Goal: Task Accomplishment & Management: Complete application form

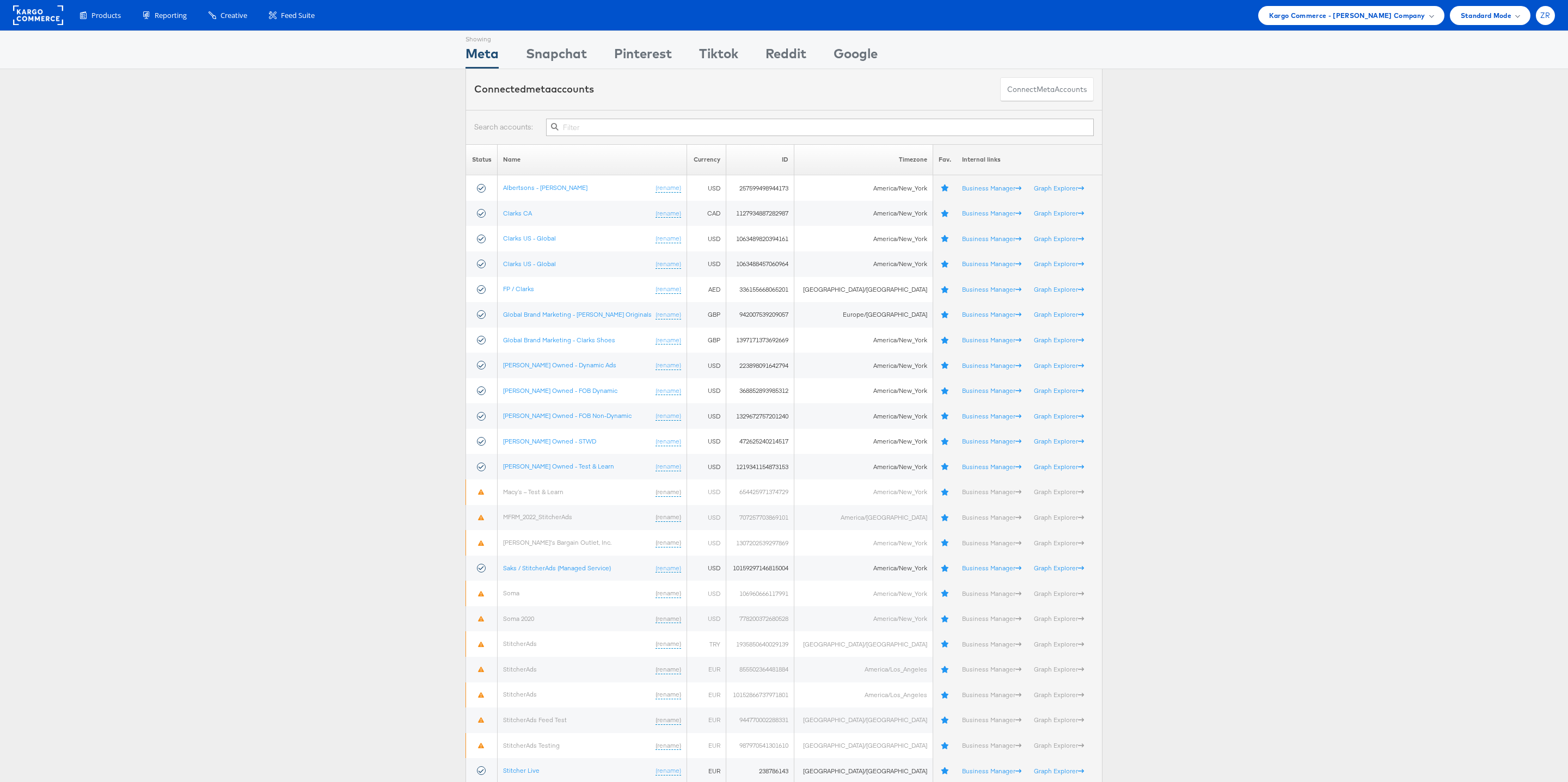
click at [1548, 24] on div "ZR" at bounding box center [1545, 16] width 19 height 19
click at [1504, 103] on link "Internal Dashboard" at bounding box center [1499, 103] width 93 height 11
click at [1388, 159] on div "Status Name Currency ID Timezone Fav. Internal links Albertsons - Merkle (renam…" at bounding box center [784, 464] width 1568 height 640
click at [1407, 16] on span "Kargo Commerce - Zane Ruttenberg Company" at bounding box center [1346, 16] width 156 height 12
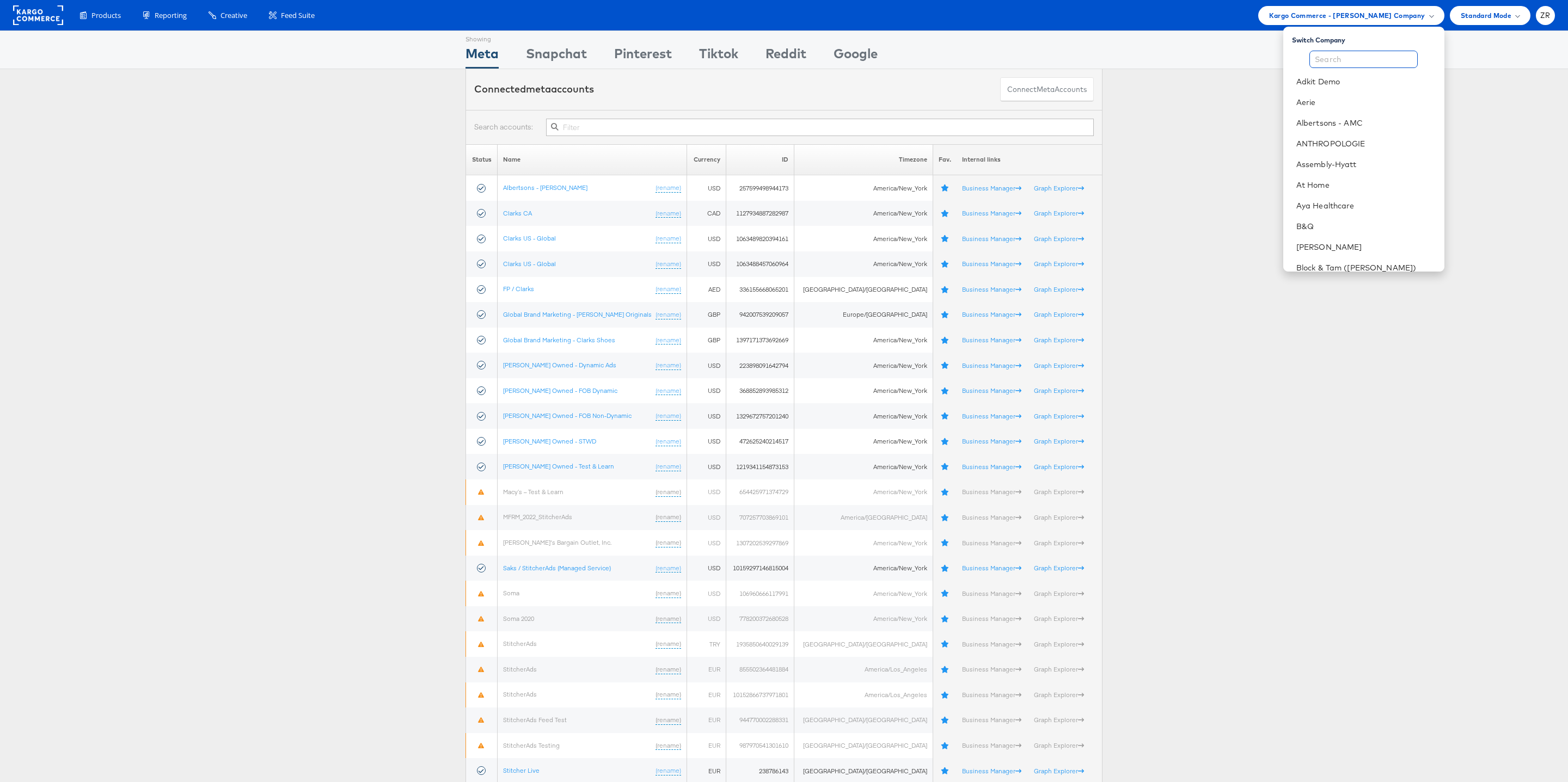
click at [1352, 56] on input "text" at bounding box center [1363, 60] width 108 height 17
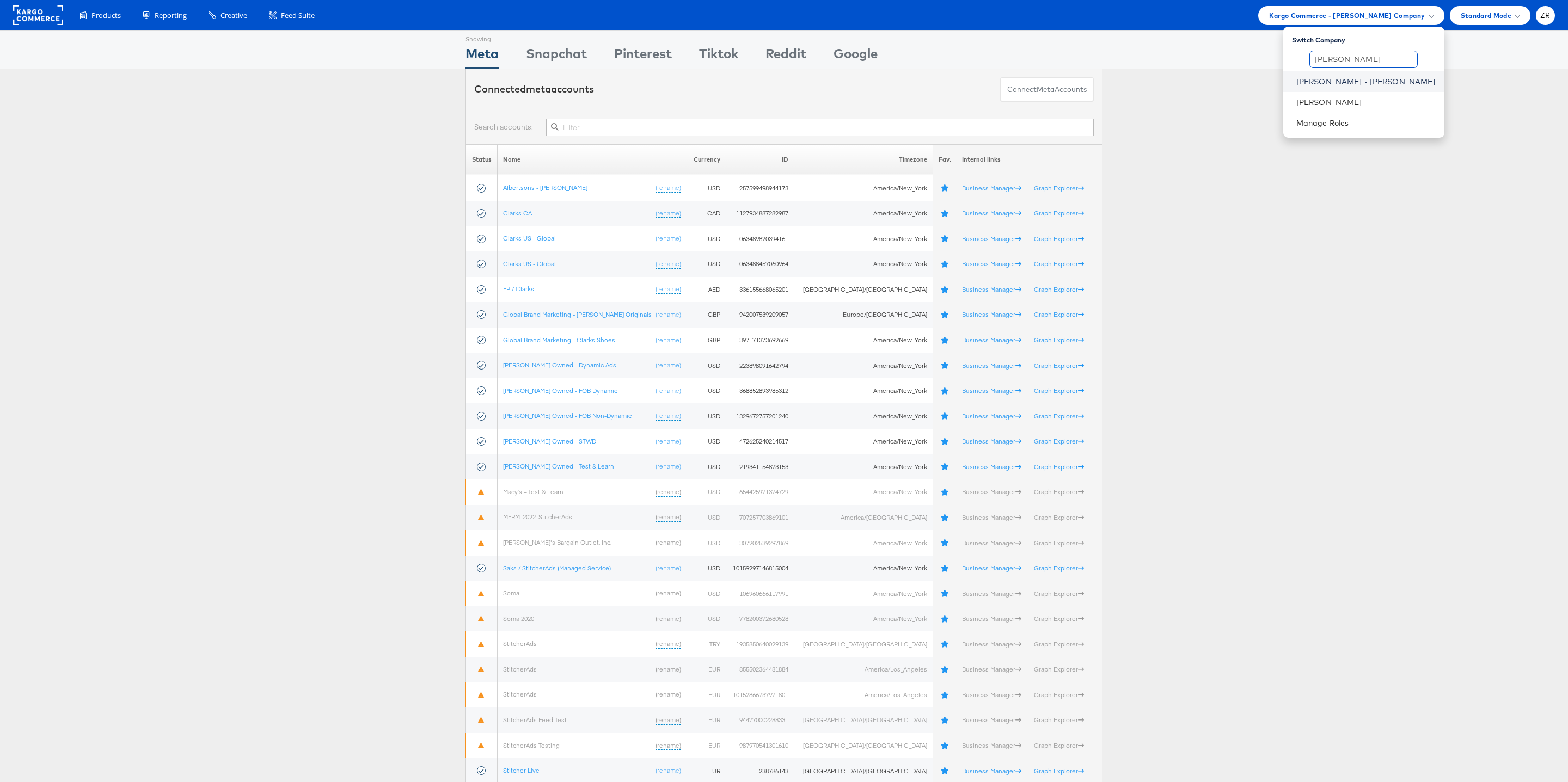
type input "mason"
click at [1388, 84] on link "[PERSON_NAME] - [PERSON_NAME]" at bounding box center [1366, 81] width 139 height 11
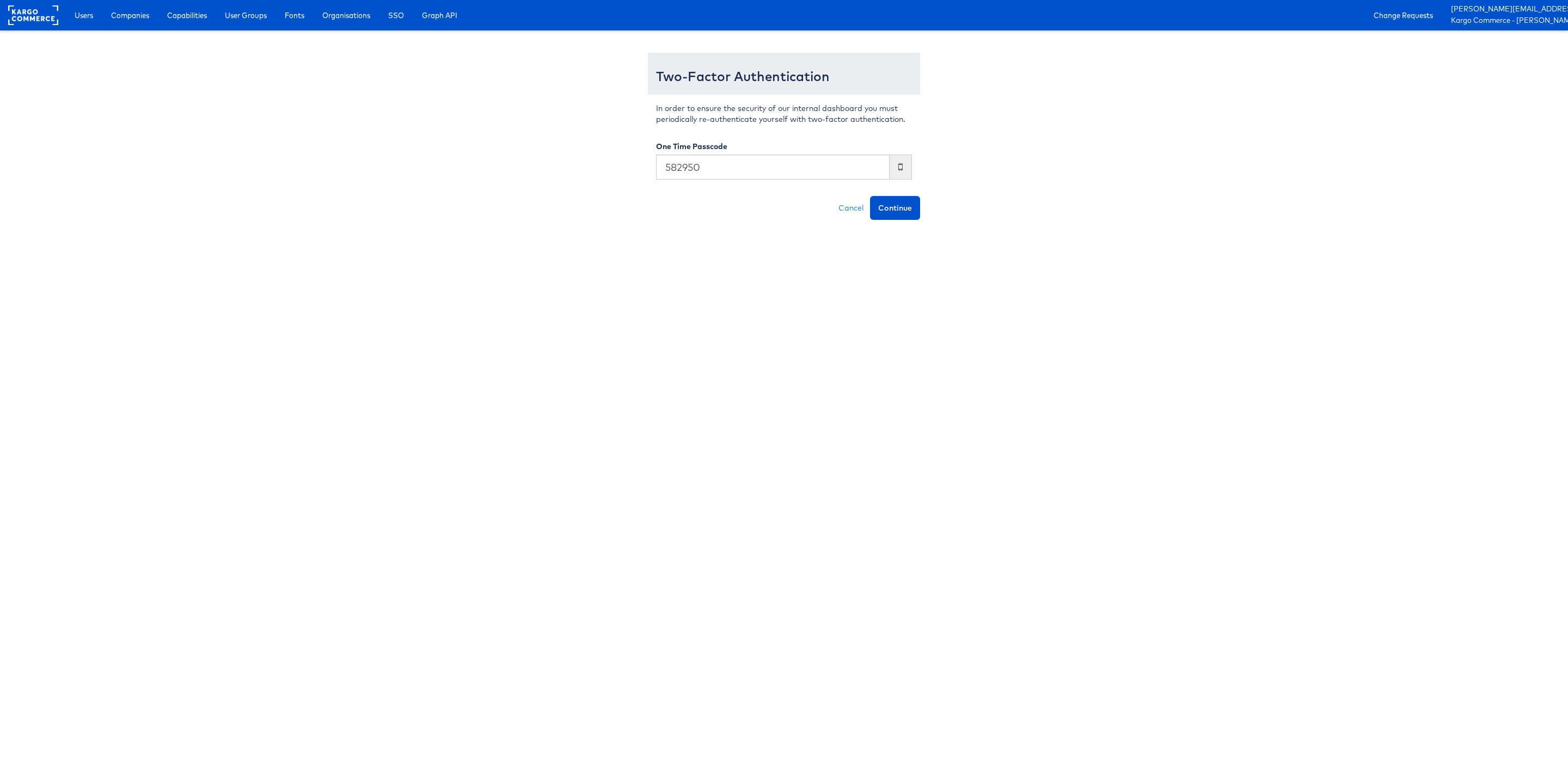
type input "582950"
click at [870, 196] on button "Continue" at bounding box center [895, 208] width 50 height 24
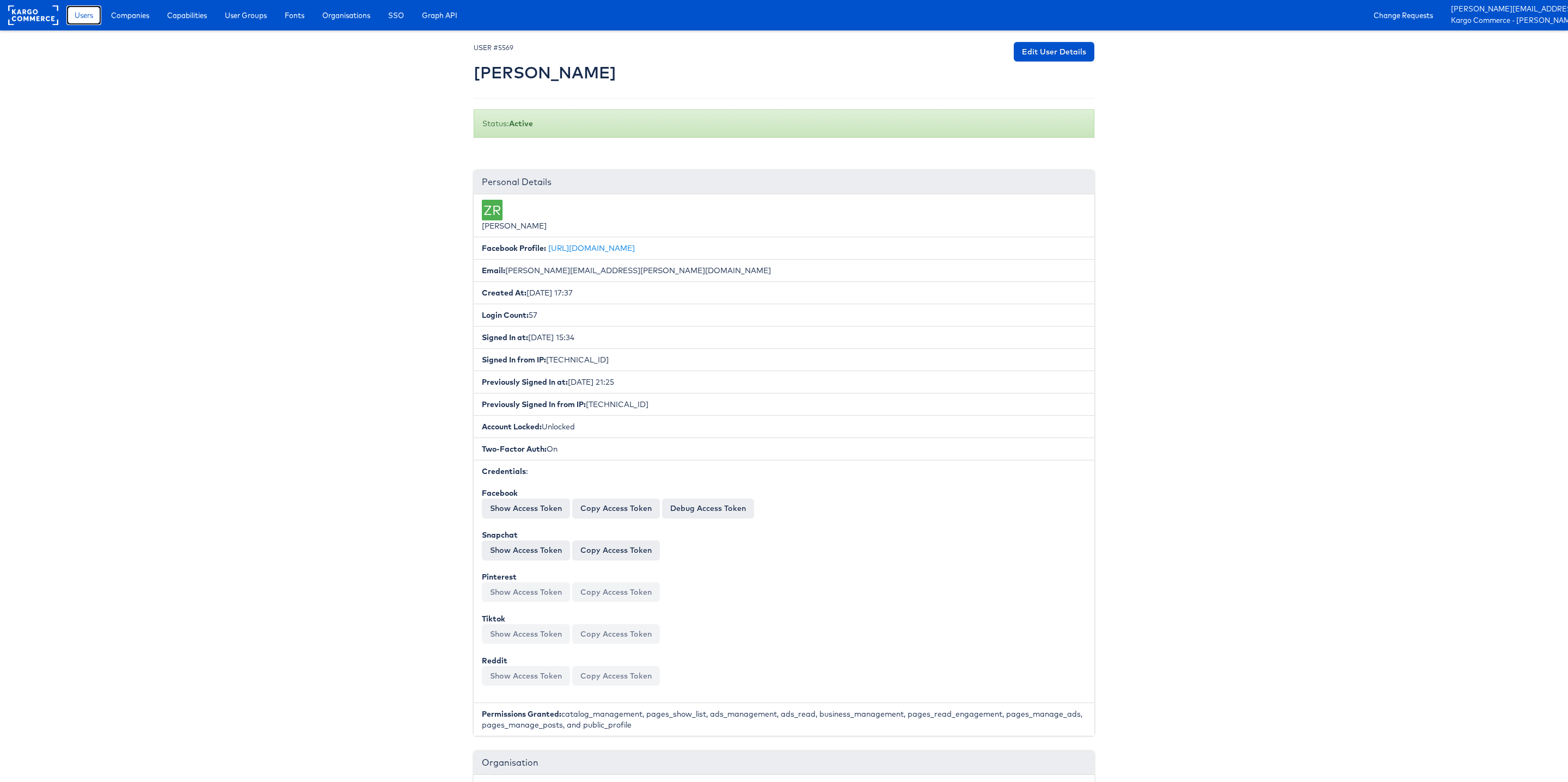
click at [85, 19] on span "Users" at bounding box center [84, 16] width 19 height 11
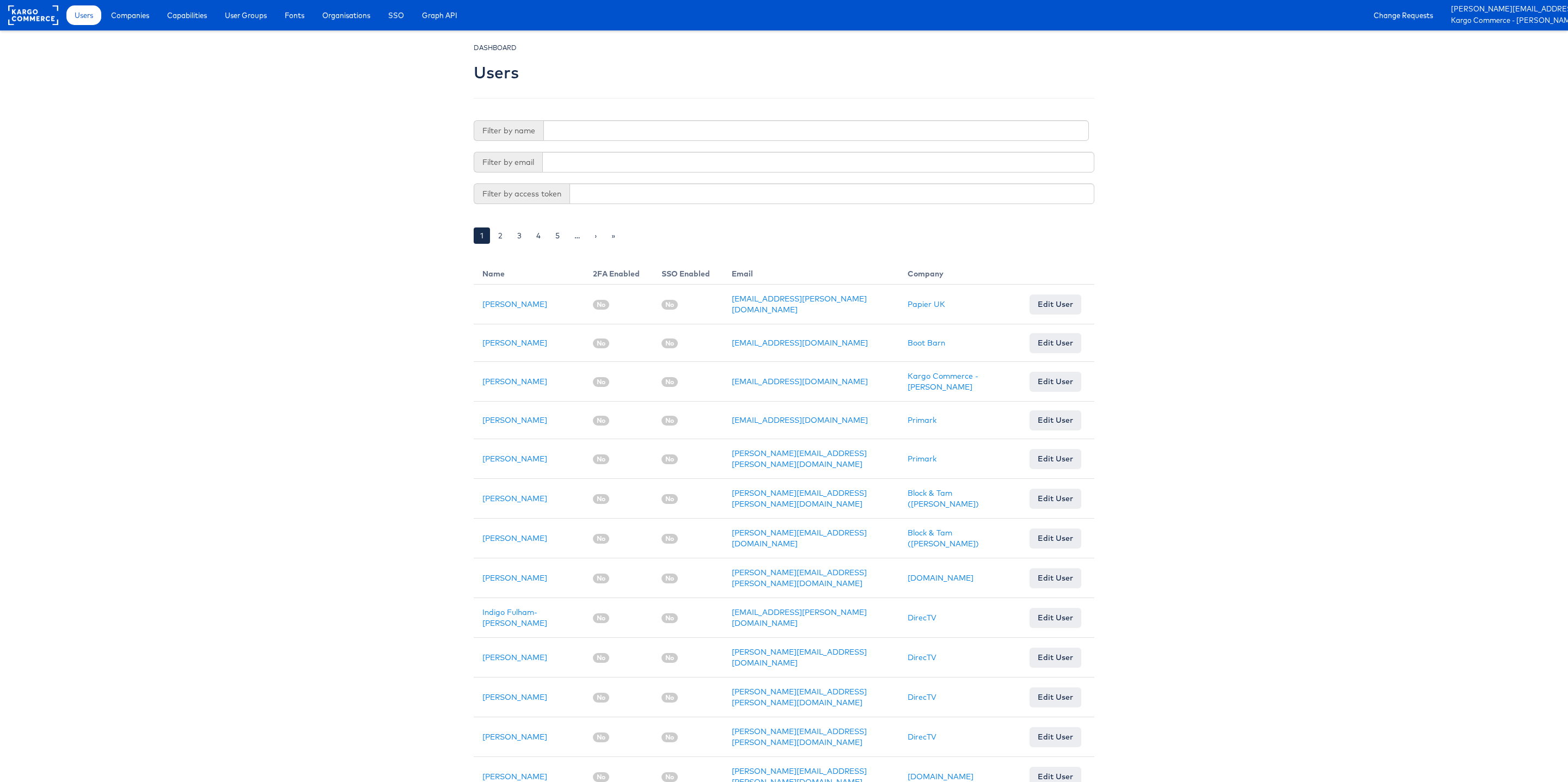
click at [563, 143] on div "Filter by name Filter by email Filter by access token 1 2 3 4 5 … › » Name 2FA …" at bounding box center [784, 710] width 621 height 1179
click at [563, 135] on input "text" at bounding box center [816, 131] width 545 height 20
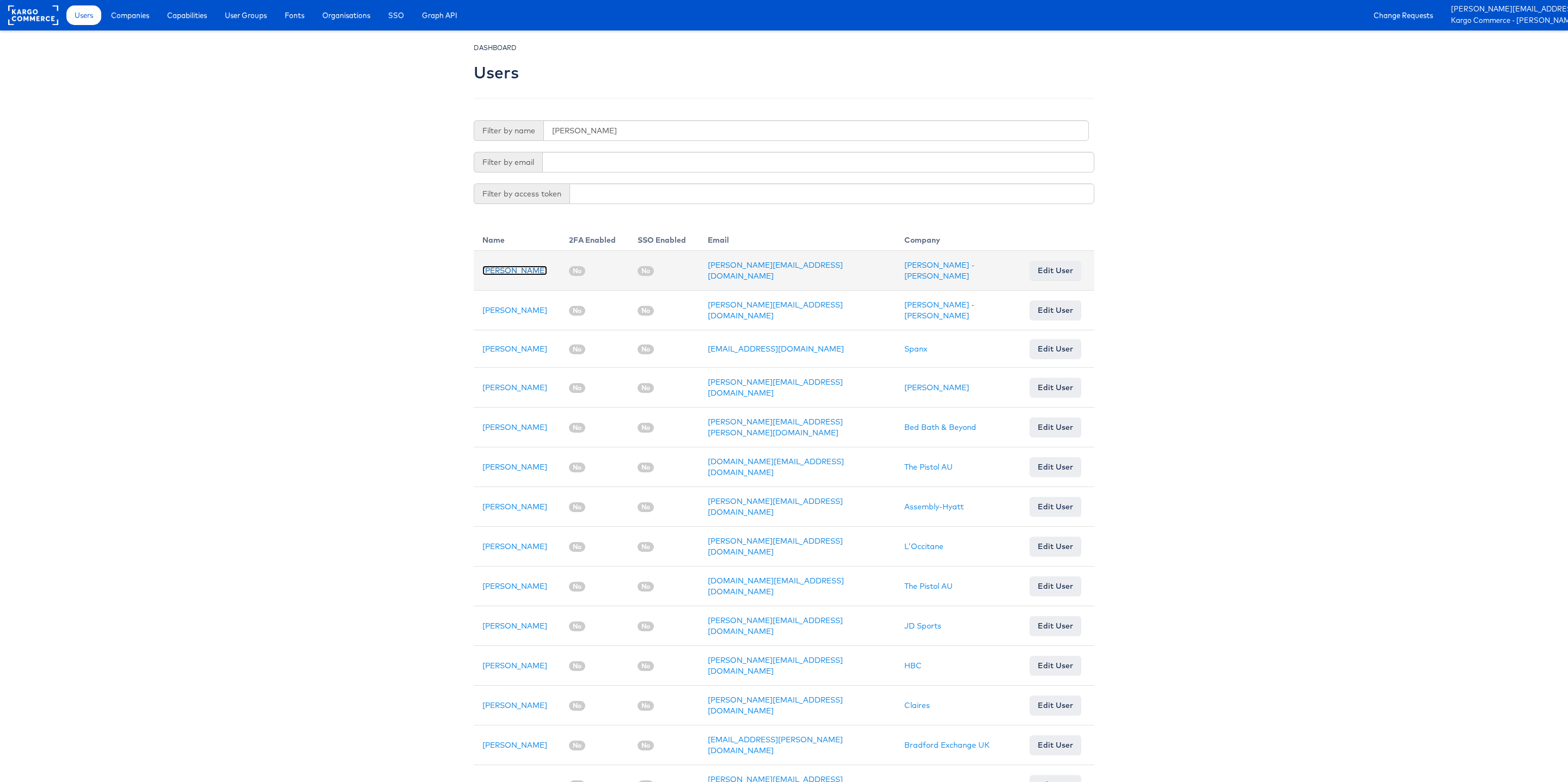
click at [516, 270] on link "Hannah Thie" at bounding box center [514, 270] width 65 height 10
click at [566, 129] on input "Hanna" at bounding box center [816, 131] width 545 height 20
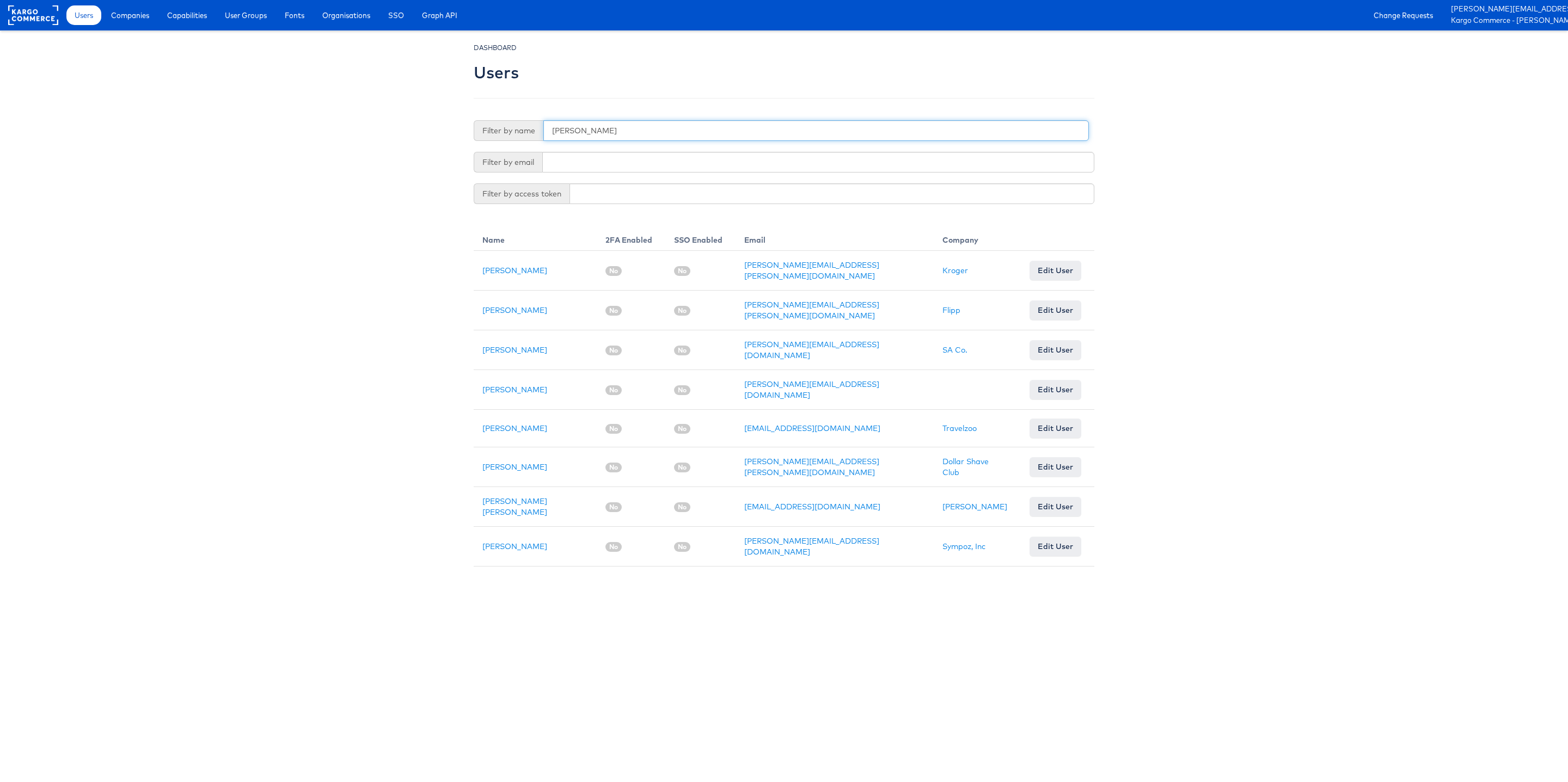
click at [551, 135] on input "Justin" at bounding box center [816, 131] width 545 height 20
type input "James"
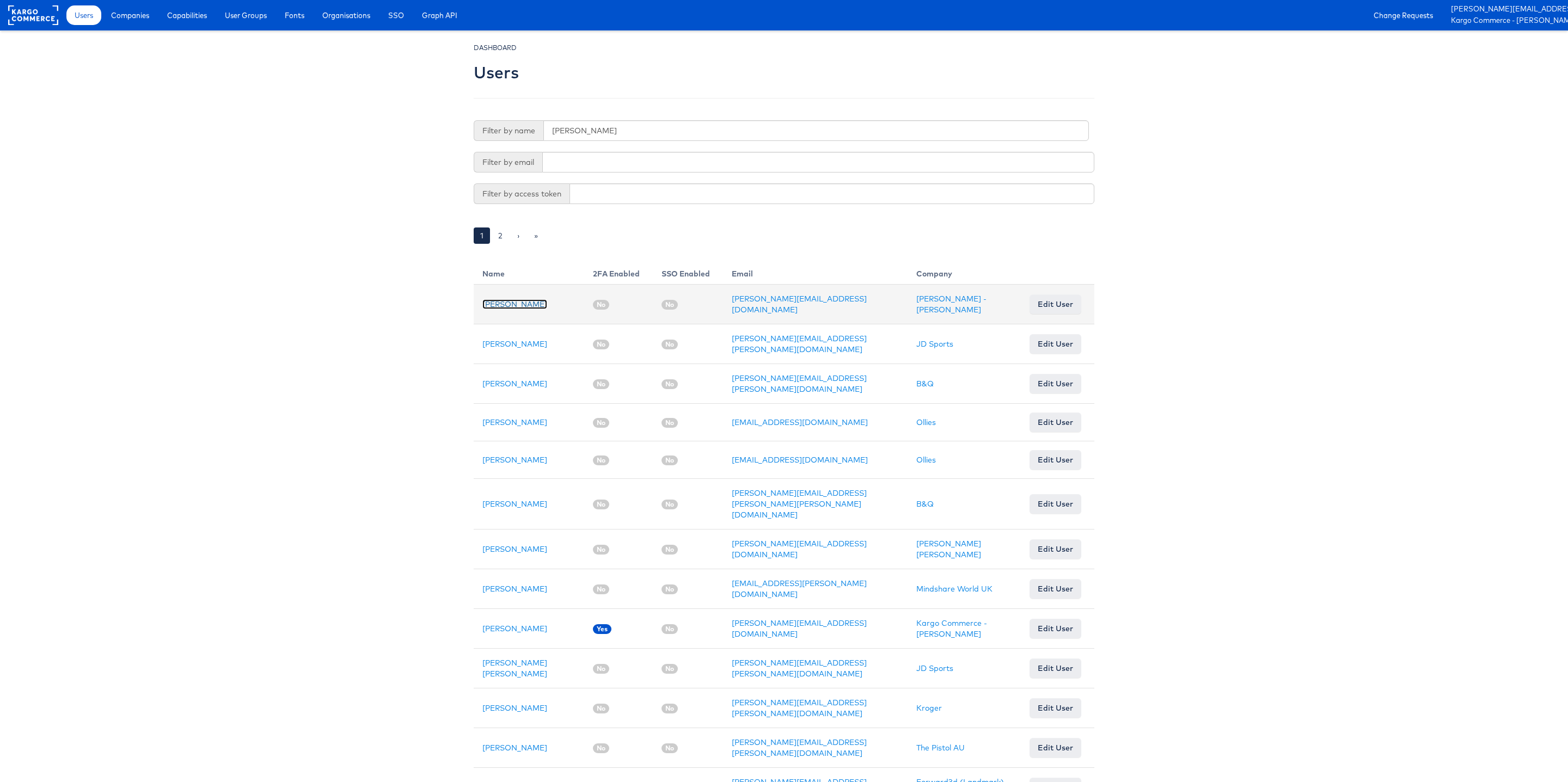
click at [508, 306] on link "James Broccolo" at bounding box center [514, 304] width 65 height 10
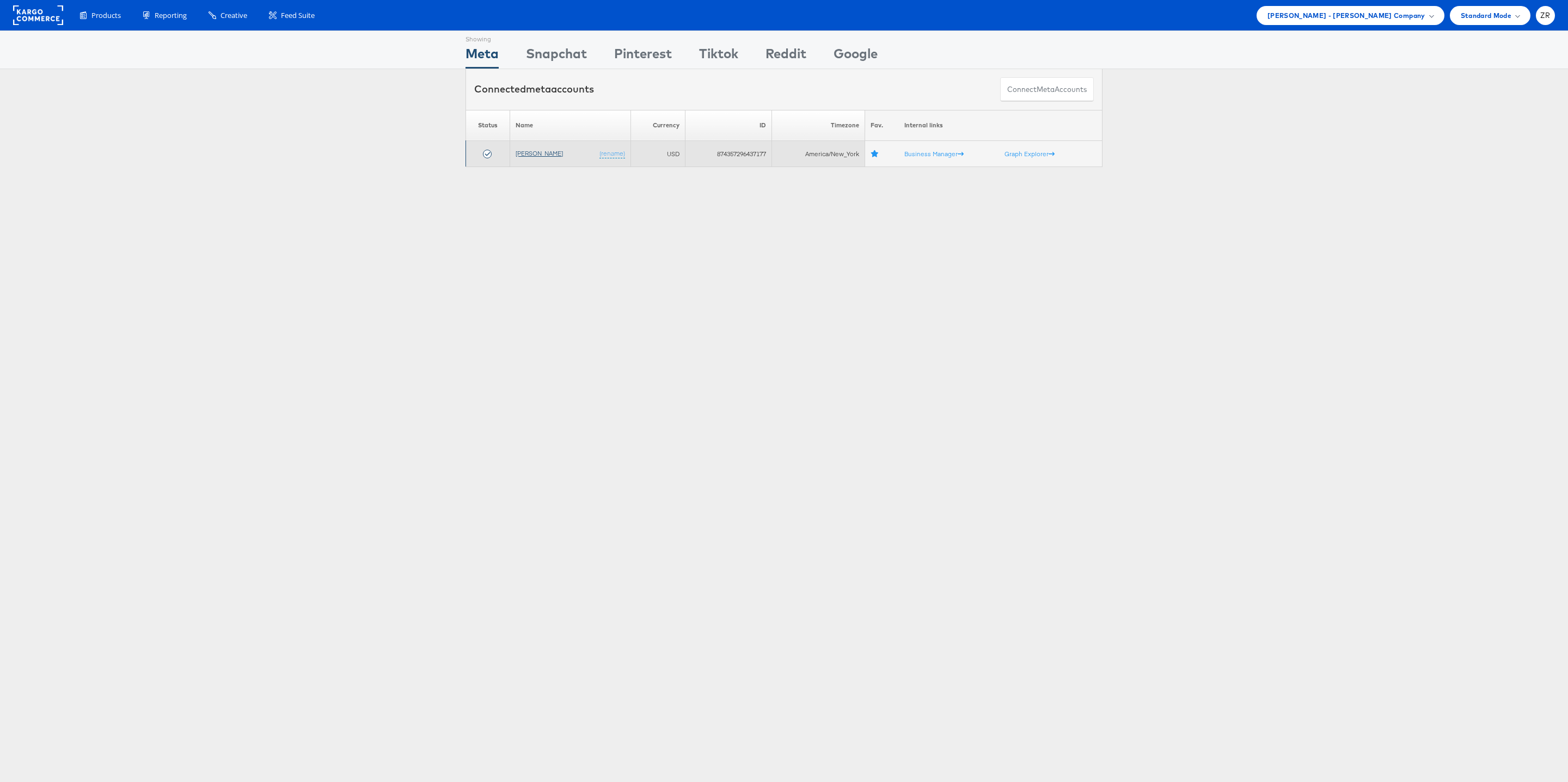
click at [525, 151] on link "[PERSON_NAME]" at bounding box center [539, 153] width 47 height 8
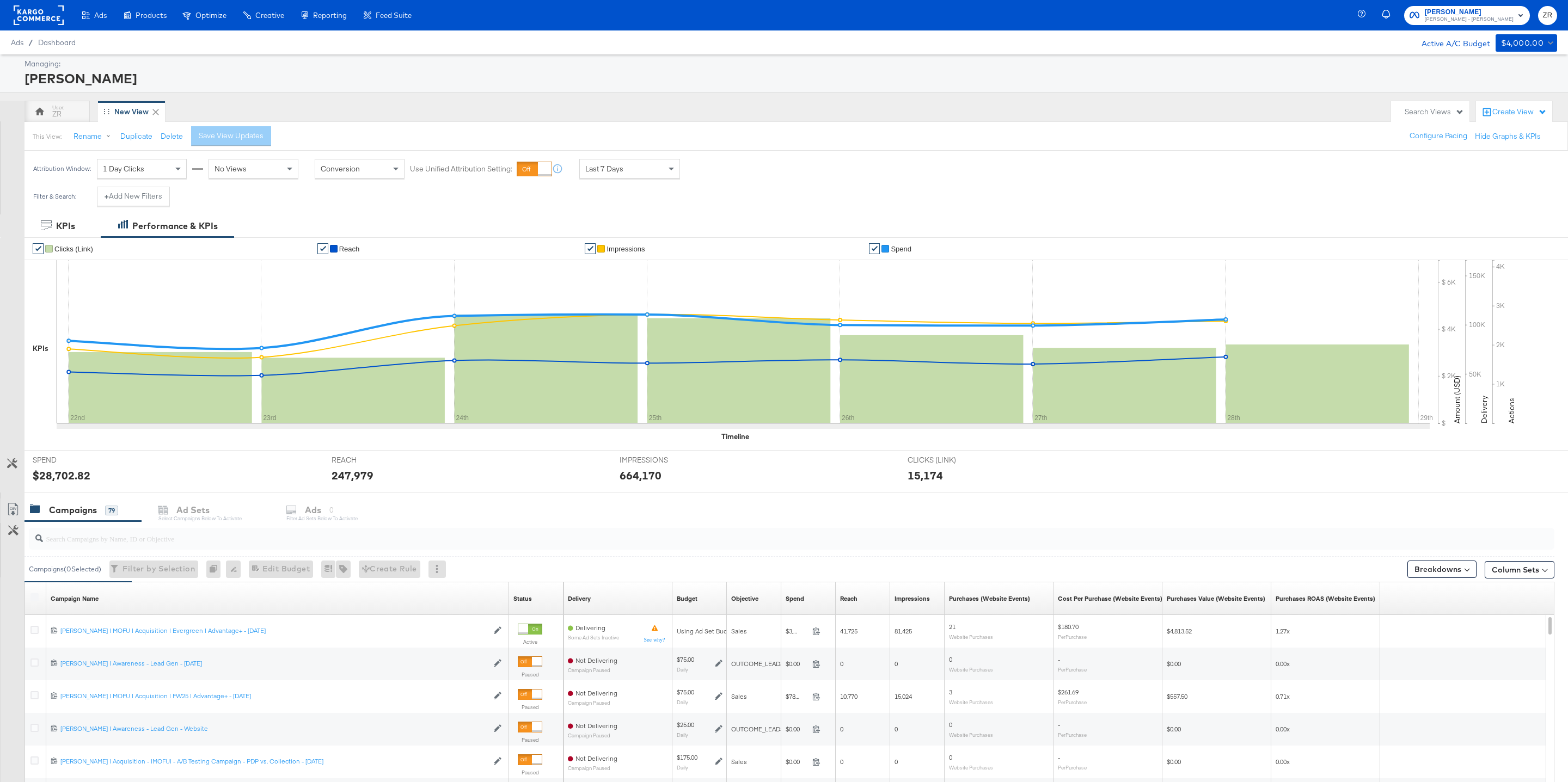
scroll to position [177, 0]
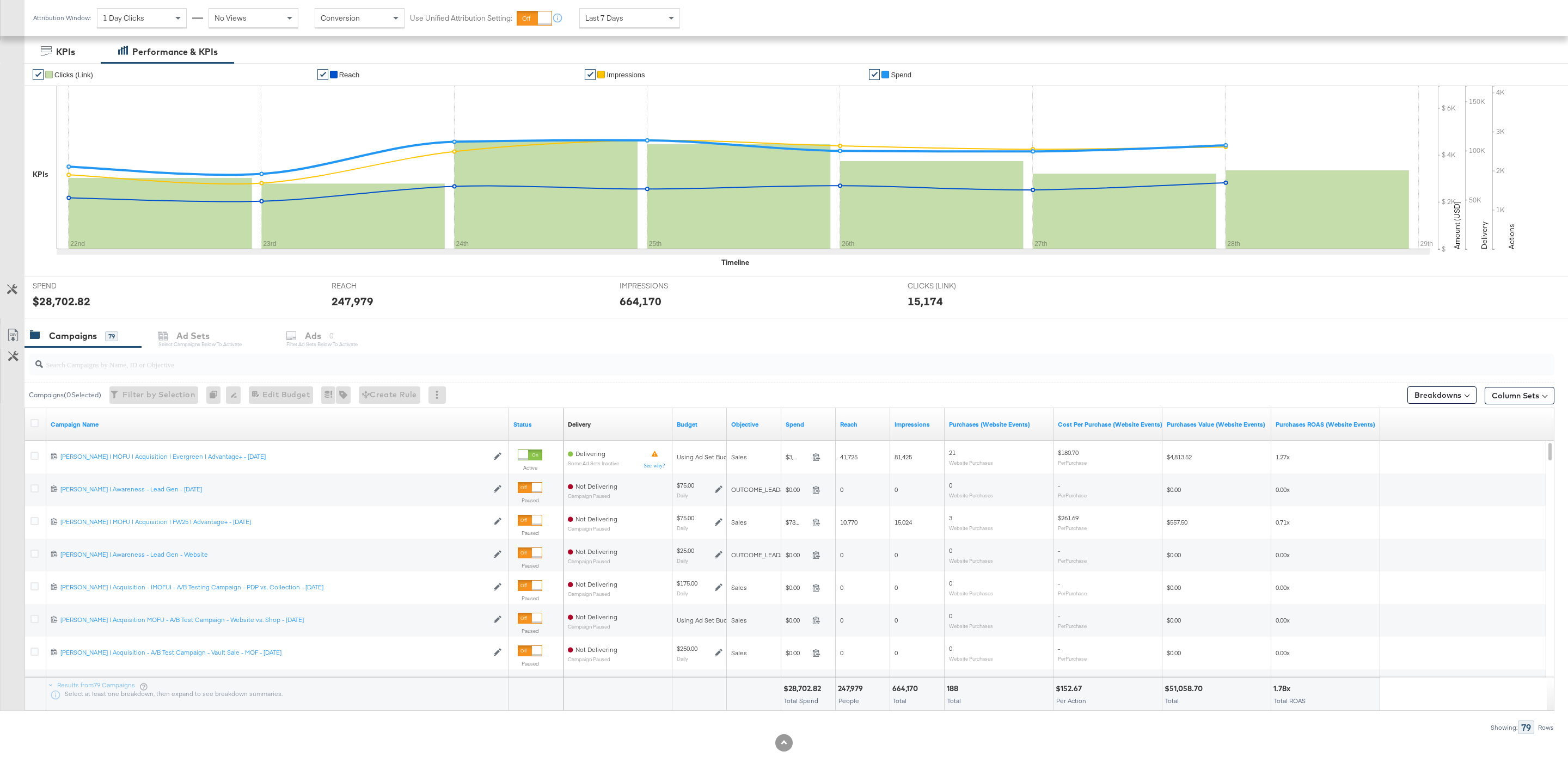
click at [179, 366] on input "search" at bounding box center [726, 360] width 1367 height 21
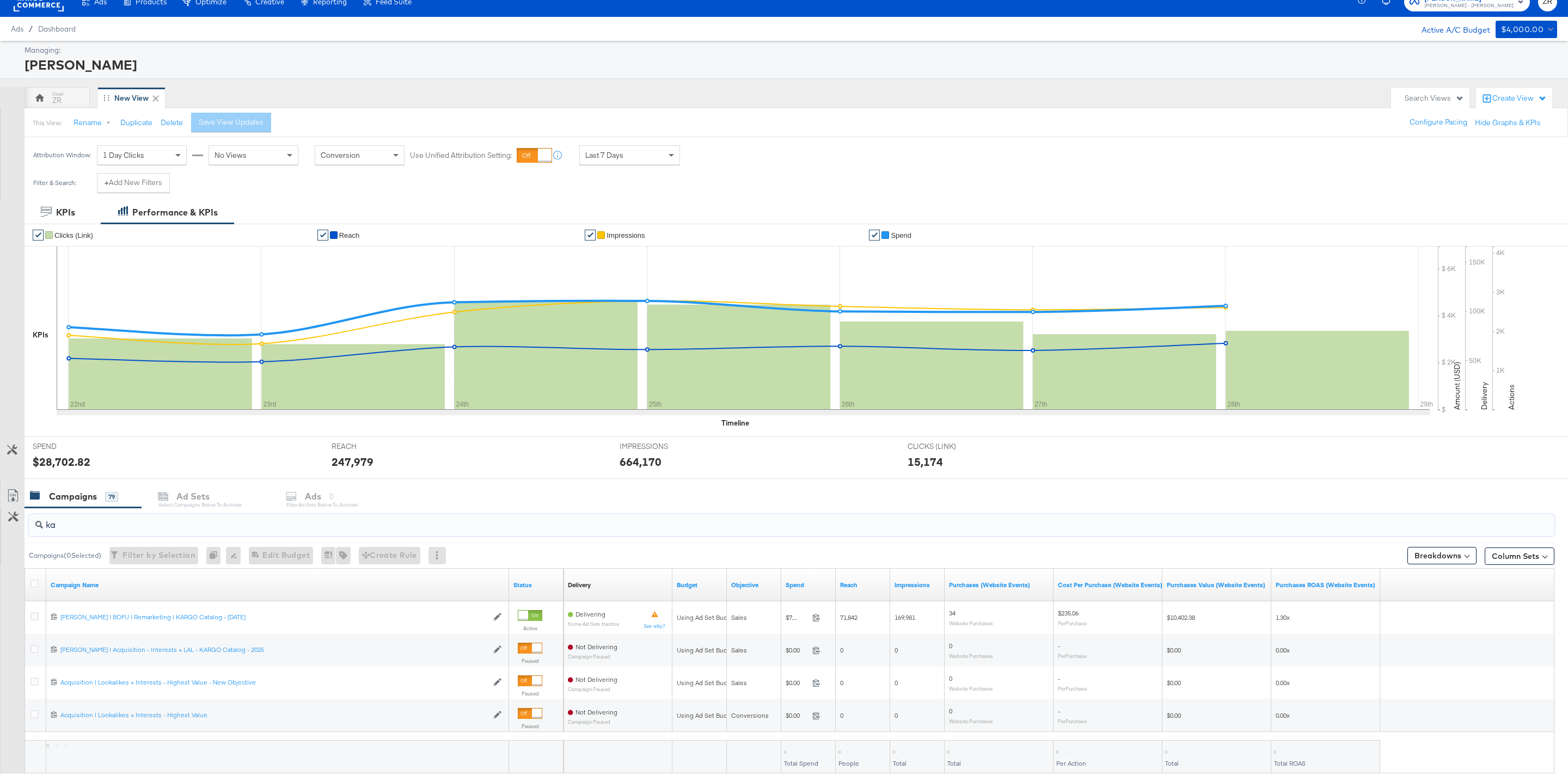
scroll to position [79, 0]
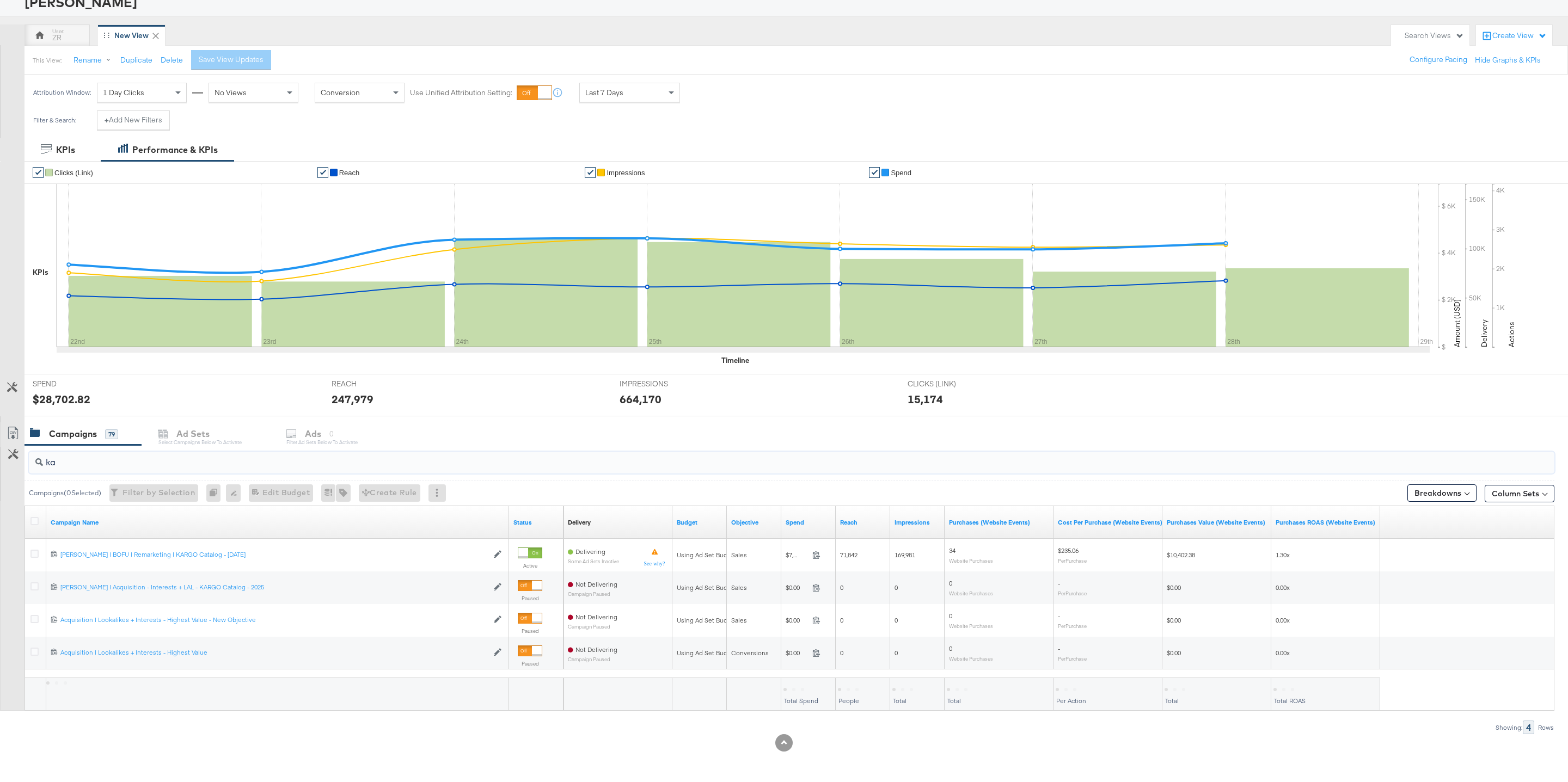
type input "k"
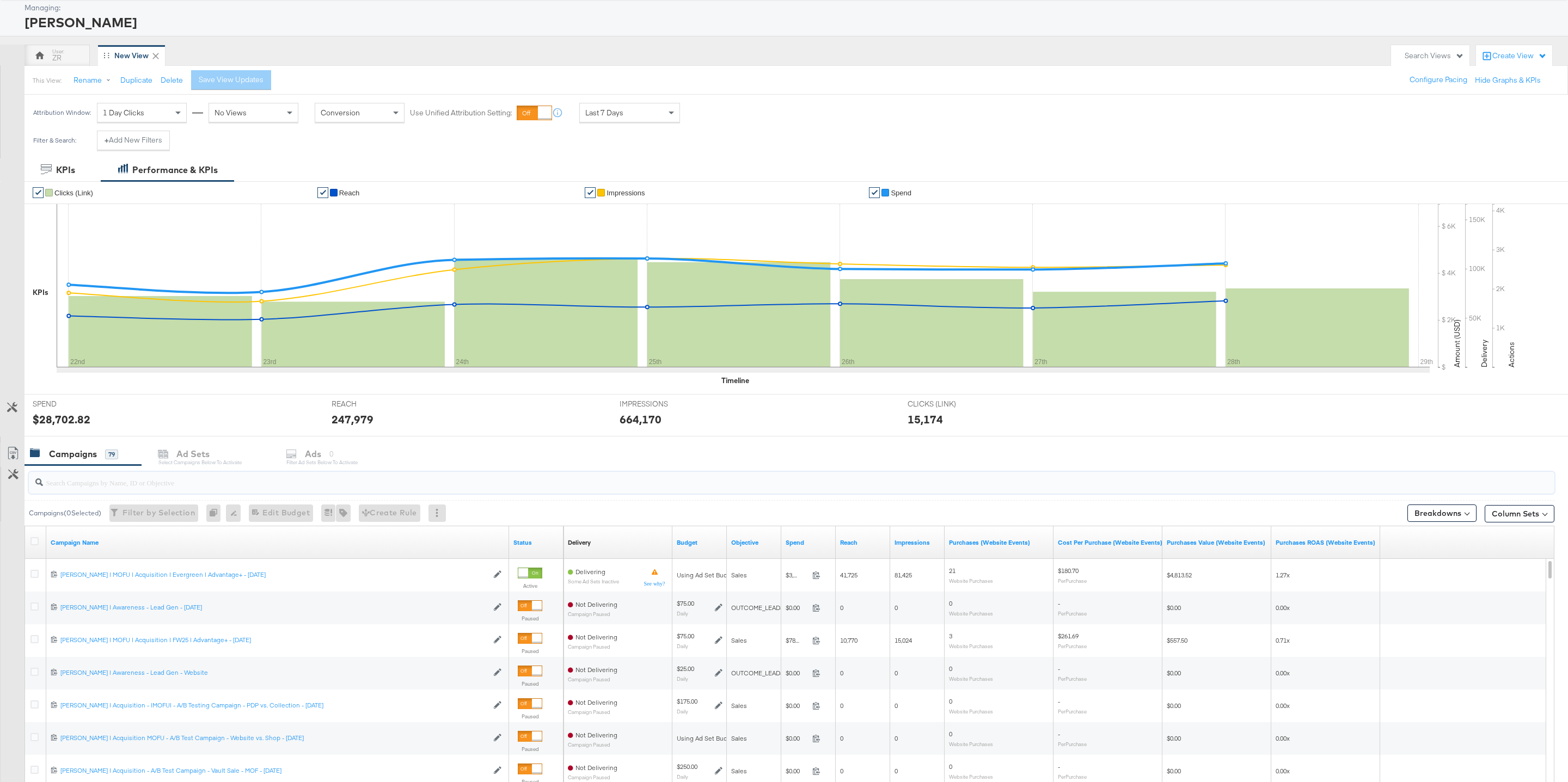
scroll to position [42, 0]
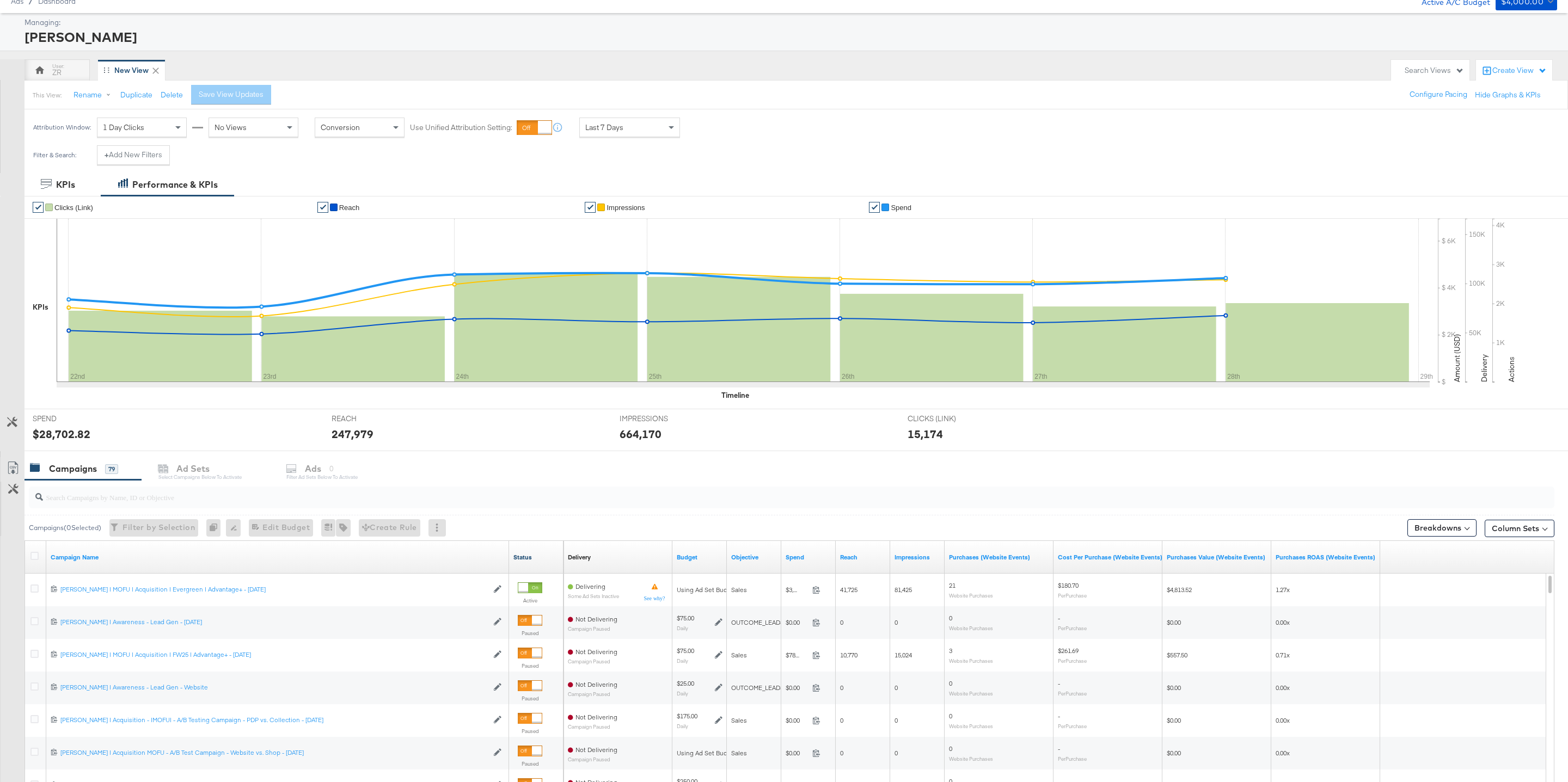
click at [528, 562] on link "Status" at bounding box center [536, 557] width 45 height 9
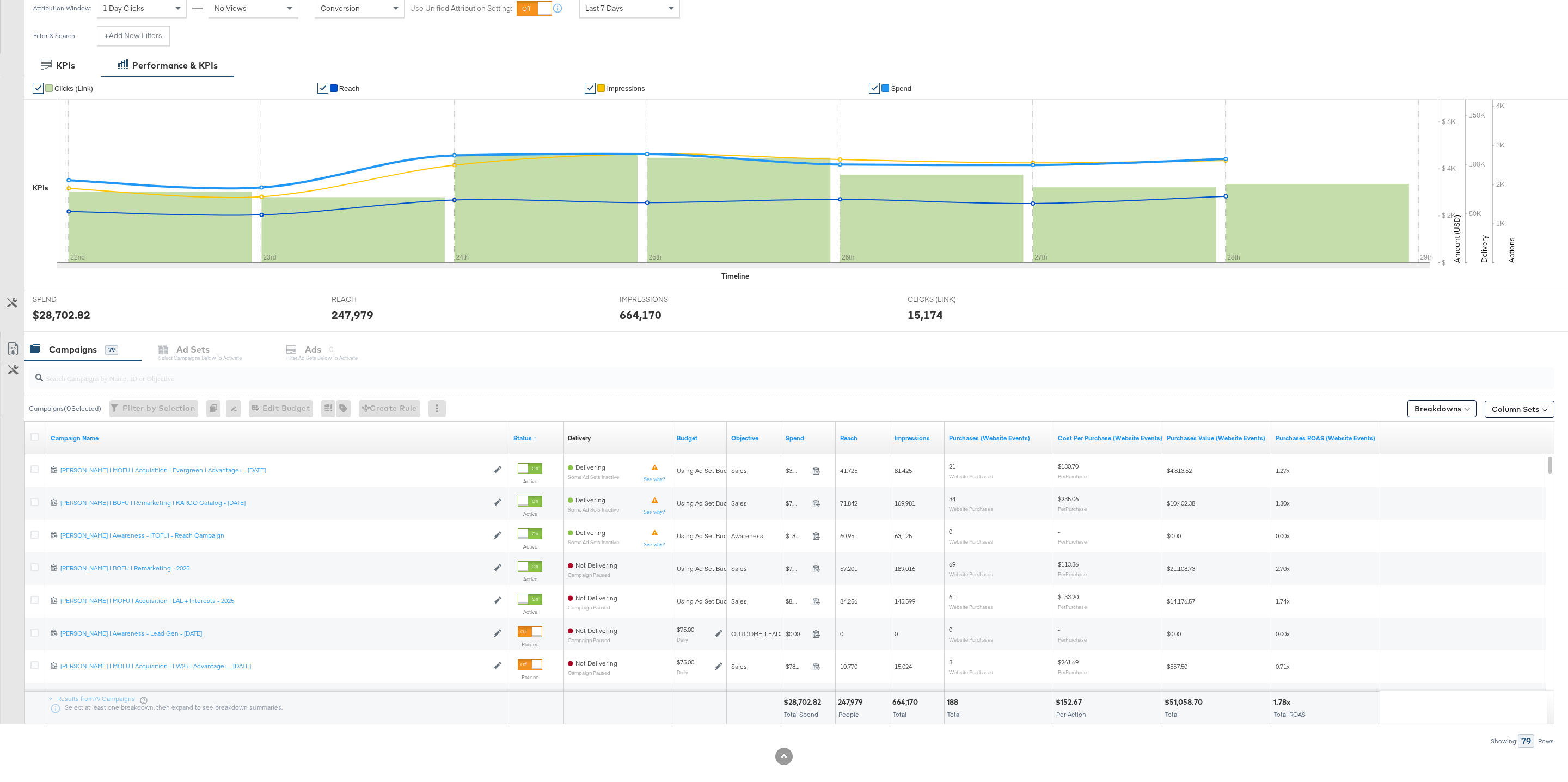
scroll to position [177, 0]
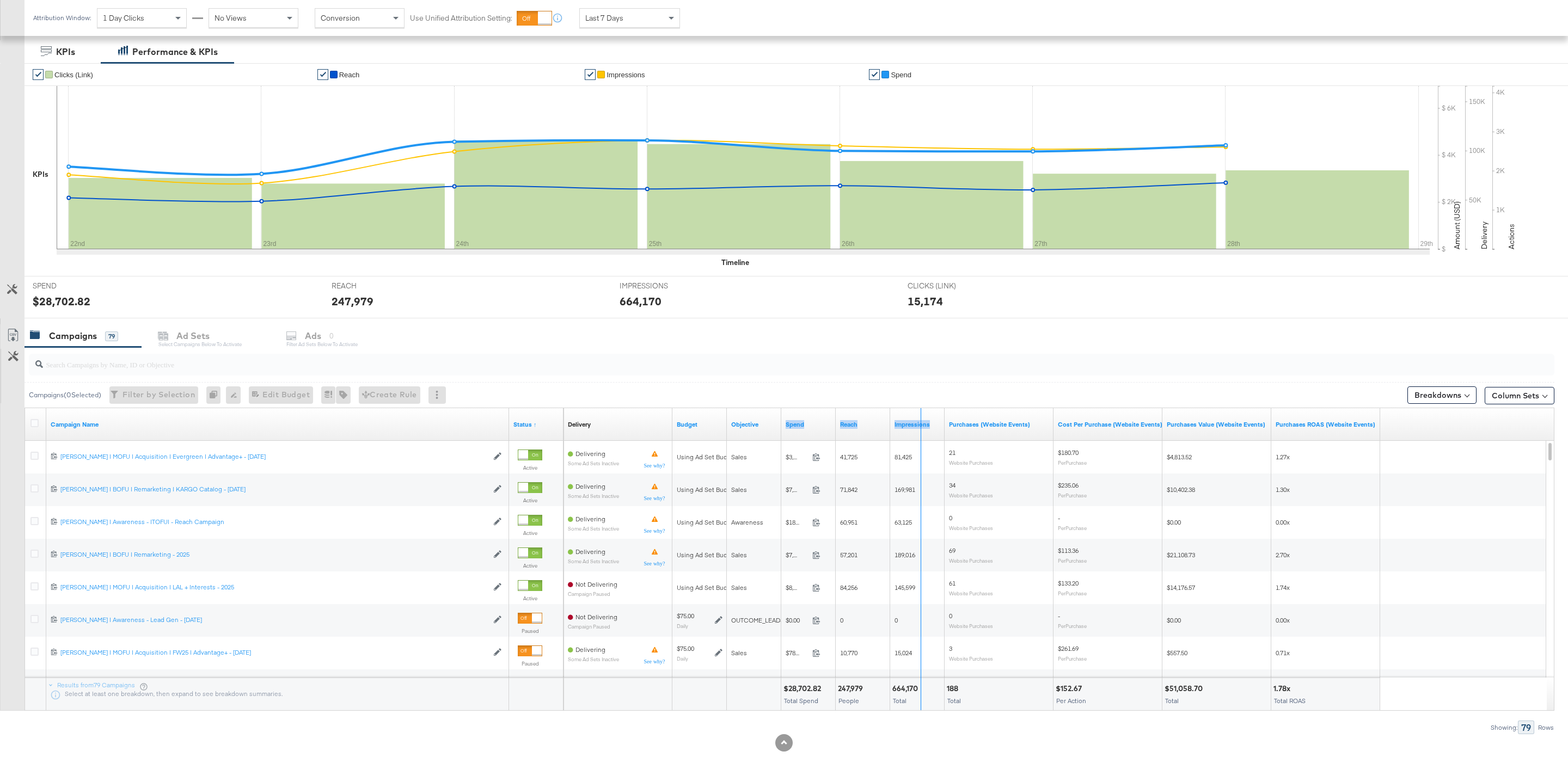
drag, startPoint x: 835, startPoint y: 429, endPoint x: 923, endPoint y: 436, distance: 88.3
click at [923, 436] on div "Delivery Sorting Unavailable Budget Objective Spend Reach Impressions Purchases…" at bounding box center [972, 425] width 817 height 33
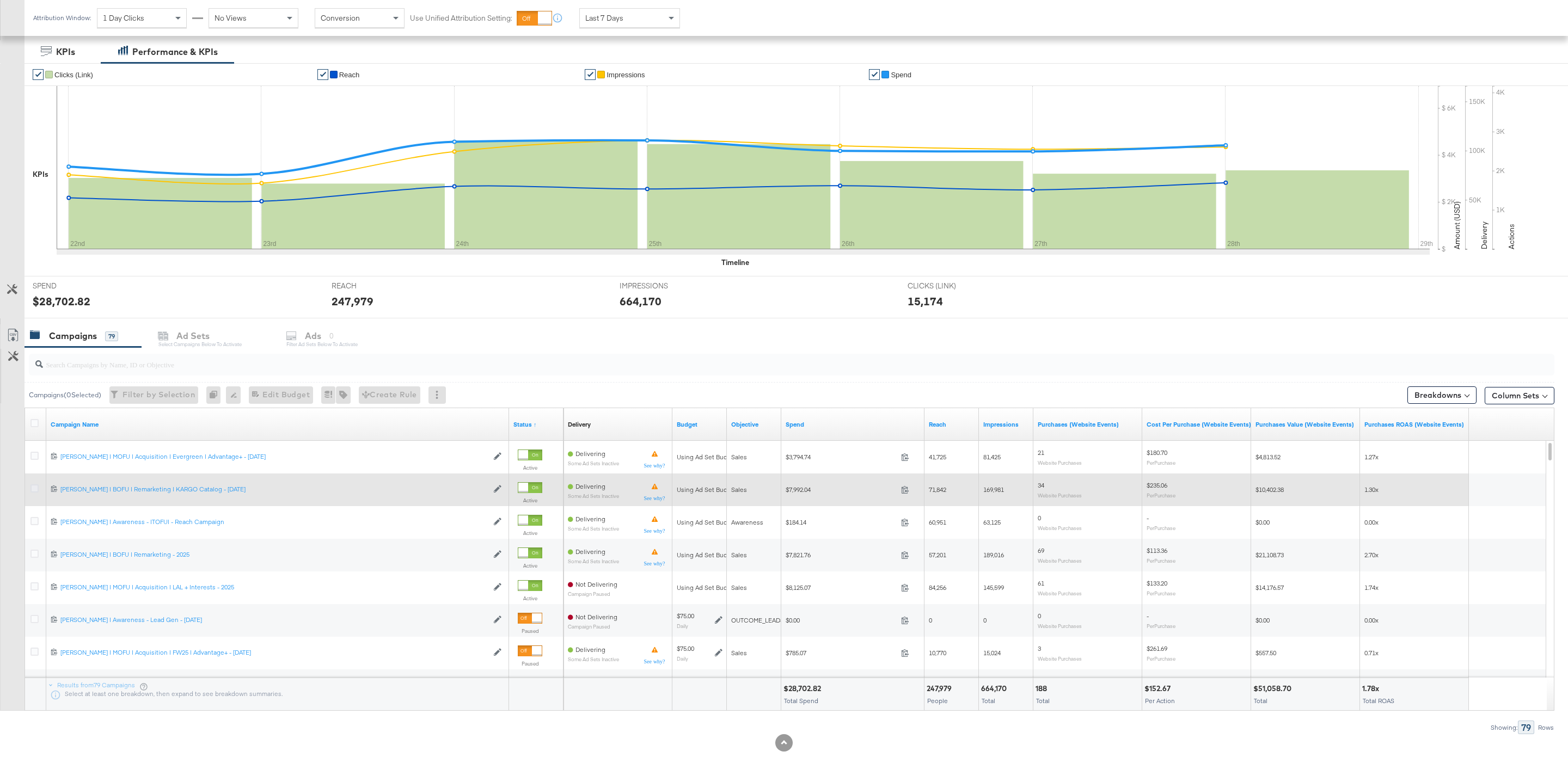
click at [34, 487] on icon at bounding box center [34, 488] width 8 height 8
click at [0, 0] on input "checkbox" at bounding box center [0, 0] width 0 height 0
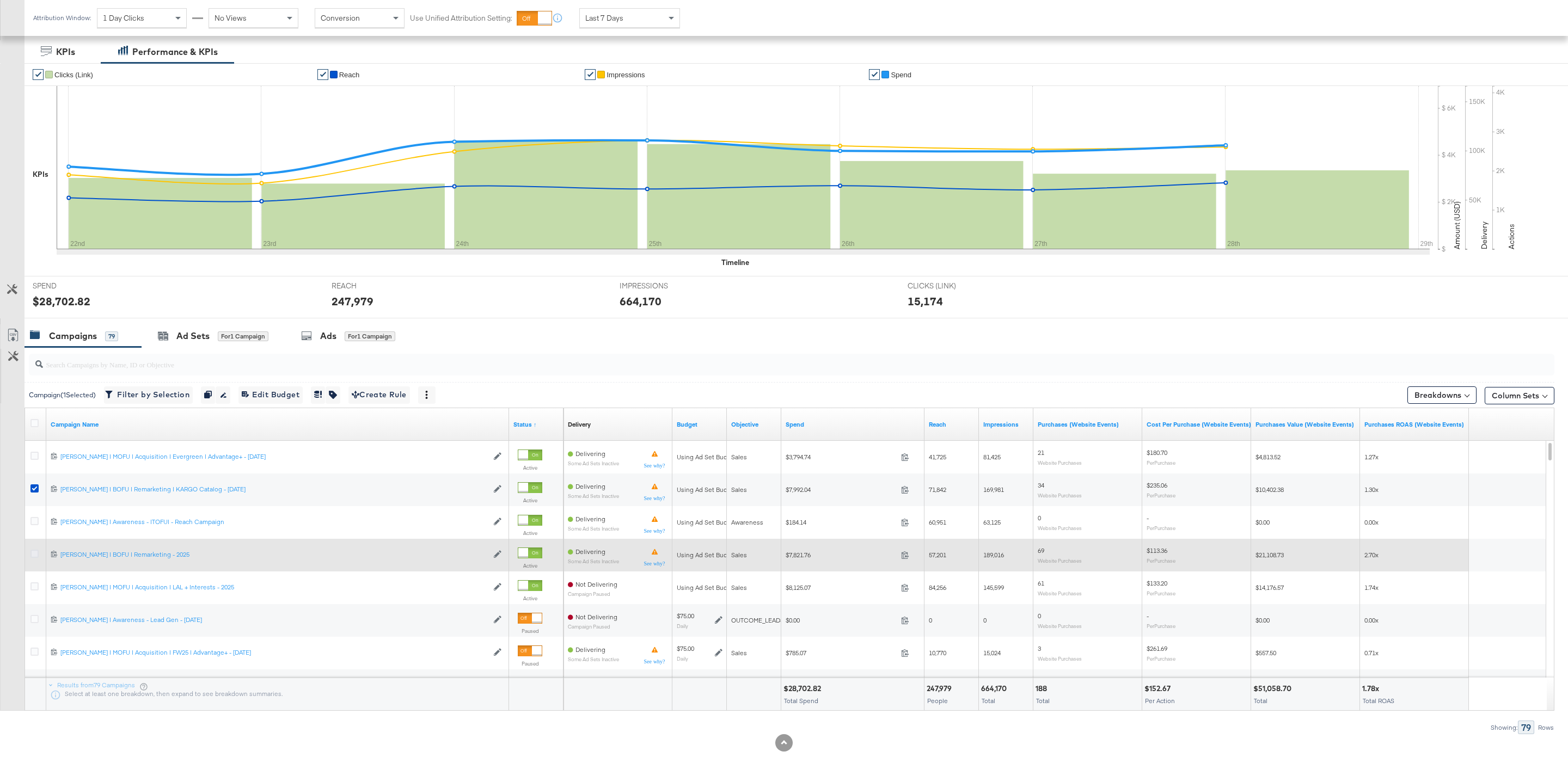
click at [35, 556] on icon at bounding box center [34, 554] width 8 height 8
click at [0, 0] on input "checkbox" at bounding box center [0, 0] width 0 height 0
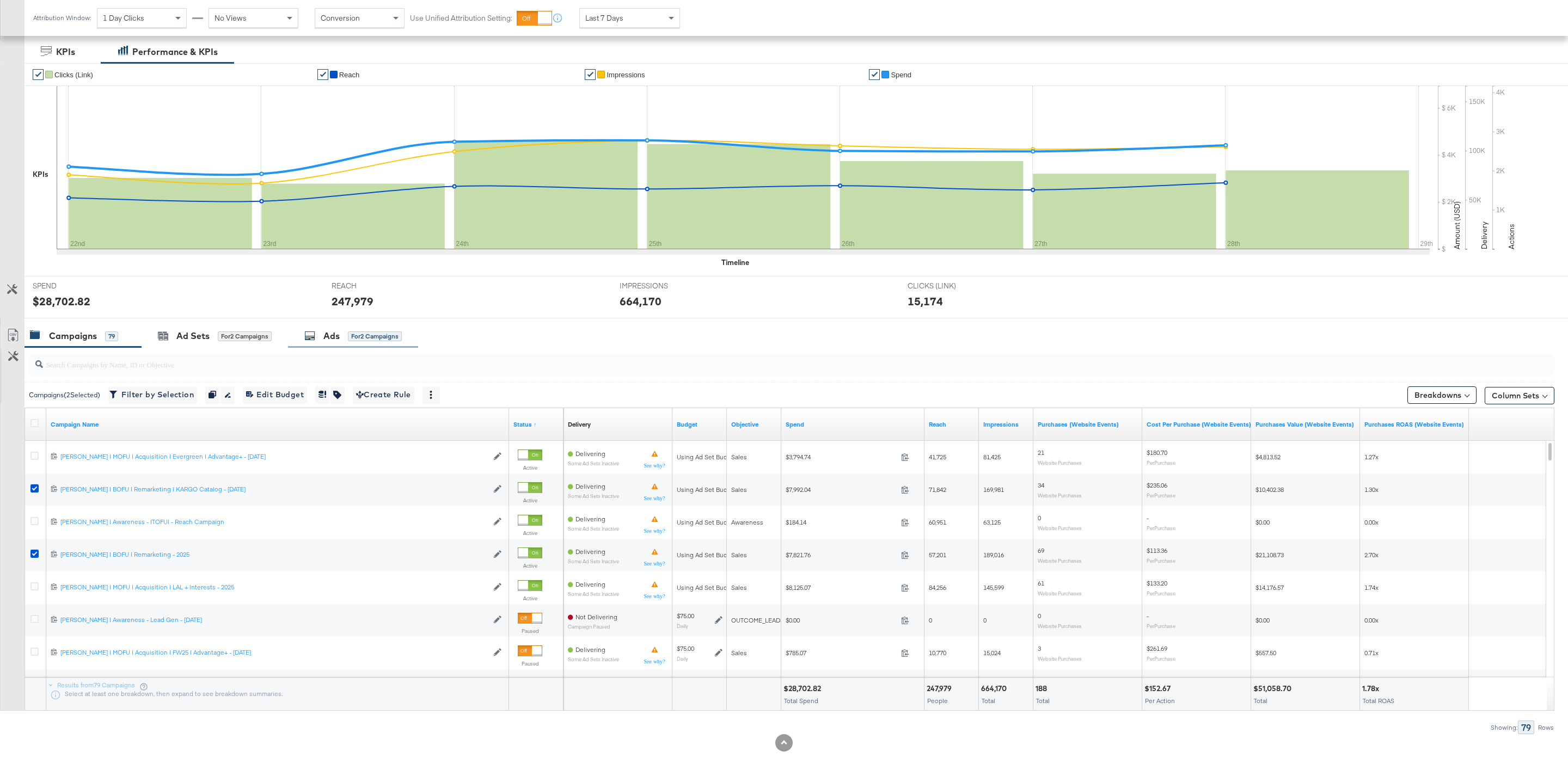
click at [329, 339] on div "Ads" at bounding box center [331, 336] width 16 height 13
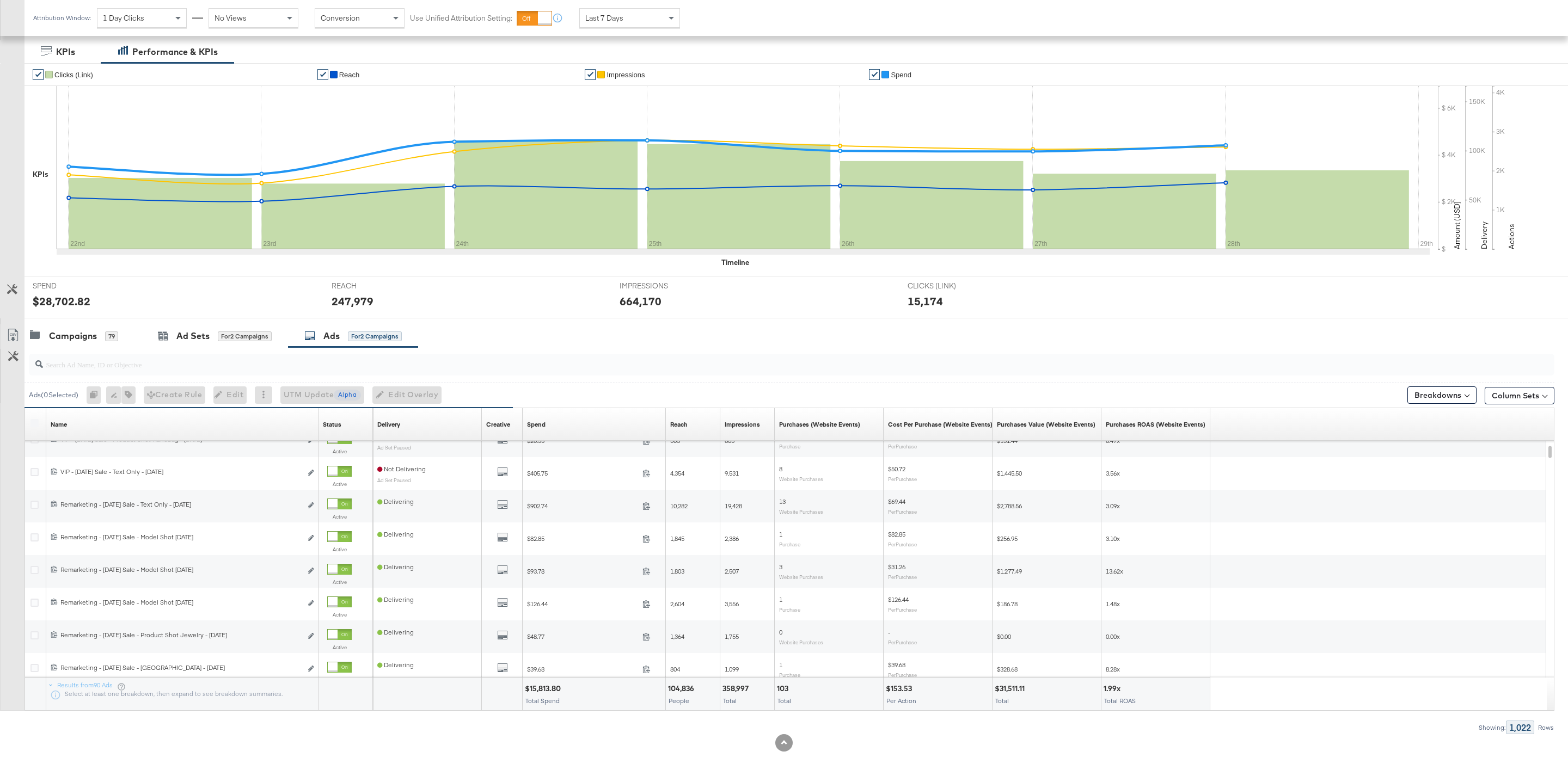
click at [406, 433] on div "Delivery Sorting Unavailable" at bounding box center [427, 425] width 109 height 33
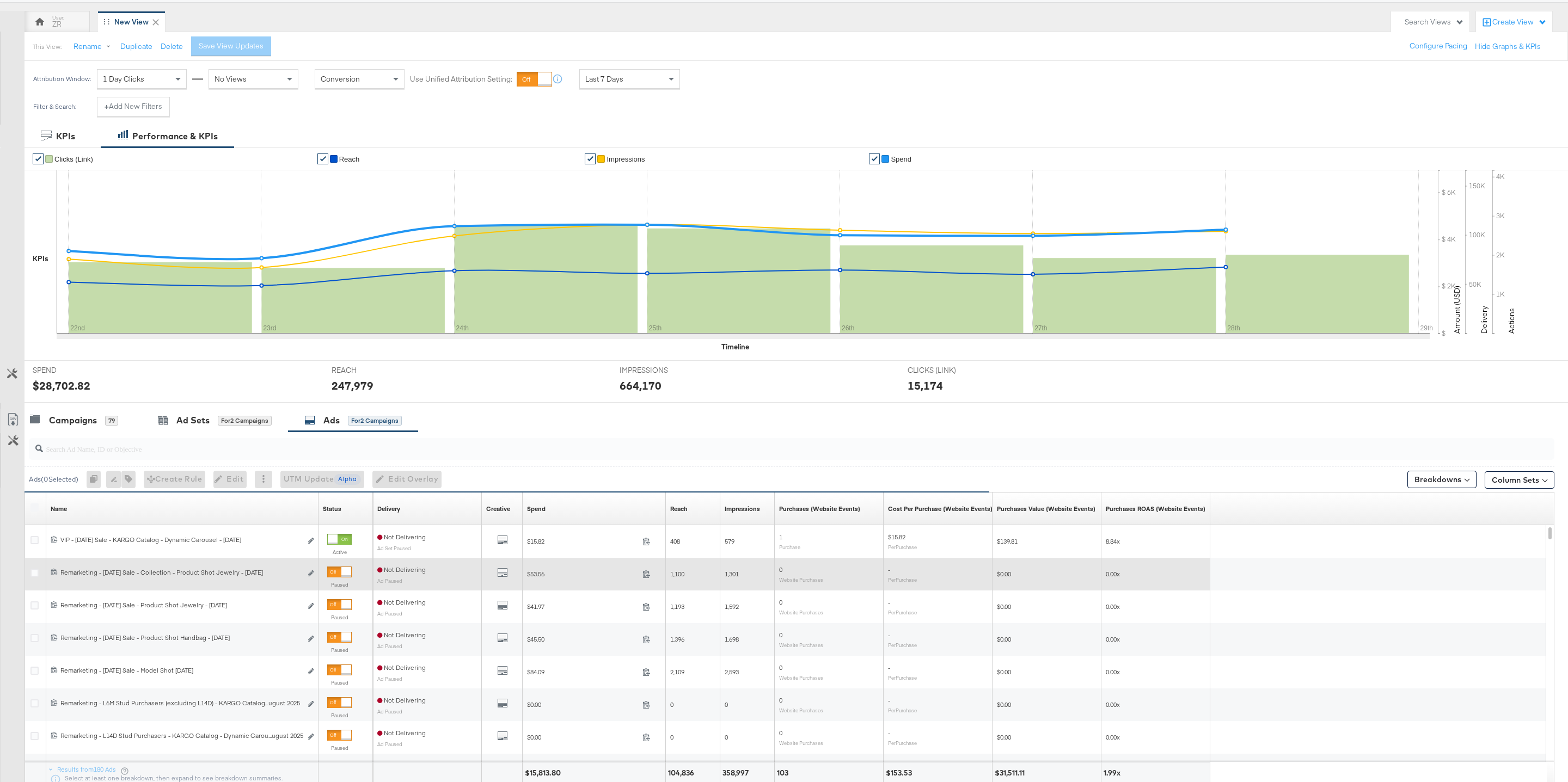
scroll to position [72, 0]
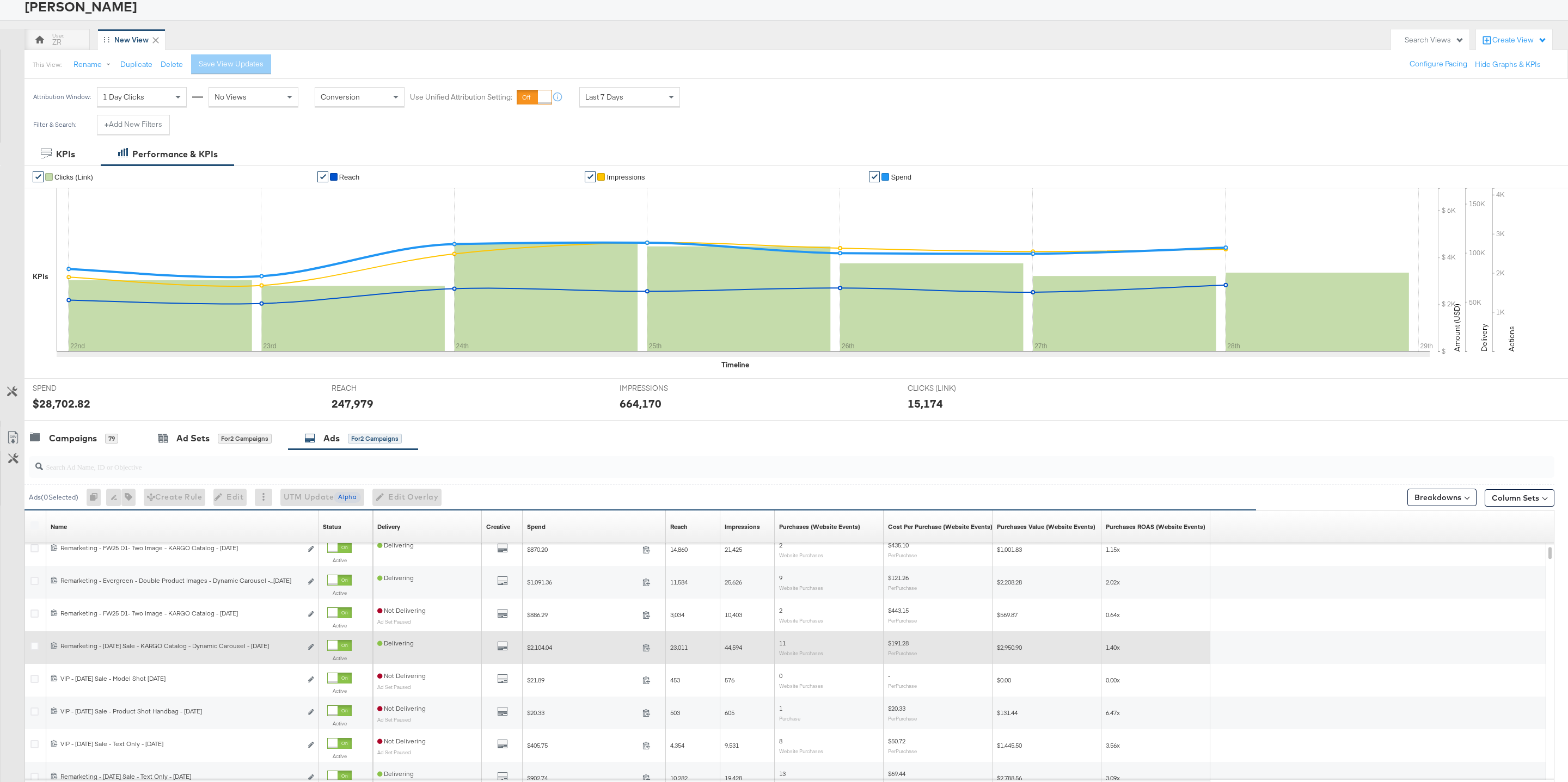
click at [42, 648] on div at bounding box center [36, 648] width 12 height 11
click at [35, 650] on icon at bounding box center [34, 646] width 8 height 8
click at [0, 0] on input "checkbox" at bounding box center [0, 0] width 0 height 0
click at [34, 649] on icon at bounding box center [34, 645] width 8 height 8
click at [0, 0] on input "checkbox" at bounding box center [0, 0] width 0 height 0
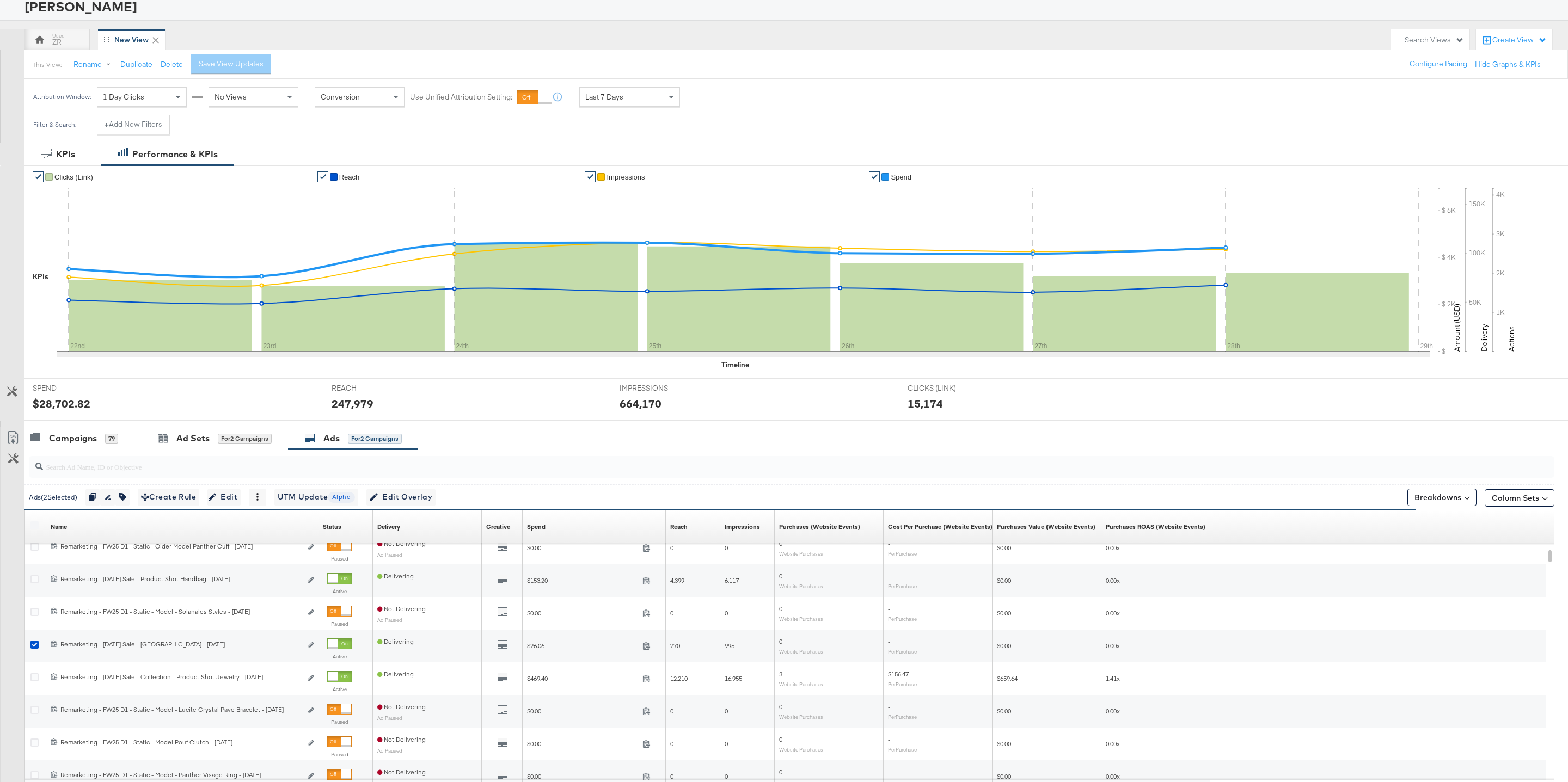
click at [337, 443] on div "Ads" at bounding box center [331, 439] width 16 height 13
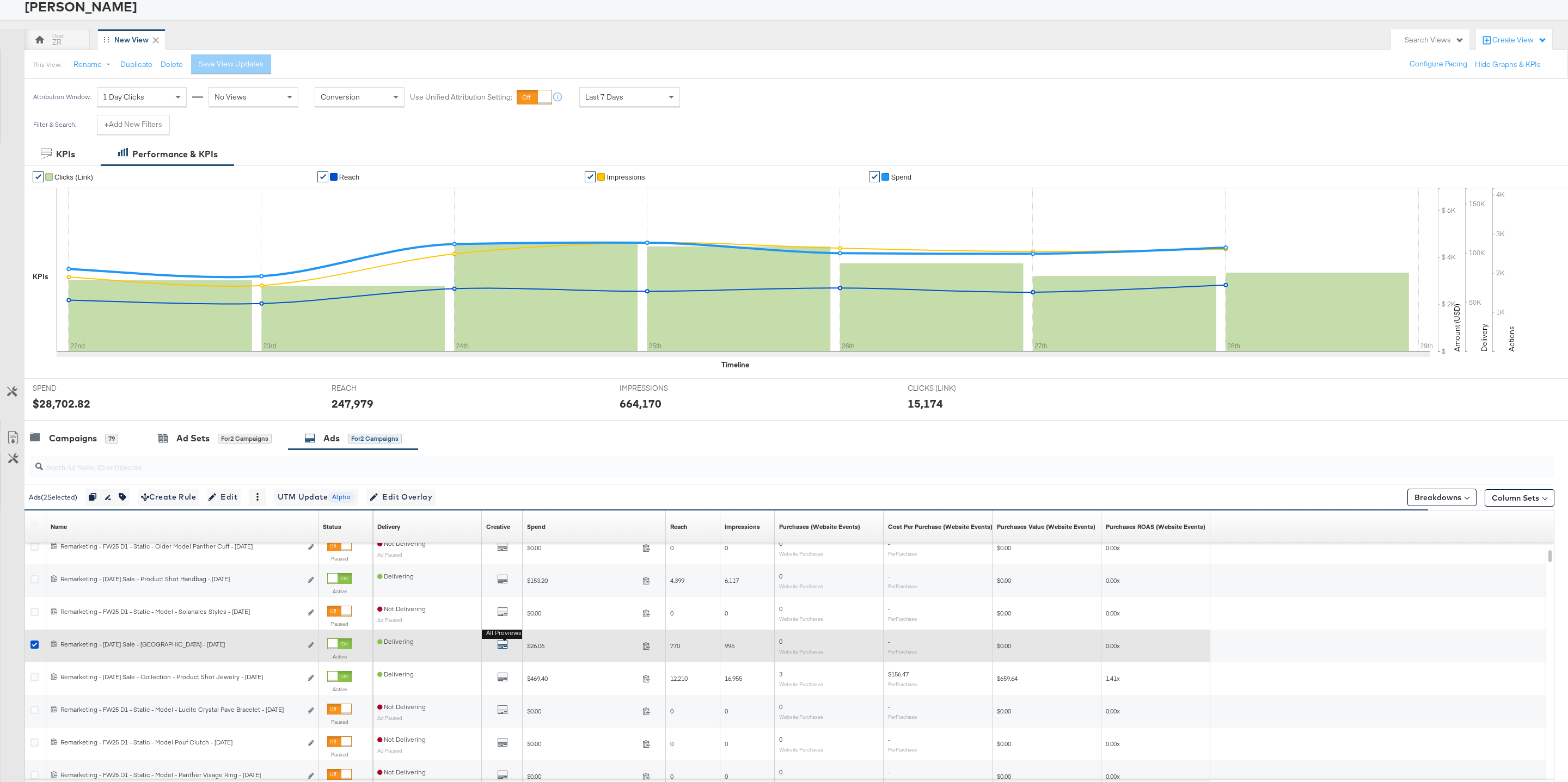
click at [505, 644] on icon "default" at bounding box center [502, 644] width 11 height 11
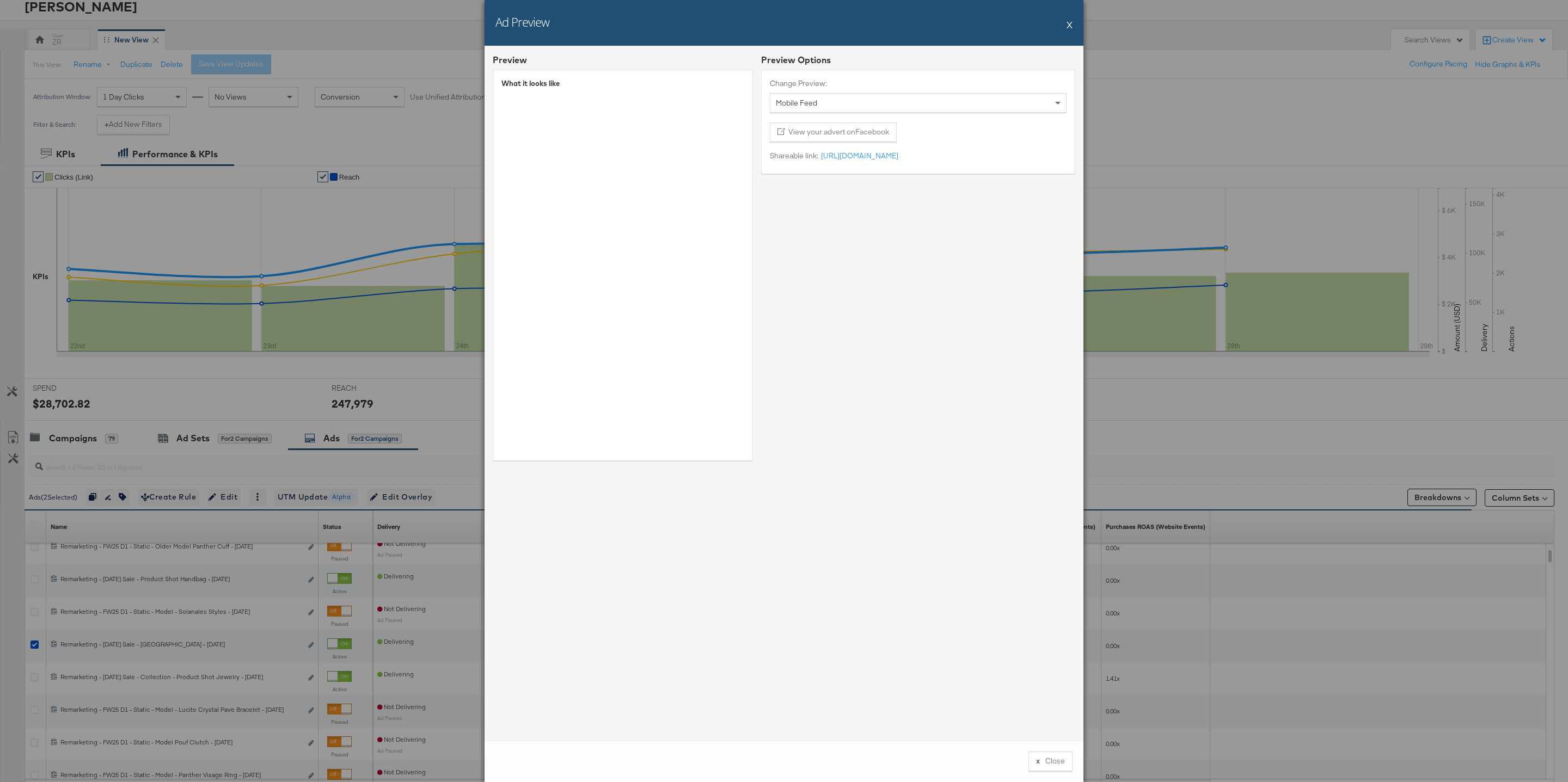
click at [1066, 33] on div "Ad Preview X" at bounding box center [784, 23] width 599 height 45
click at [1067, 27] on button "X" at bounding box center [1070, 24] width 6 height 22
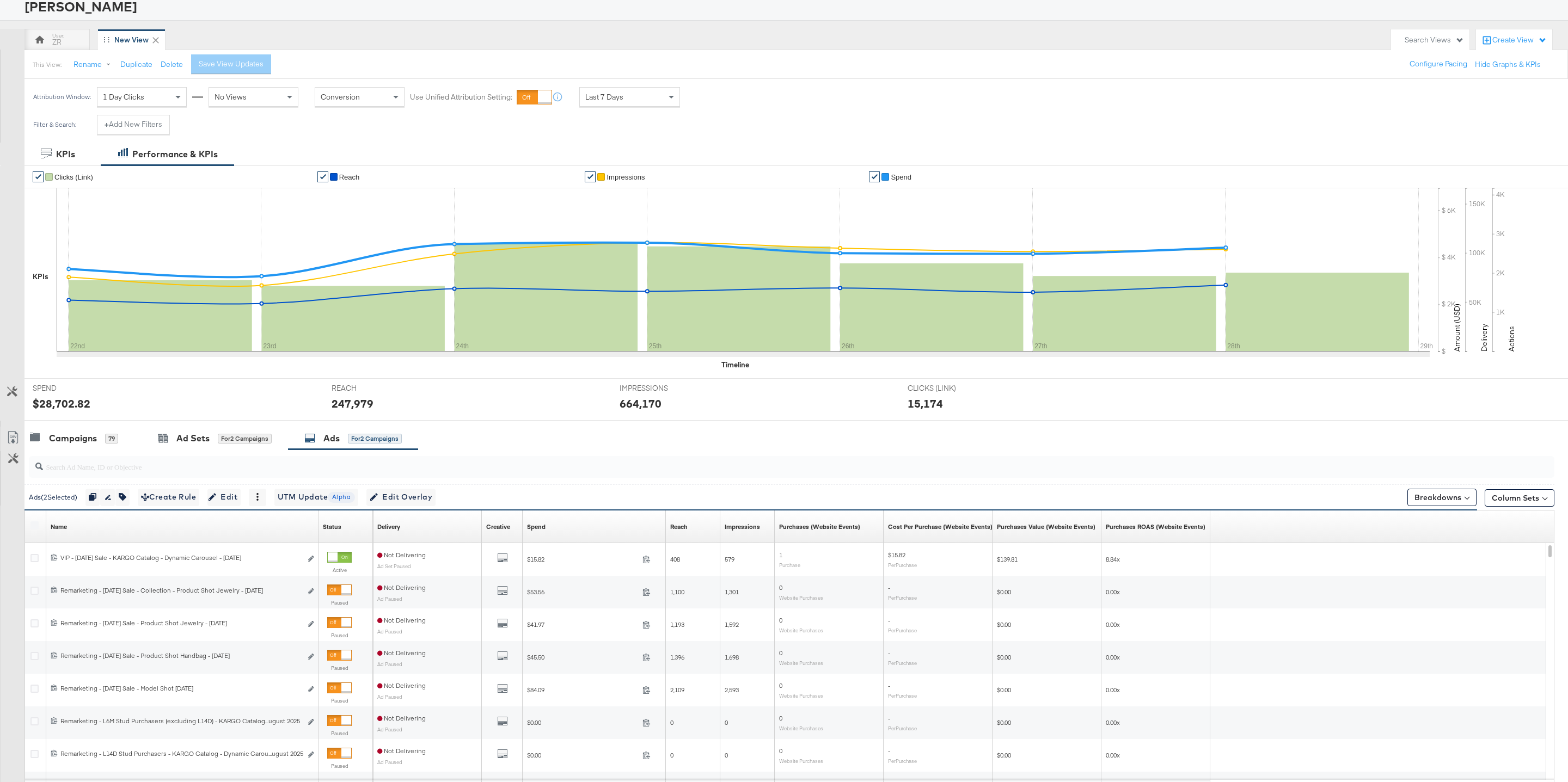
scroll to position [49, 0]
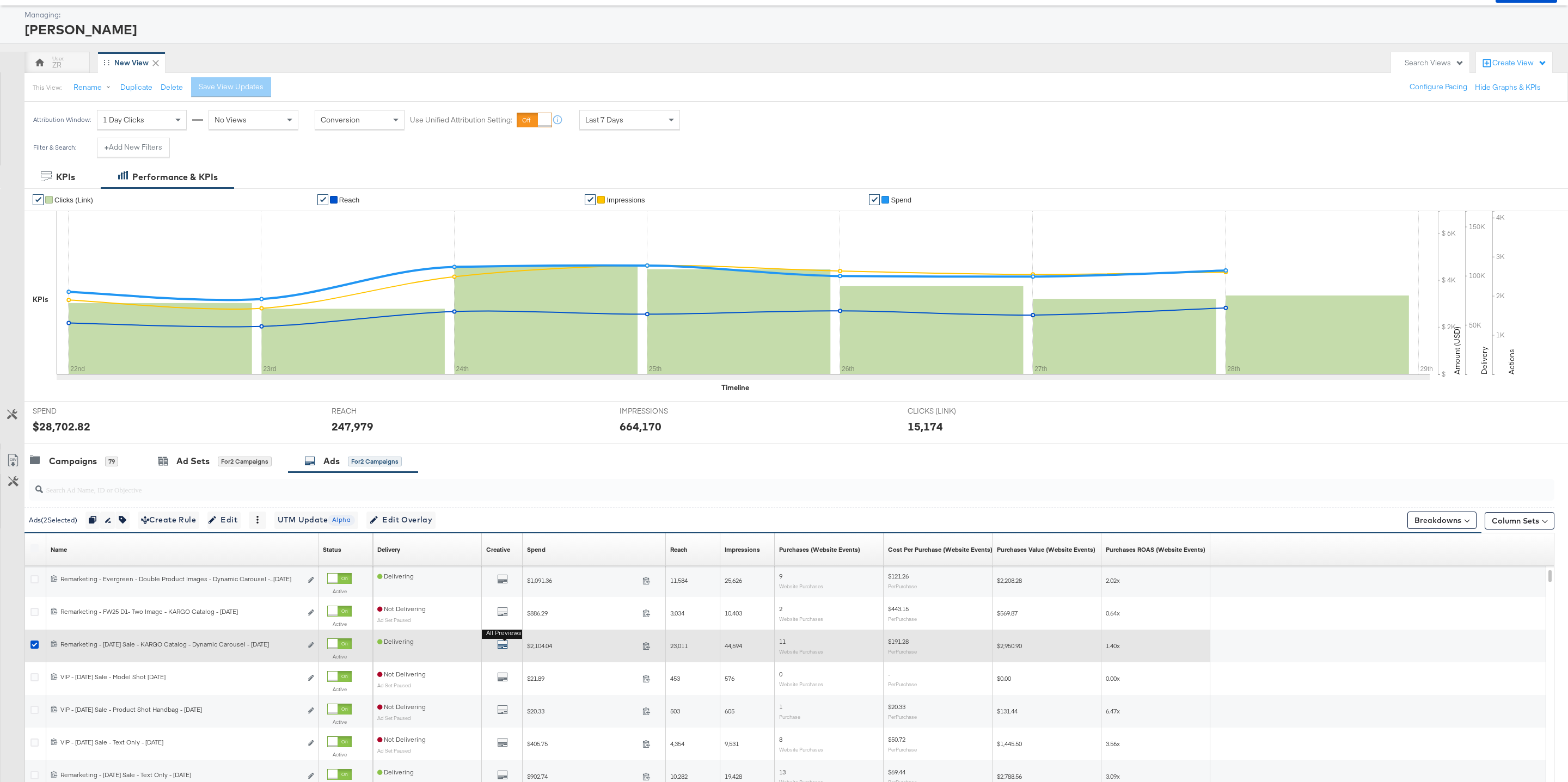
click at [503, 650] on icon "default" at bounding box center [502, 644] width 11 height 11
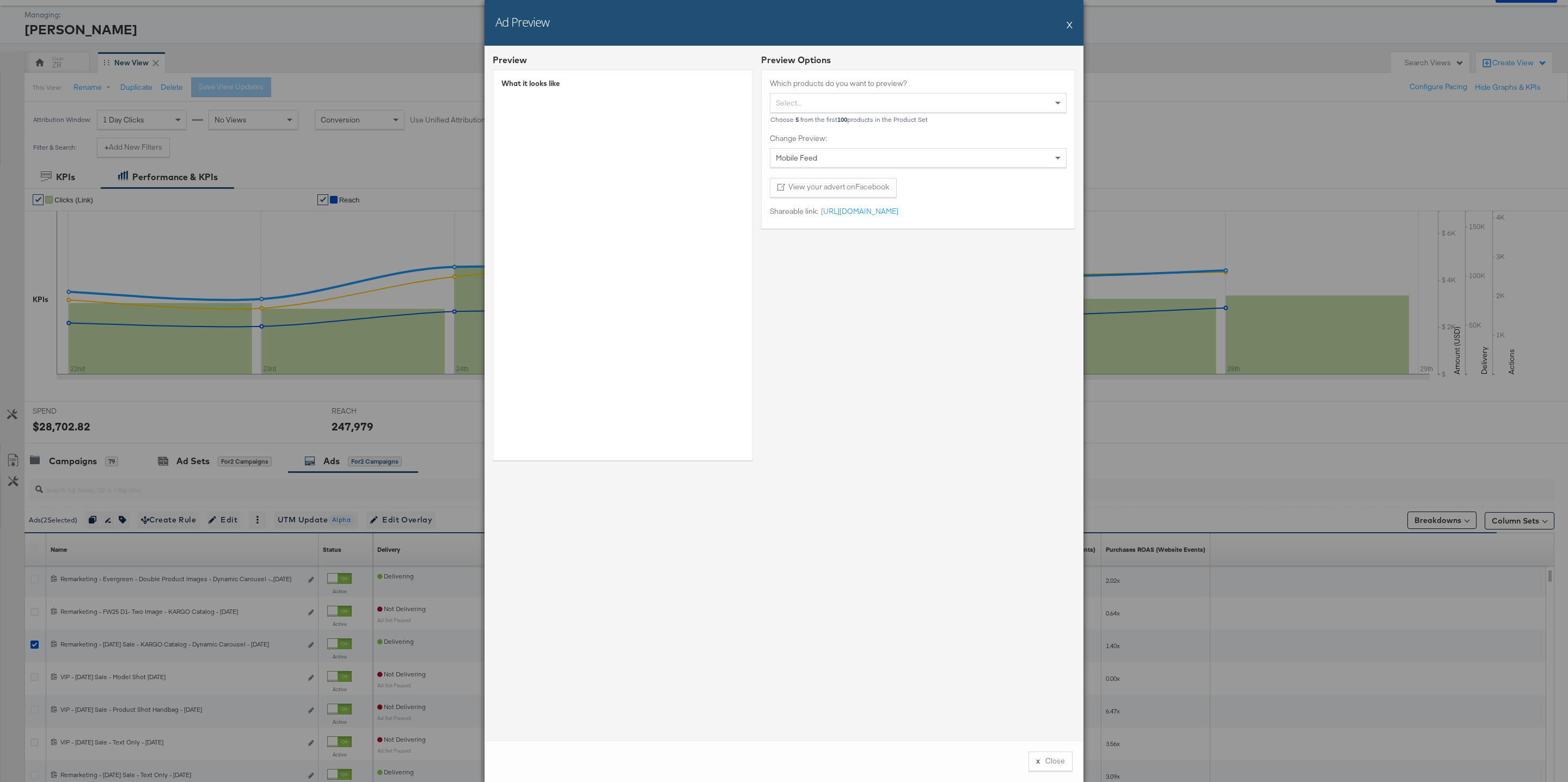
click at [1072, 27] on div "Ad Preview X" at bounding box center [784, 23] width 599 height 45
click at [1070, 26] on button "X" at bounding box center [1070, 24] width 6 height 22
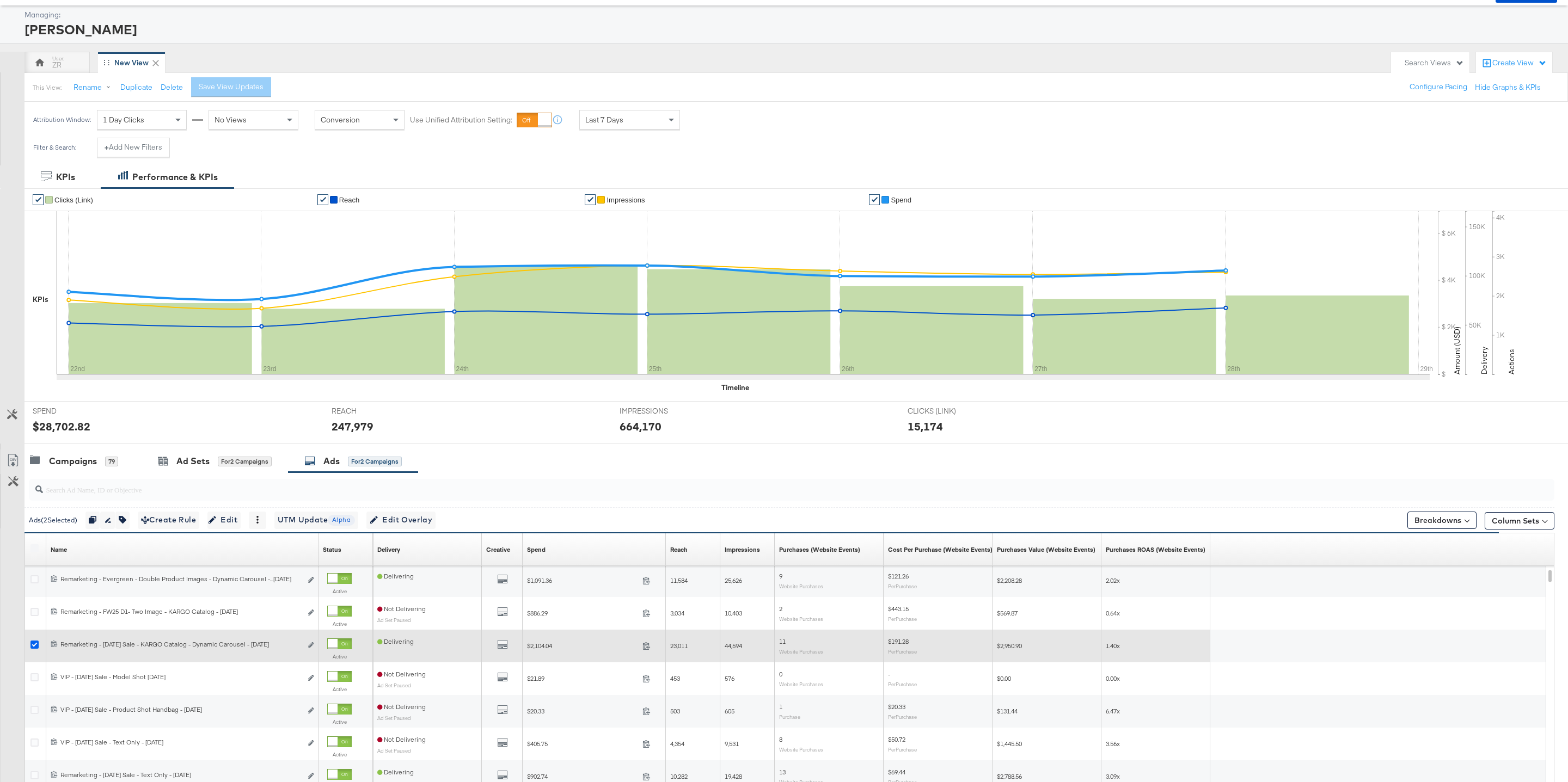
click at [31, 648] on icon at bounding box center [34, 645] width 8 height 8
click at [0, 0] on input "checkbox" at bounding box center [0, 0] width 0 height 0
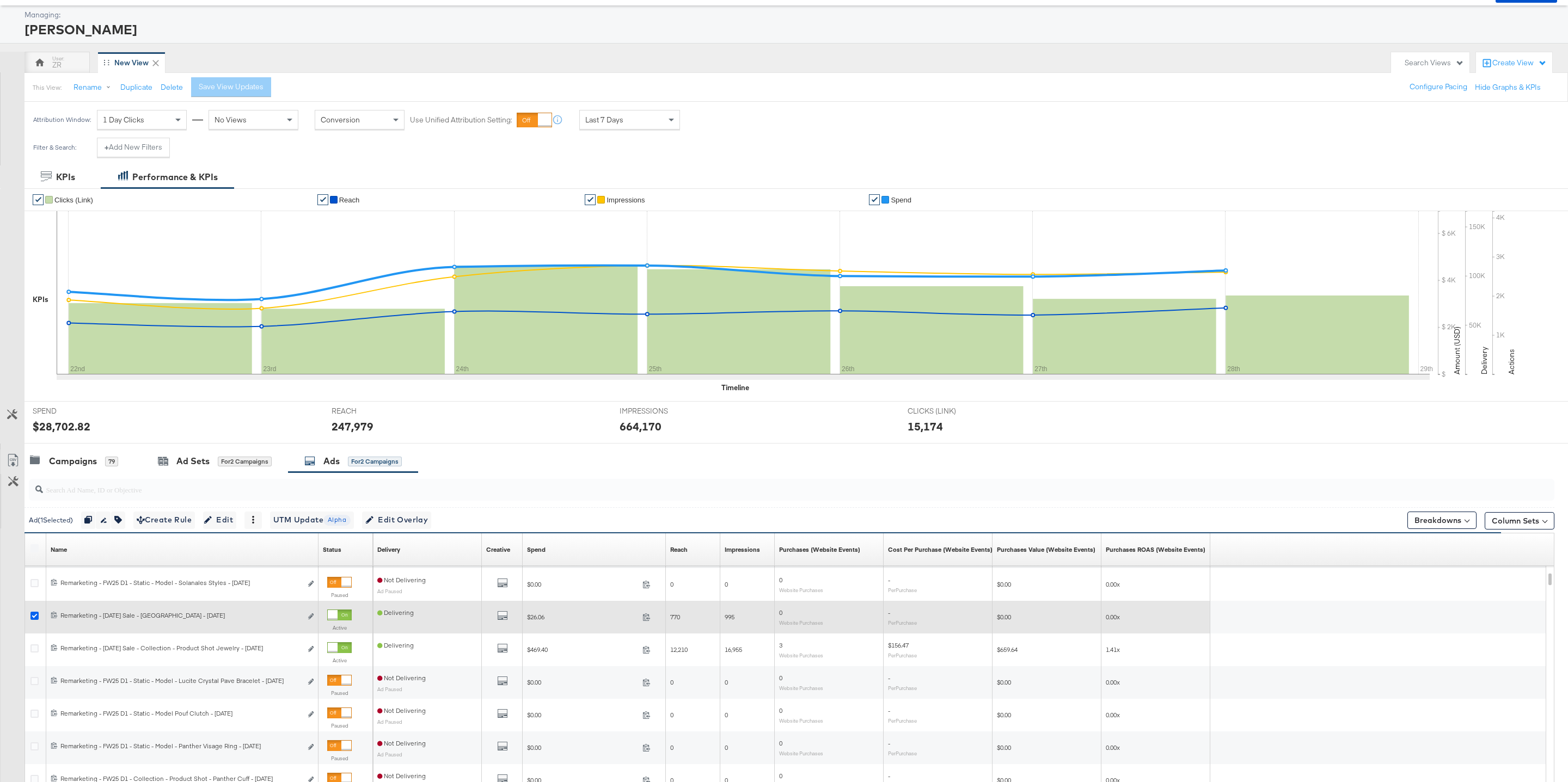
click at [33, 619] on icon at bounding box center [34, 616] width 8 height 8
click at [0, 0] on input "checkbox" at bounding box center [0, 0] width 0 height 0
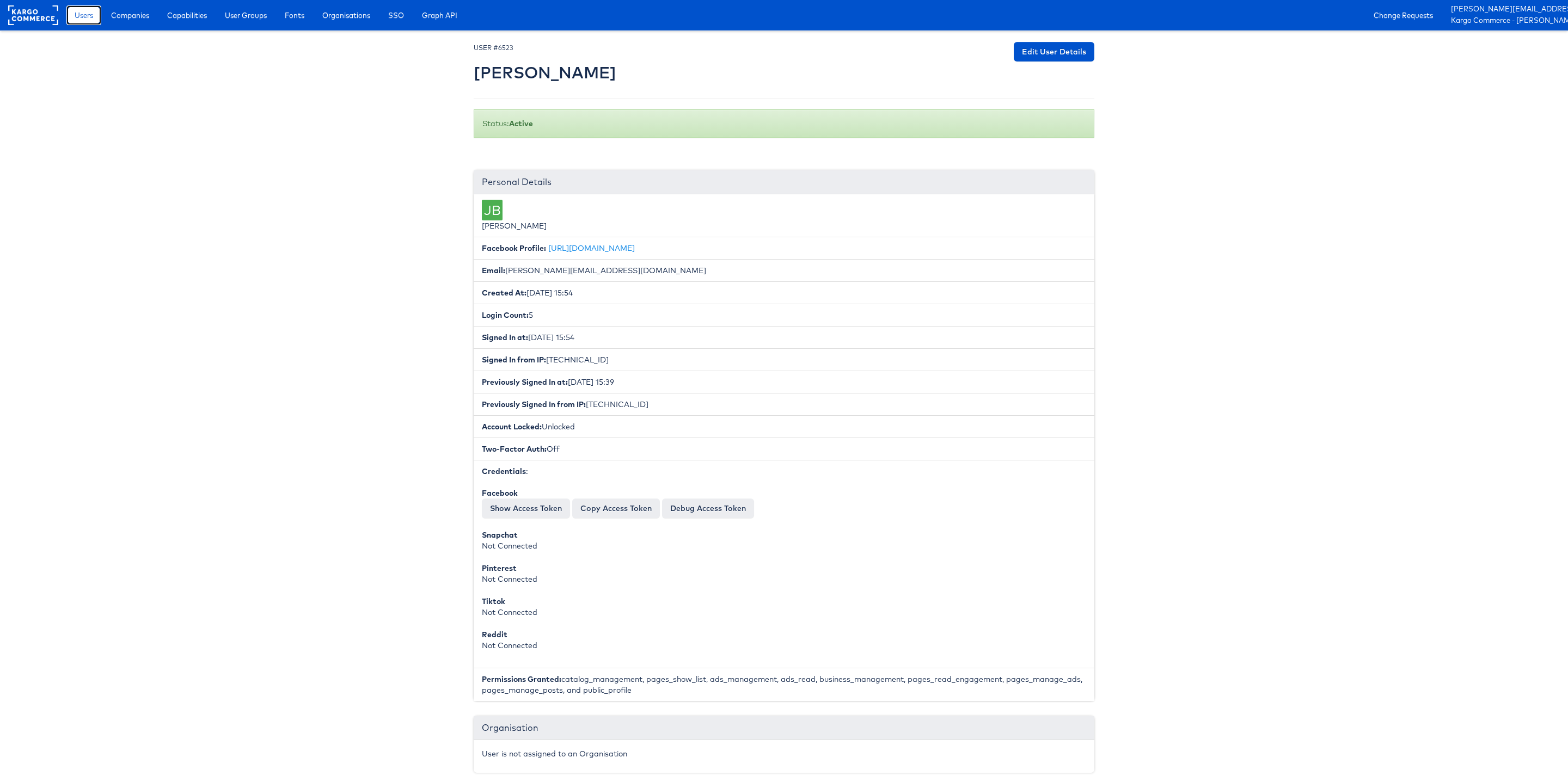
click at [92, 20] on link "Users" at bounding box center [84, 15] width 34 height 20
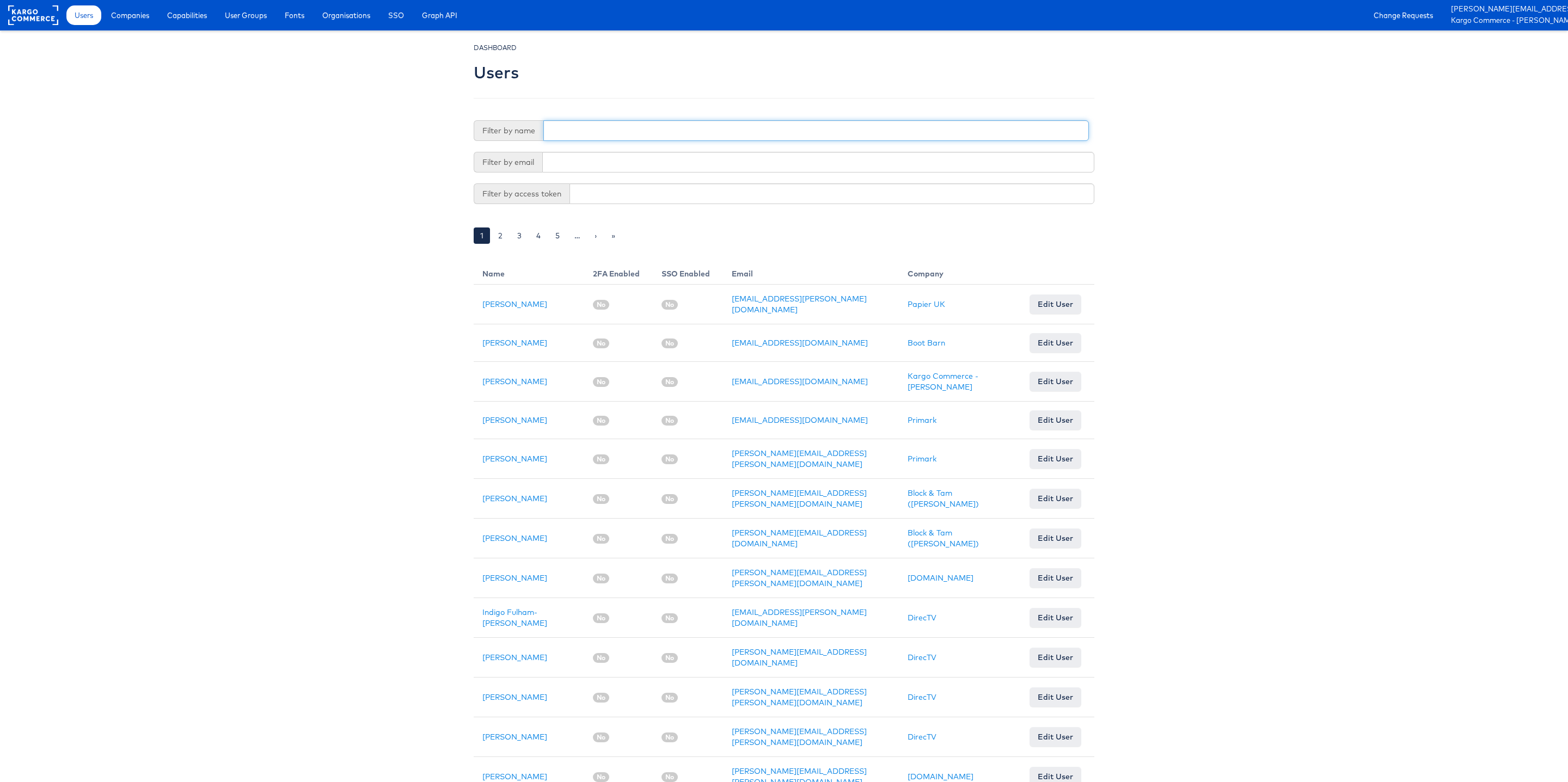
click at [575, 135] on input "text" at bounding box center [816, 131] width 545 height 20
type input "Sanja"
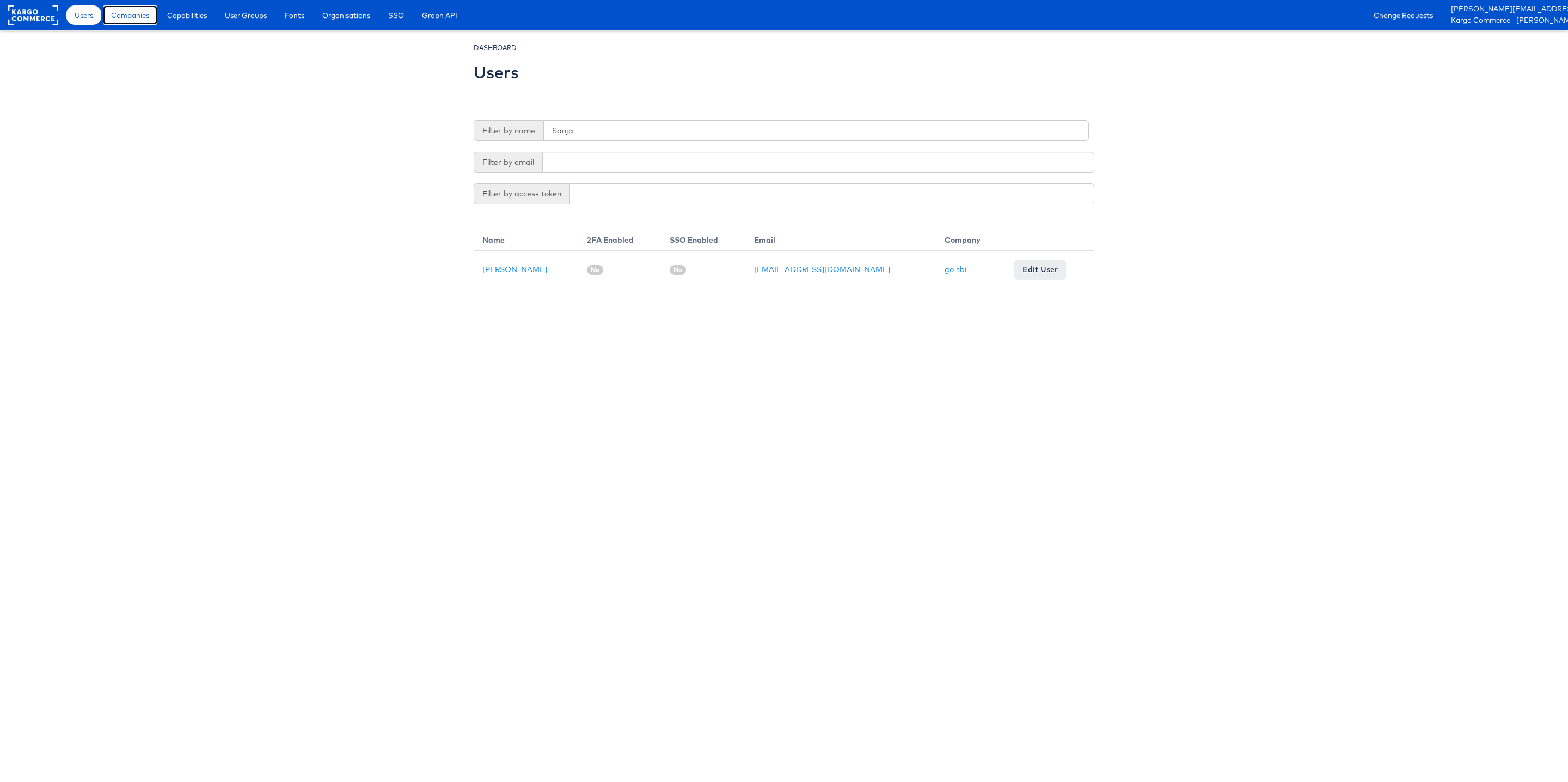
click at [138, 24] on link "Companies" at bounding box center [129, 15] width 54 height 20
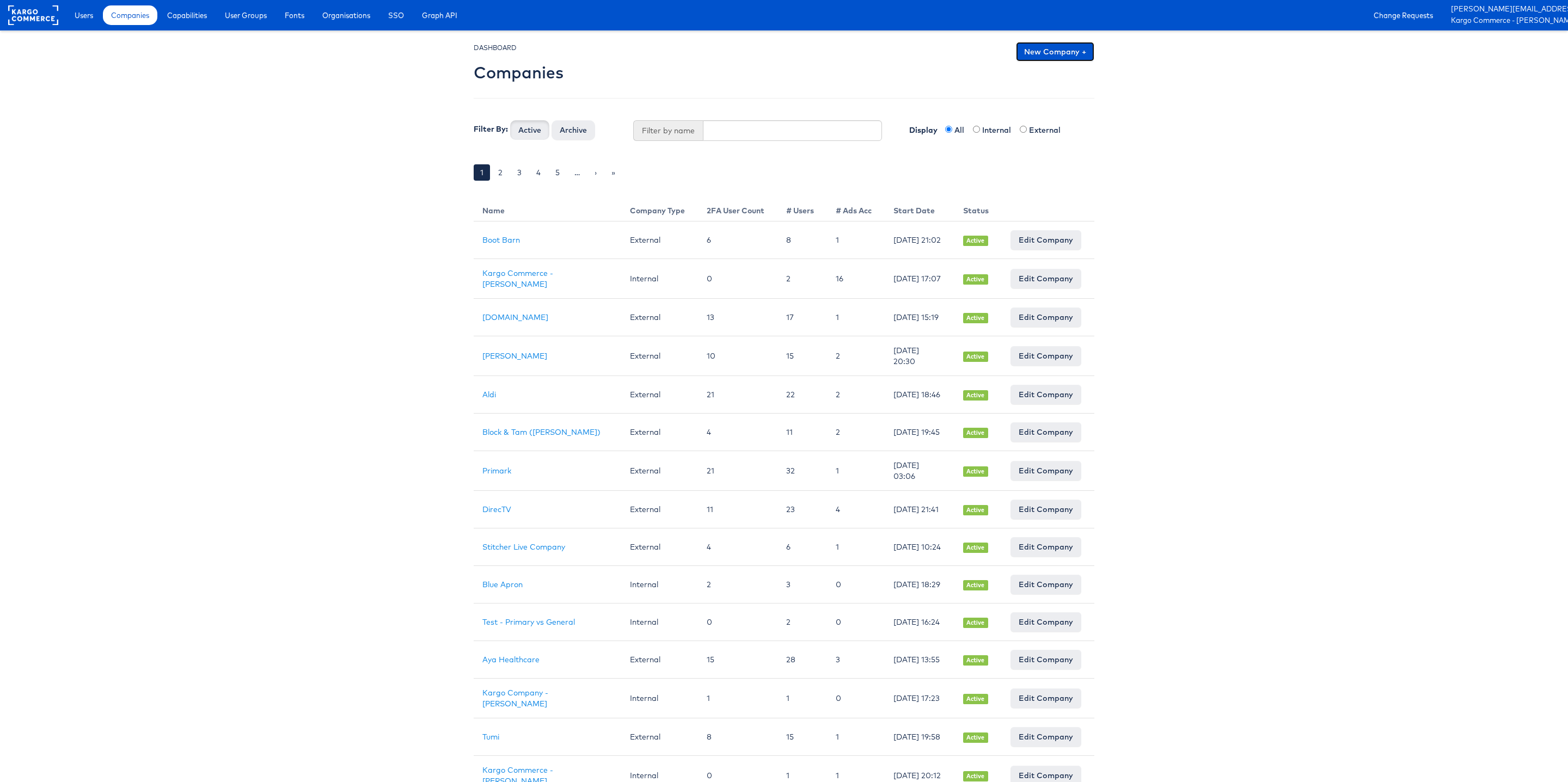
click at [1058, 50] on link "New Company +" at bounding box center [1055, 51] width 78 height 20
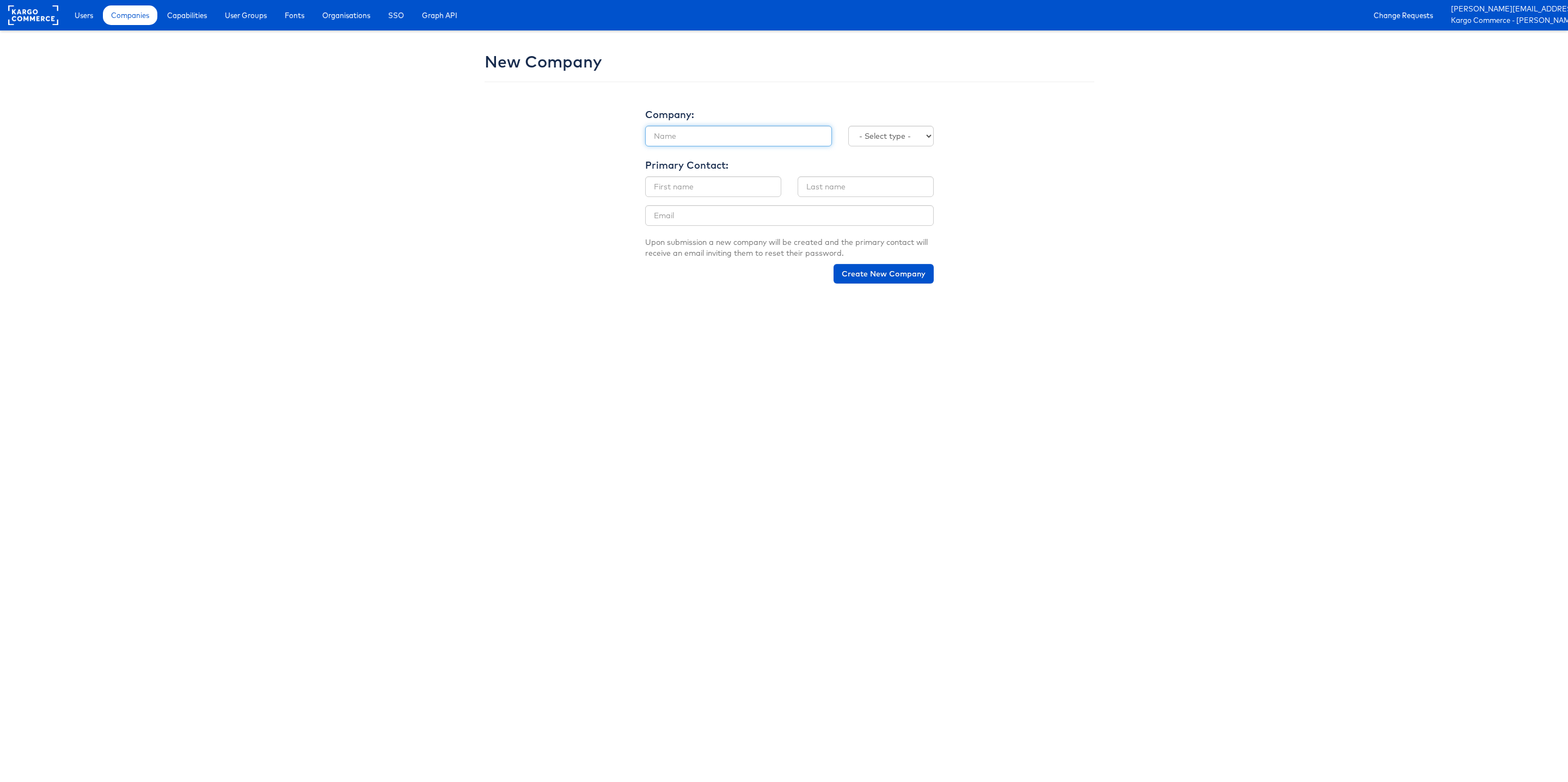
click at [708, 133] on input "text" at bounding box center [738, 136] width 186 height 20
type input "k"
type input "Kargo Commerce -"
click at [686, 222] on input "email" at bounding box center [789, 215] width 288 height 20
paste input "[PERSON_NAME][EMAIL_ADDRESS][PERSON_NAME][DOMAIN_NAME]"
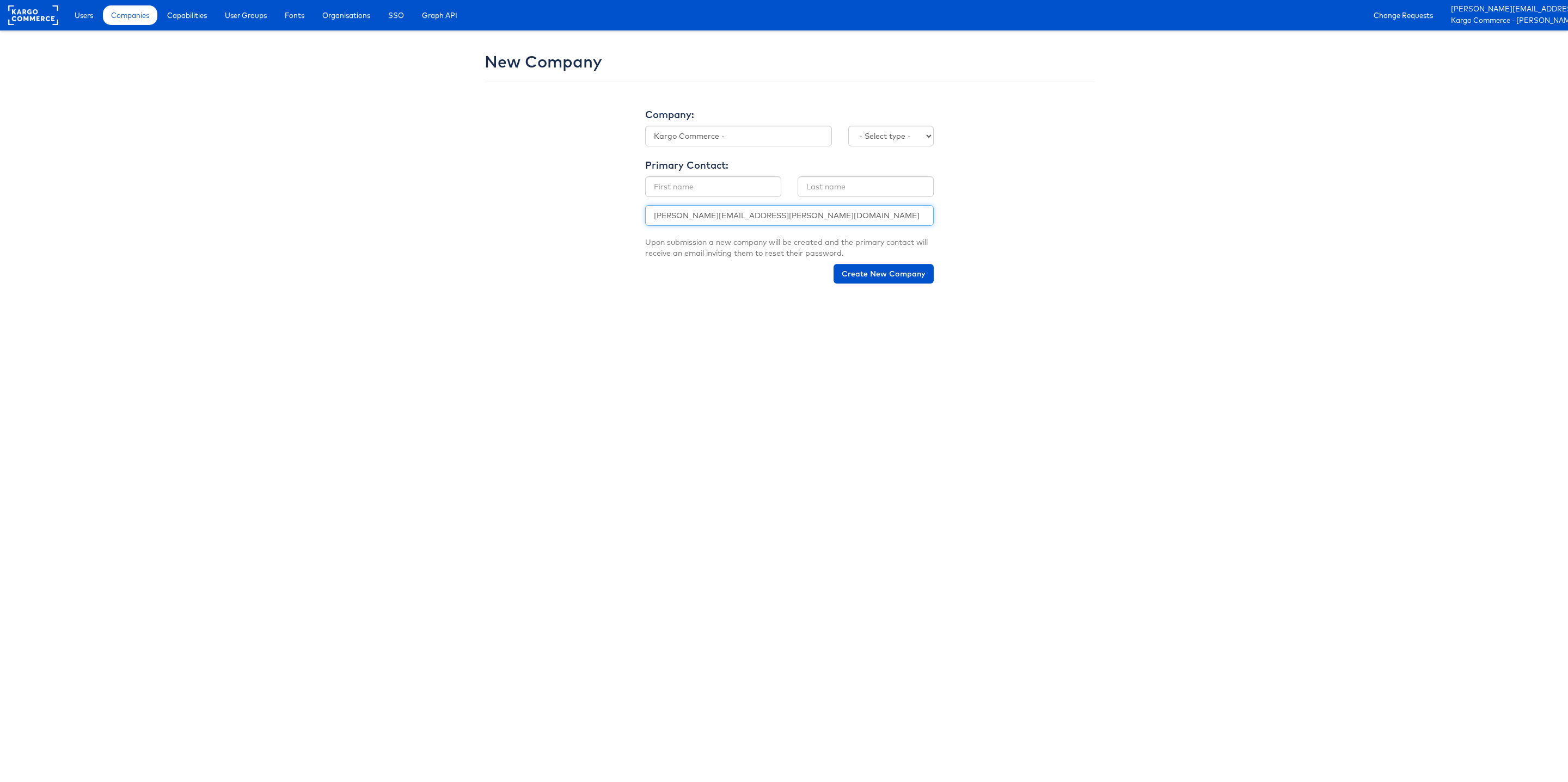
type input "[PERSON_NAME][EMAIL_ADDRESS][PERSON_NAME][DOMAIN_NAME]"
click at [690, 194] on input "text" at bounding box center [713, 186] width 136 height 20
paste input "[PERSON_NAME][EMAIL_ADDRESS][PERSON_NAME][DOMAIN_NAME]"
click at [683, 187] on input "[PERSON_NAME][EMAIL_ADDRESS][PERSON_NAME][DOMAIN_NAME]" at bounding box center [713, 186] width 136 height 20
type input "sanjana."
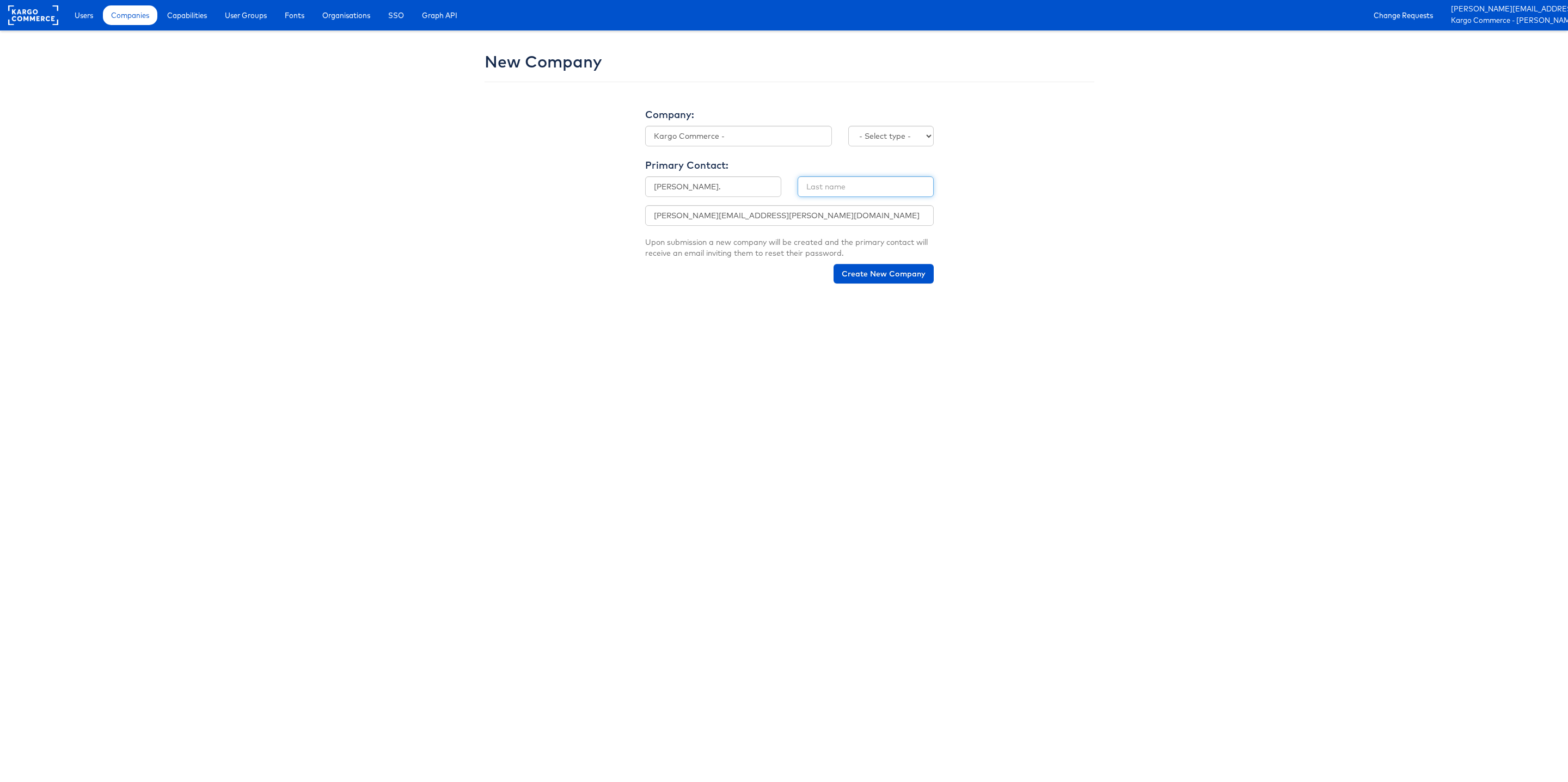
click at [849, 188] on input "text" at bounding box center [866, 186] width 136 height 20
paste input "pradhan@kargo.com"
click at [838, 186] on input "pradhan@kargo.com" at bounding box center [866, 186] width 136 height 20
type input "Pradhan"
click at [737, 174] on fieldset "Primary Contact: First Name sanjana. Last Name Pradhan Email Address sanjana.pr…" at bounding box center [789, 223] width 288 height 137
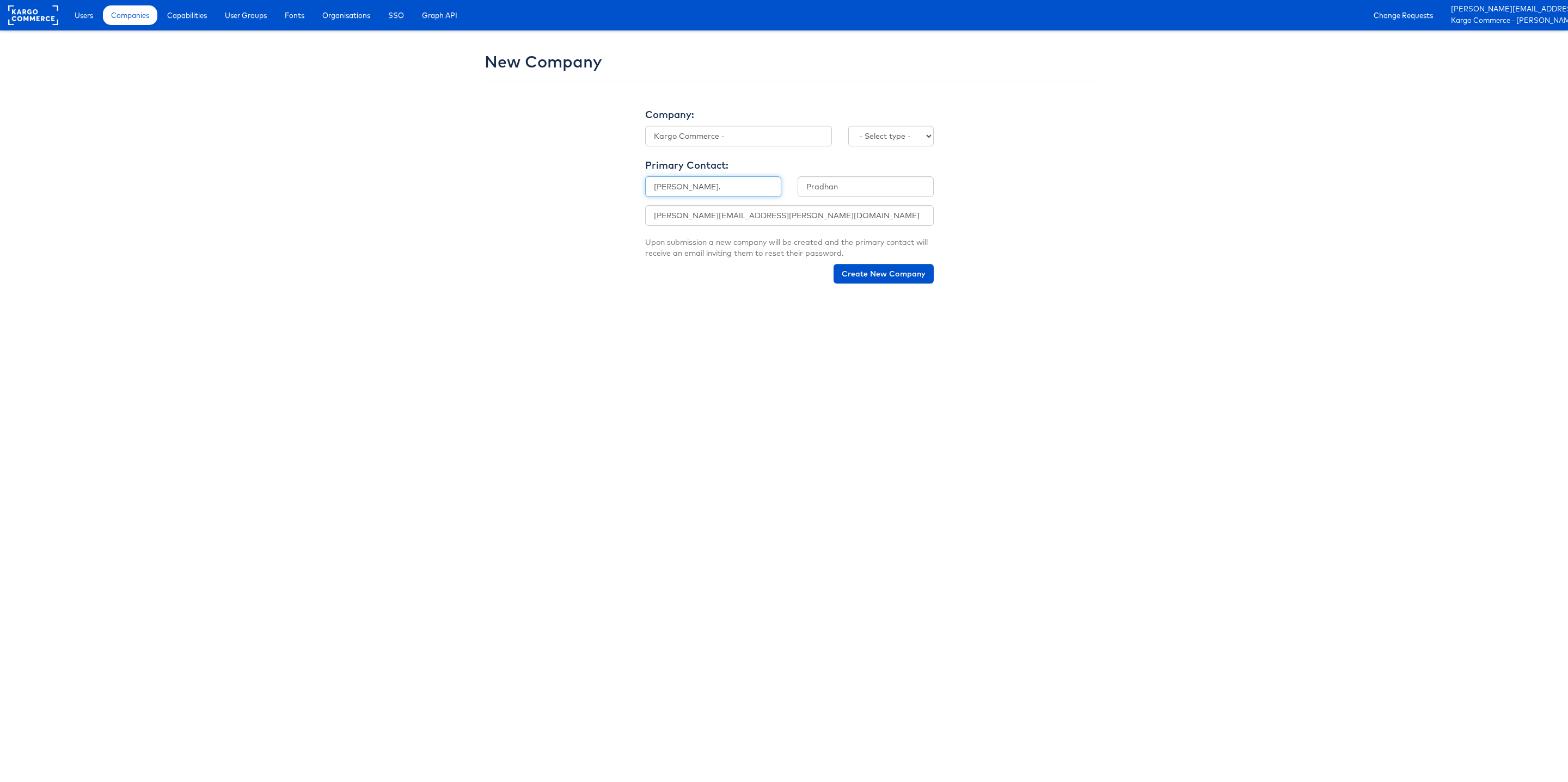
click at [733, 190] on input "sanjana." at bounding box center [713, 186] width 136 height 20
type input "Sanjana"
click at [904, 129] on select "- Select type - Internal External" at bounding box center [890, 136] width 85 height 20
select select "INTERNAL"
click at [848, 125] on select "- Select type - Internal External" at bounding box center [890, 136] width 85 height 20
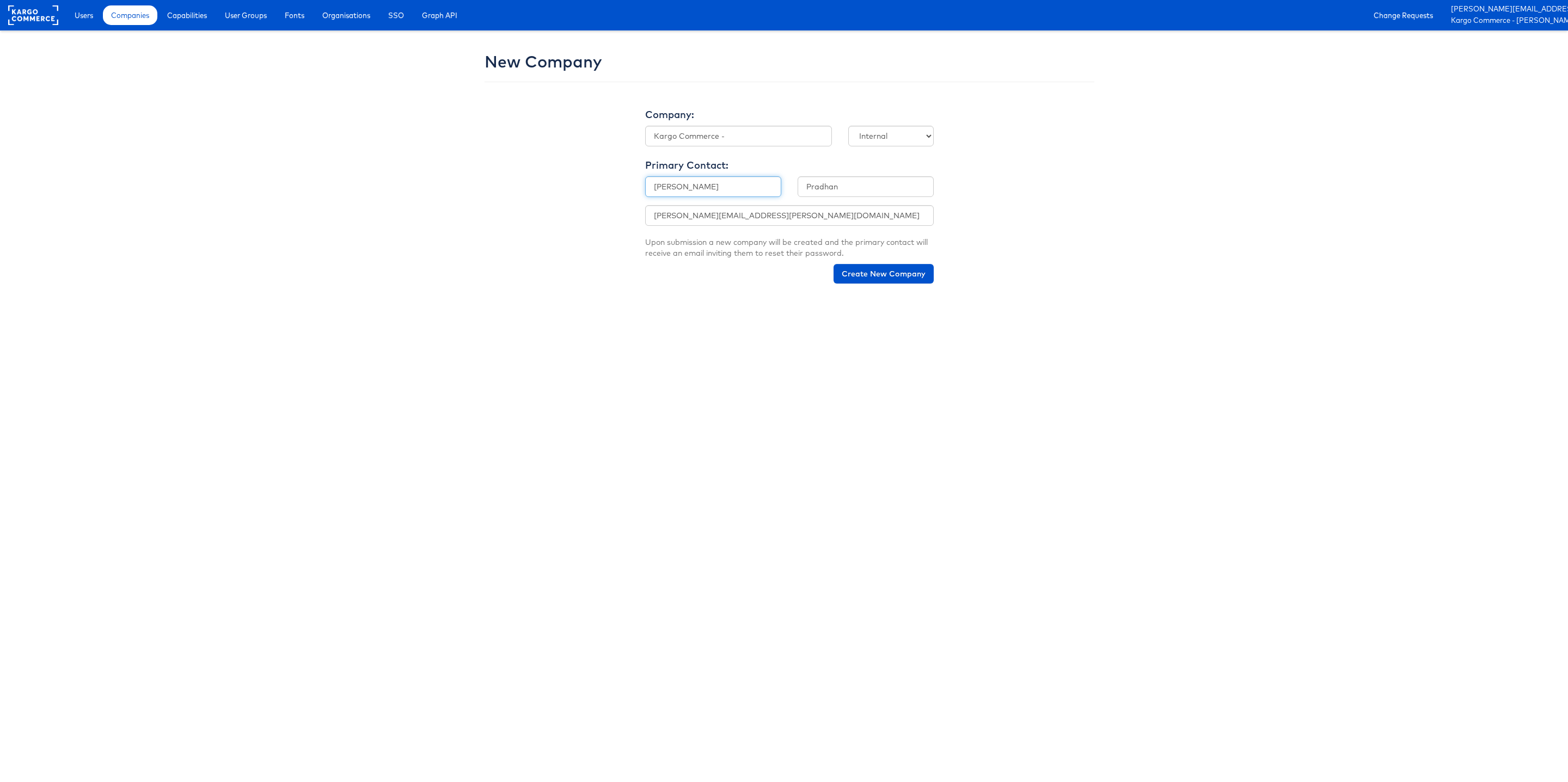
click at [673, 191] on input "Sanjana" at bounding box center [713, 186] width 136 height 20
click at [742, 137] on input "Kargo Commerce -" at bounding box center [738, 136] width 186 height 20
paste input "Sanjana"
click at [820, 183] on input "Pradhan" at bounding box center [866, 186] width 136 height 20
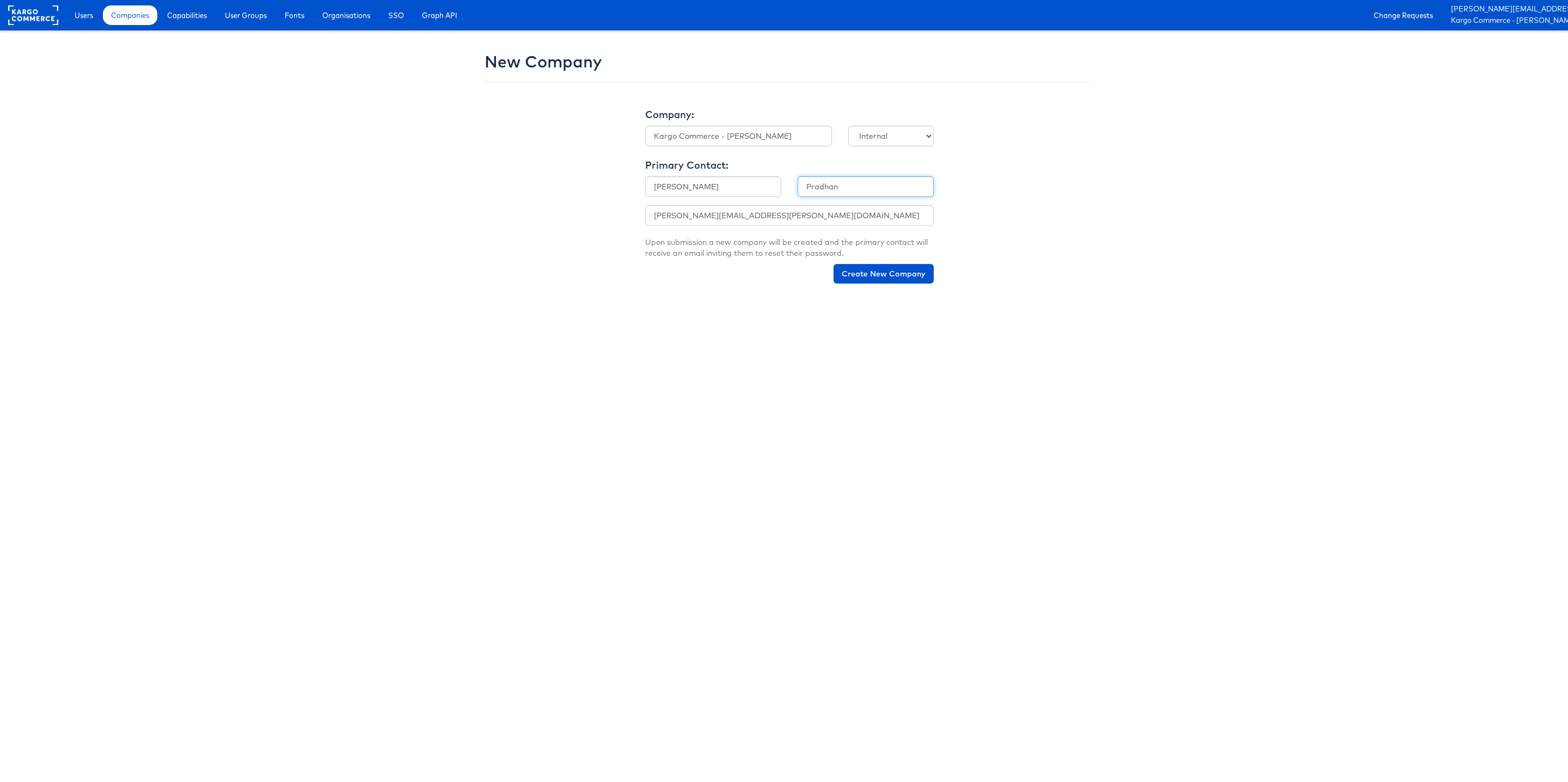
click at [820, 183] on input "Pradhan" at bounding box center [866, 186] width 136 height 20
click at [798, 136] on input "Kargo Commerce - Sanjana" at bounding box center [738, 136] width 186 height 20
paste input "Pradhan"
type input "Kargo Commerce - [PERSON_NAME]"
click at [878, 276] on button "Create New Company" at bounding box center [883, 273] width 100 height 20
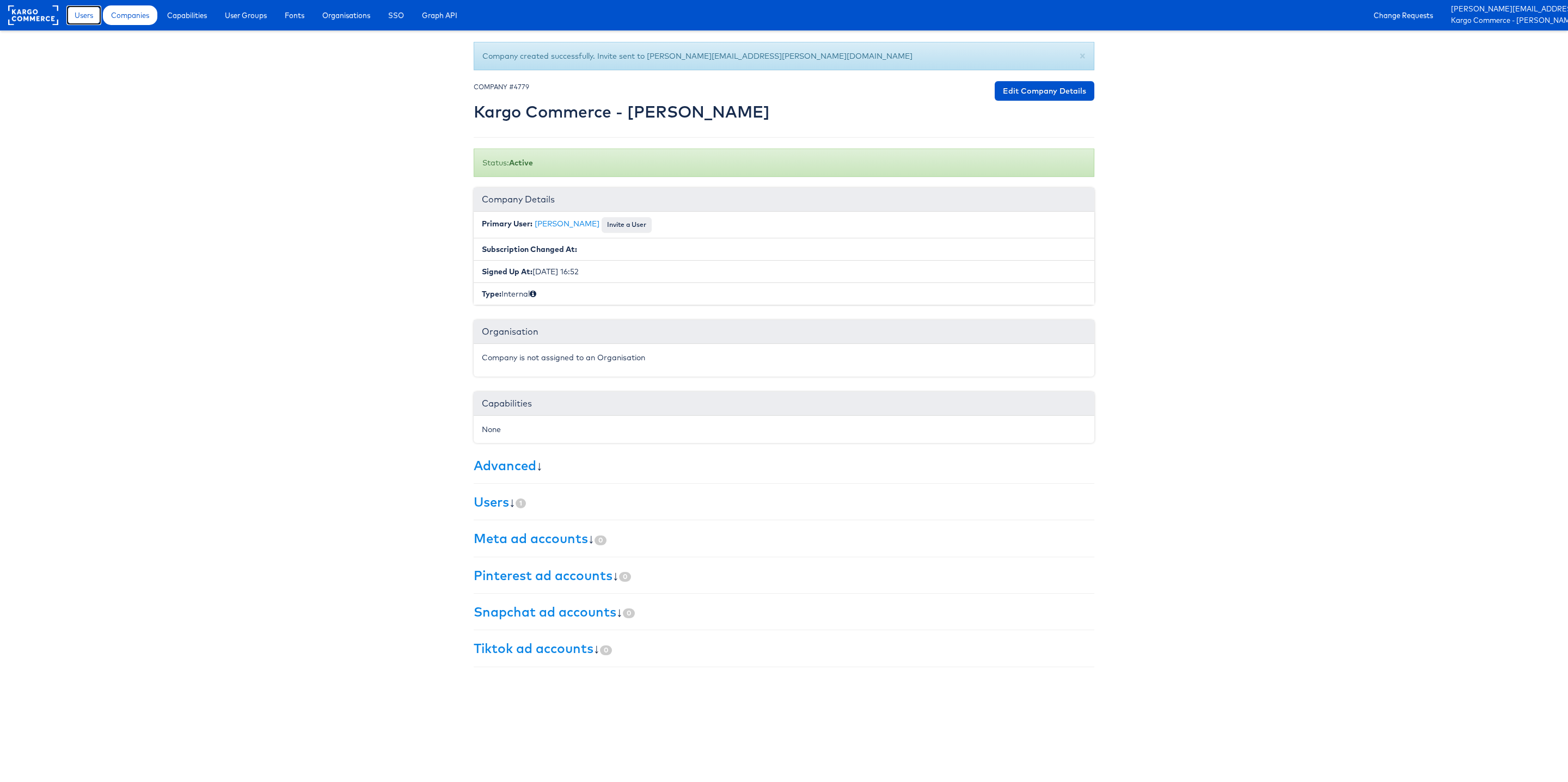
click at [76, 17] on span "Users" at bounding box center [84, 16] width 19 height 11
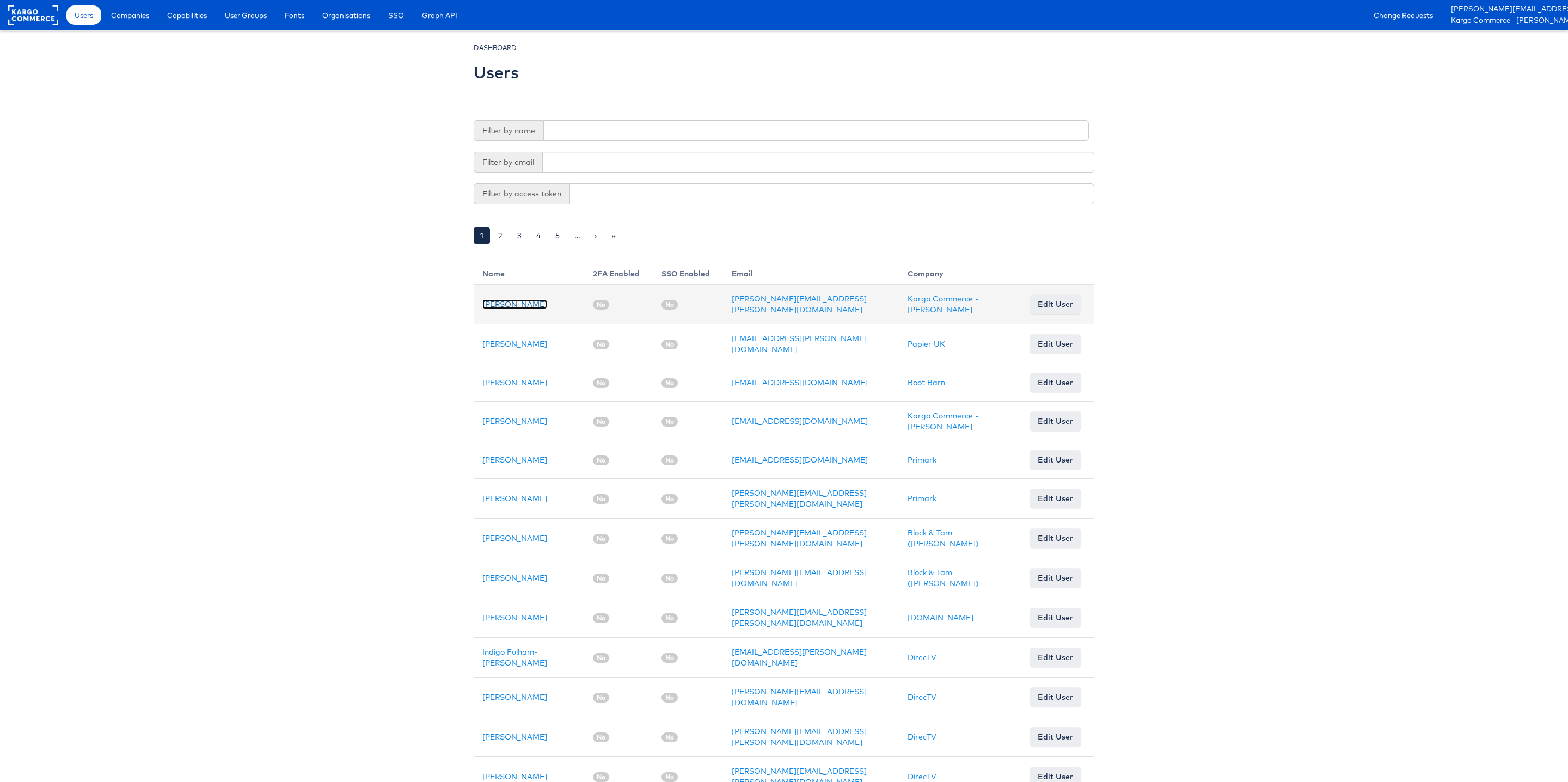
click at [520, 302] on link "[PERSON_NAME]" at bounding box center [514, 304] width 65 height 10
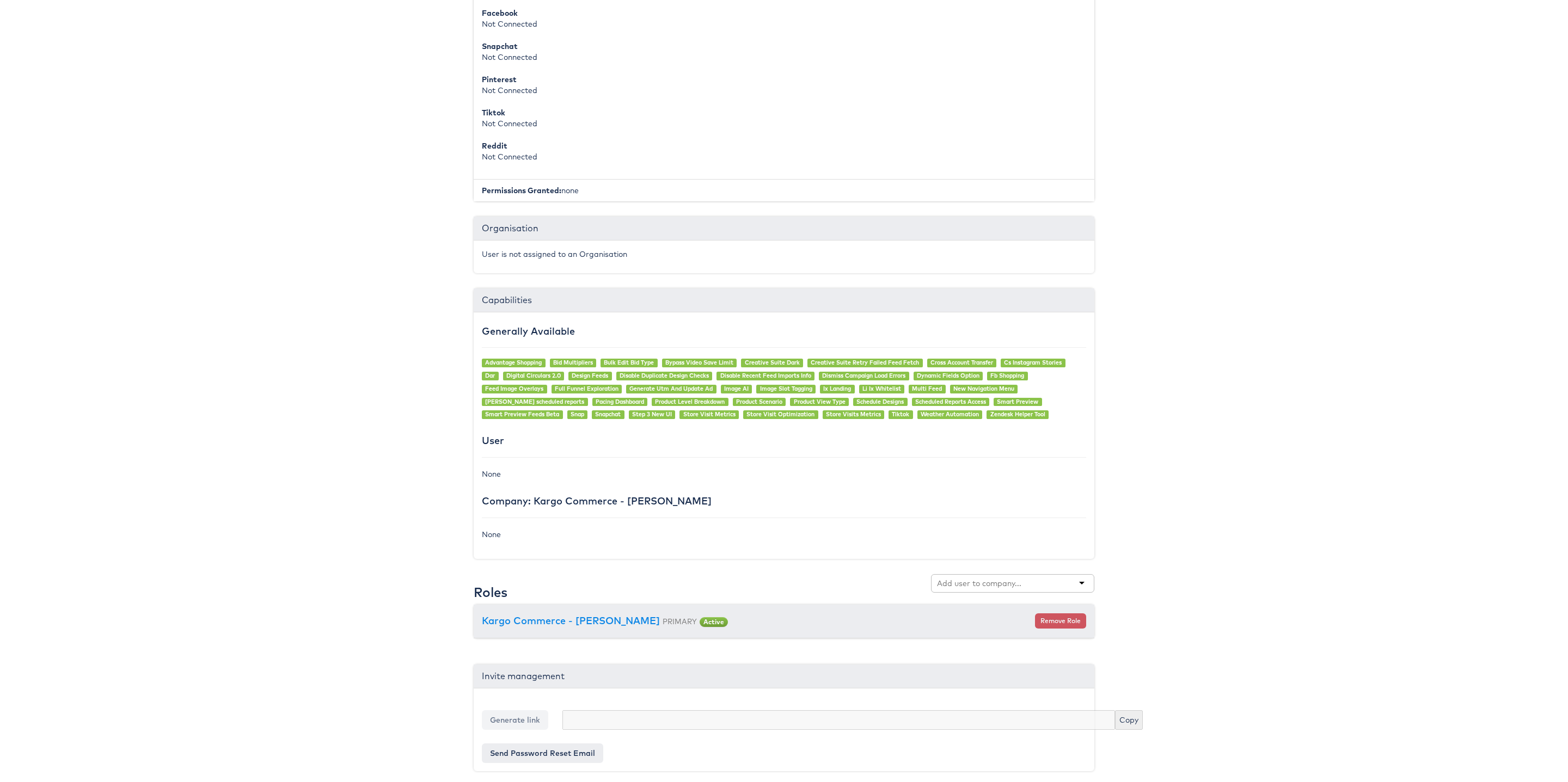
scroll to position [493, 0]
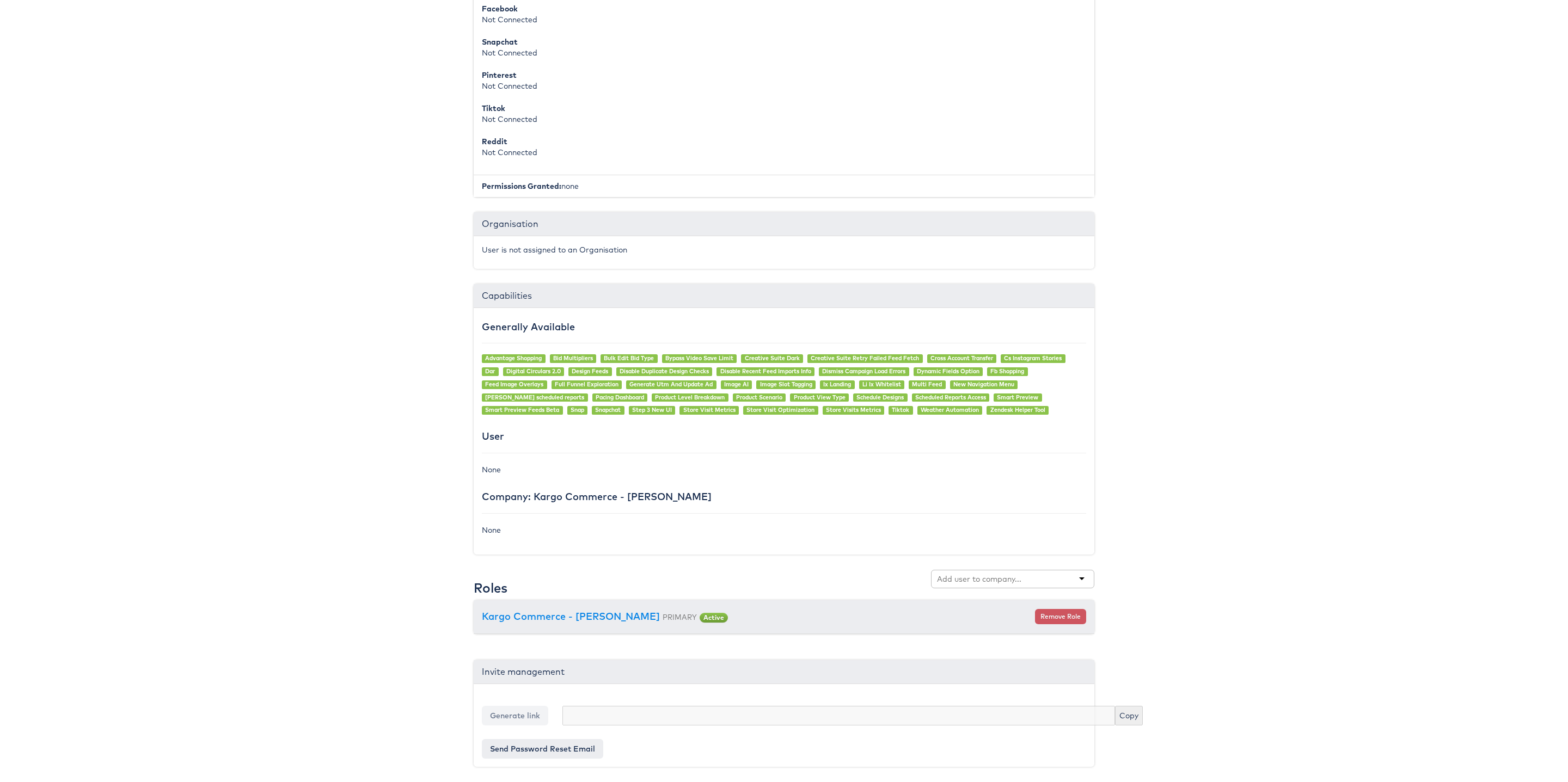
click at [994, 576] on input "text" at bounding box center [980, 579] width 86 height 11
type input "Clarks"
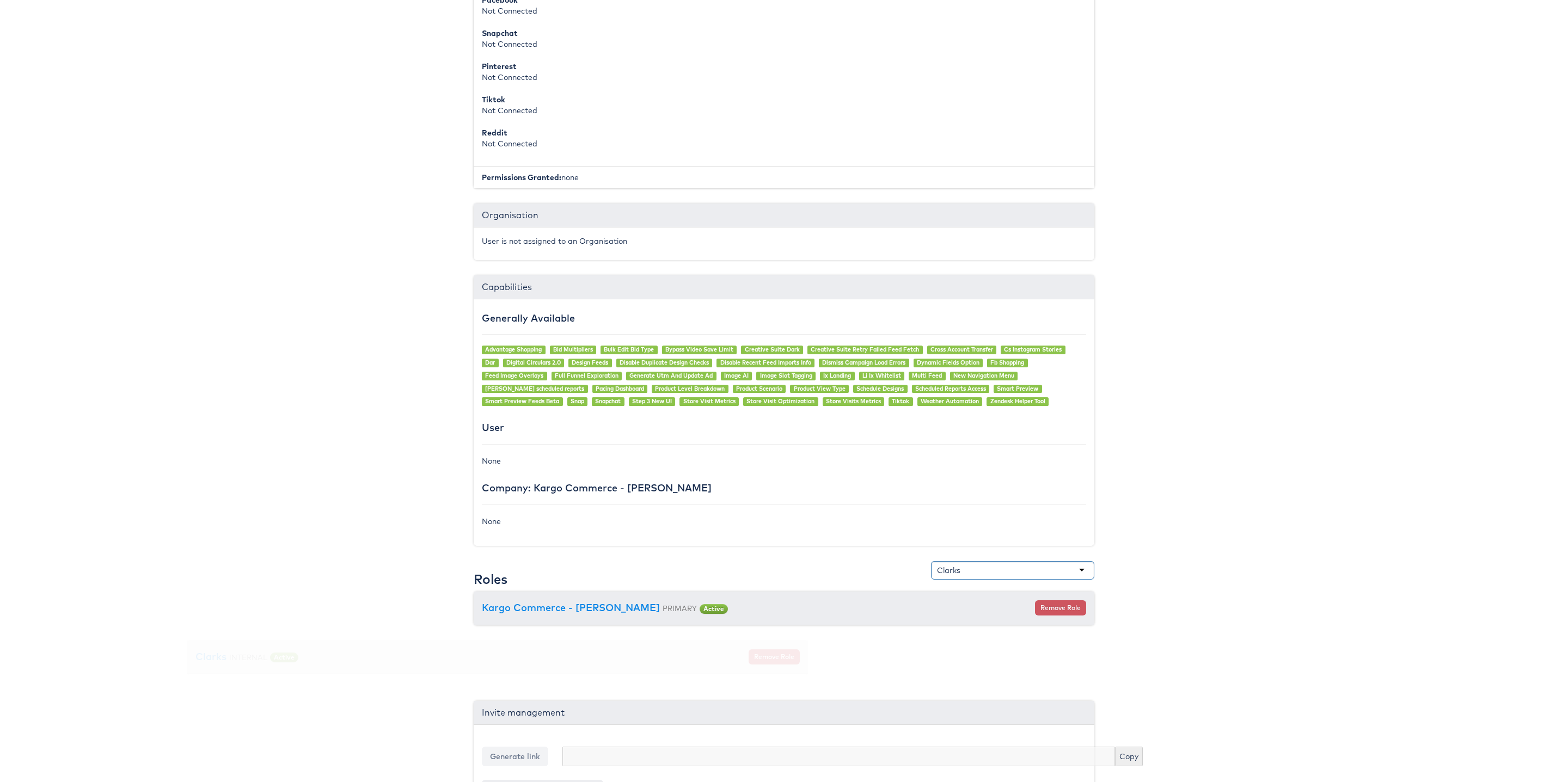
scroll to position [493, 7]
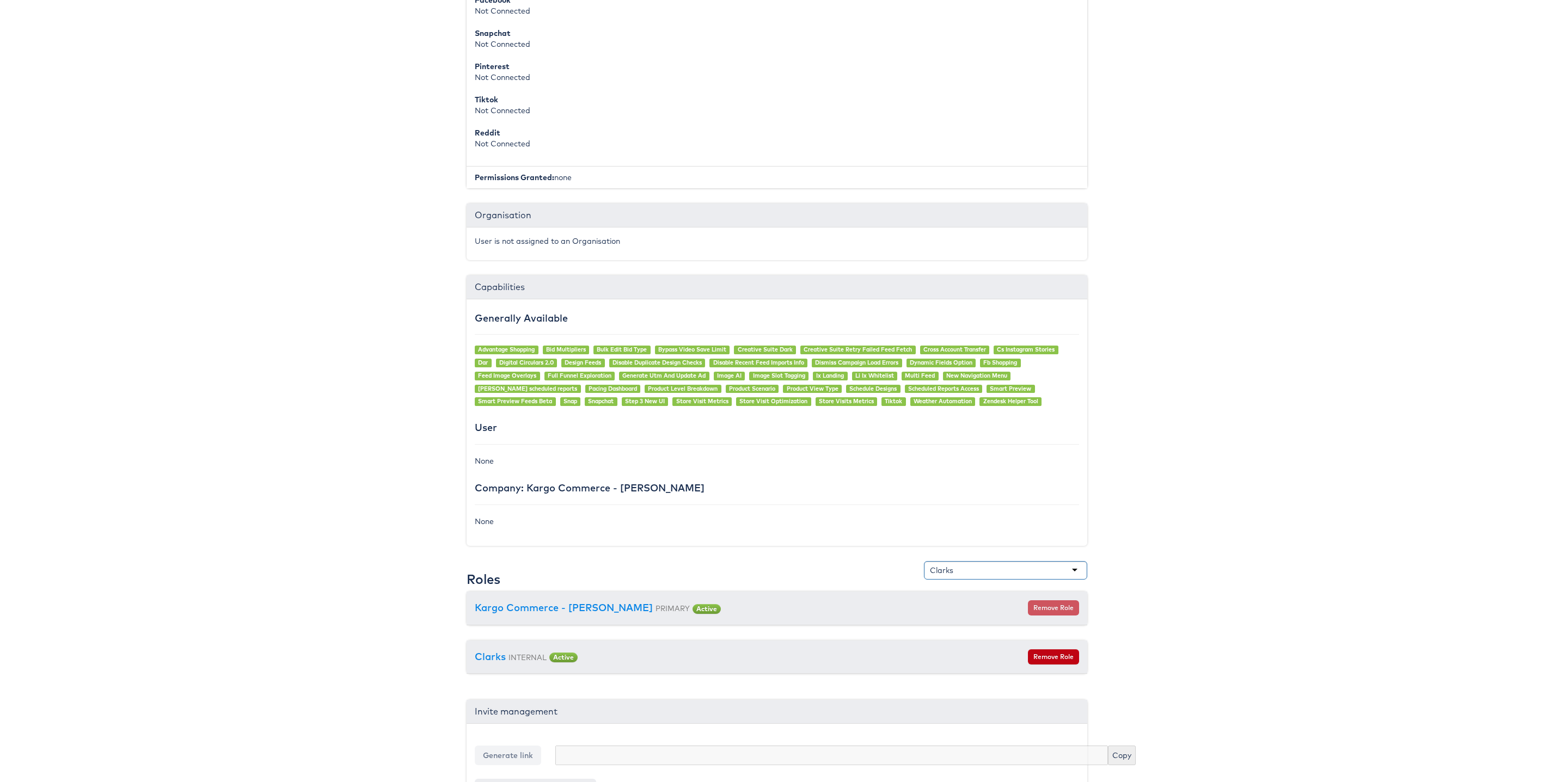
click at [965, 578] on div "Clarks" at bounding box center [1005, 570] width 163 height 19
type input "Mer"
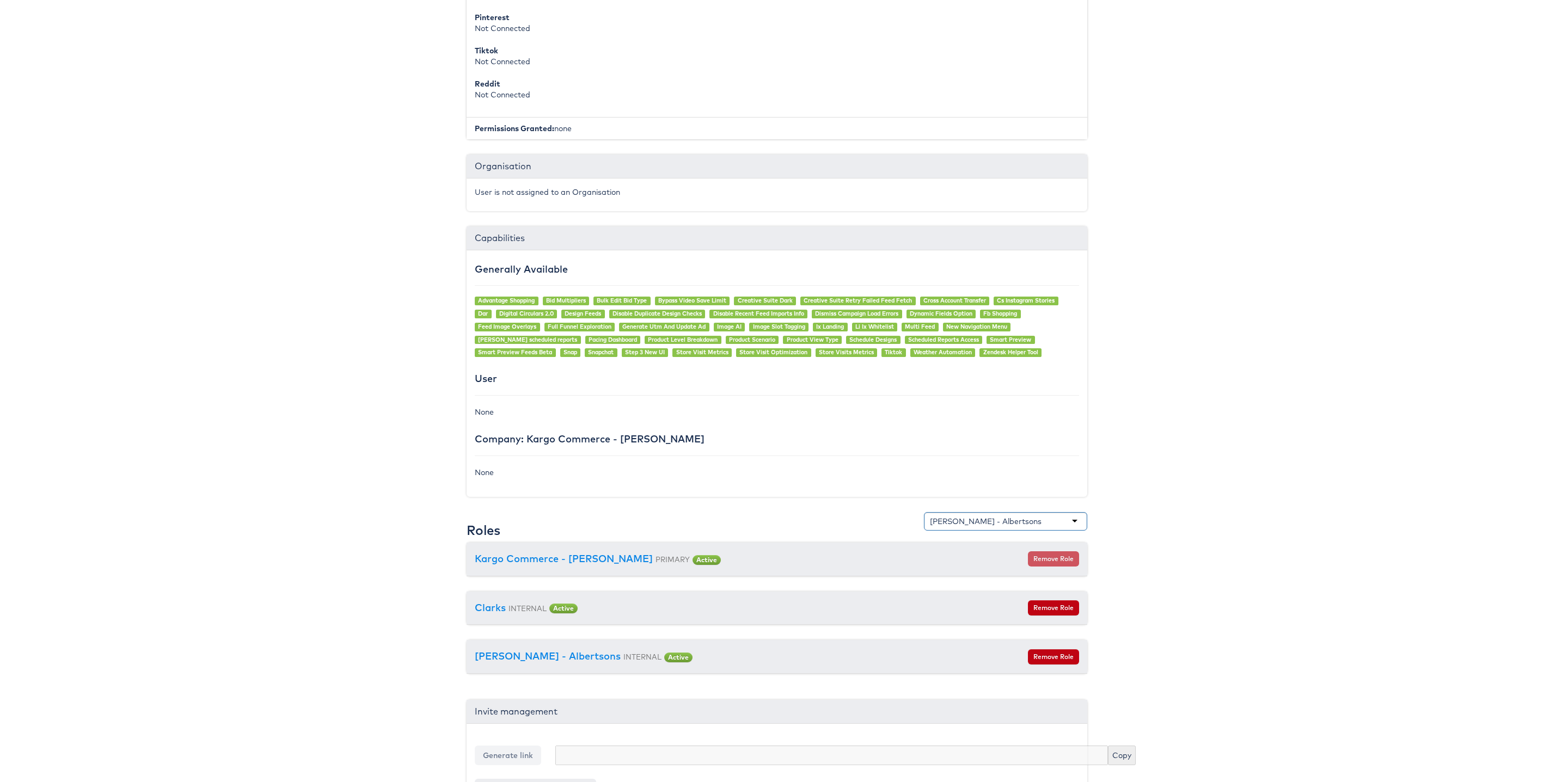
click at [974, 527] on div "[PERSON_NAME] - Albertsons" at bounding box center [985, 522] width 111 height 11
type input "[PERSON_NAME]"
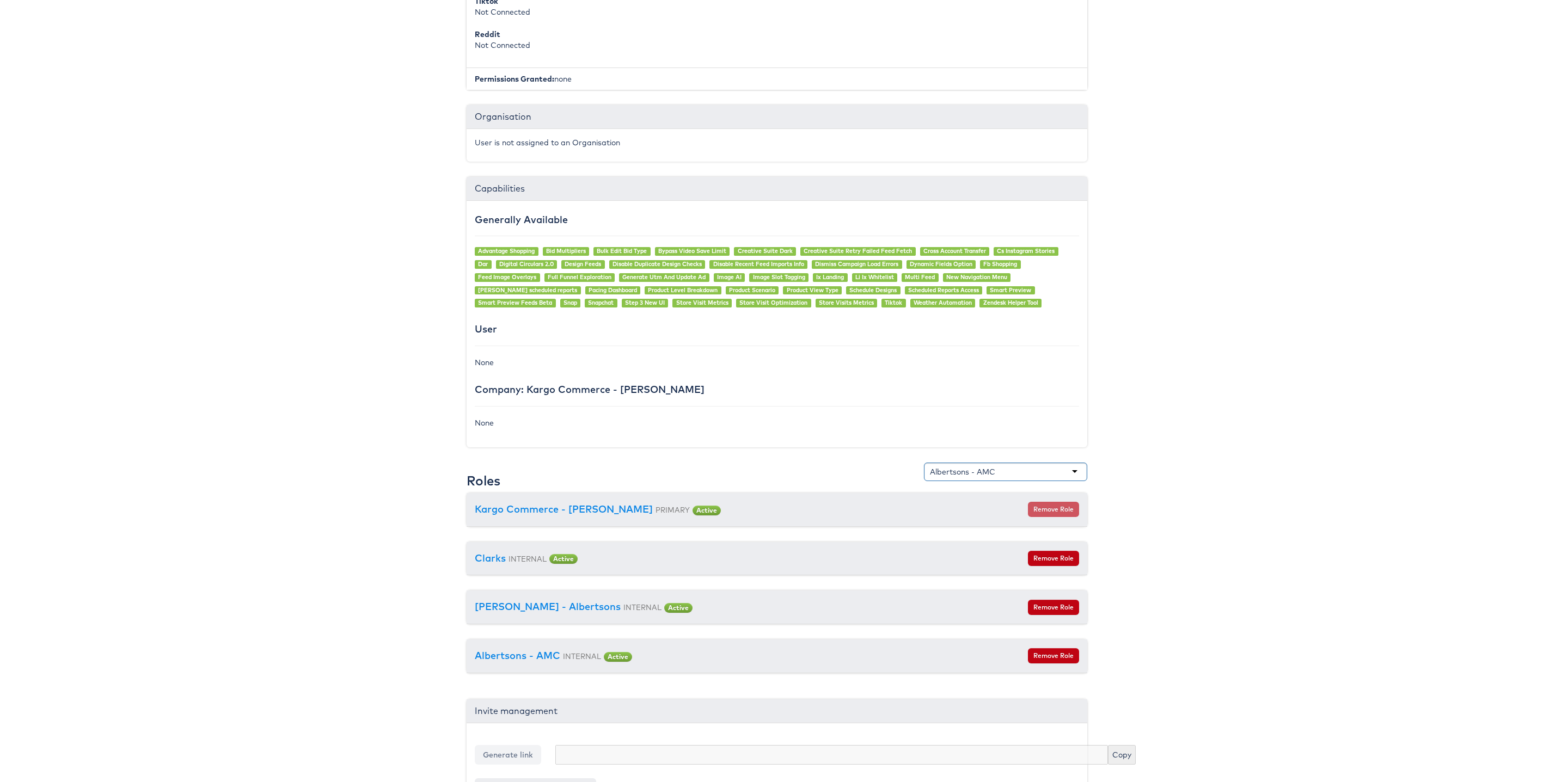
click at [980, 476] on div "Albertsons - AMC" at bounding box center [961, 472] width 65 height 11
type input "Groc"
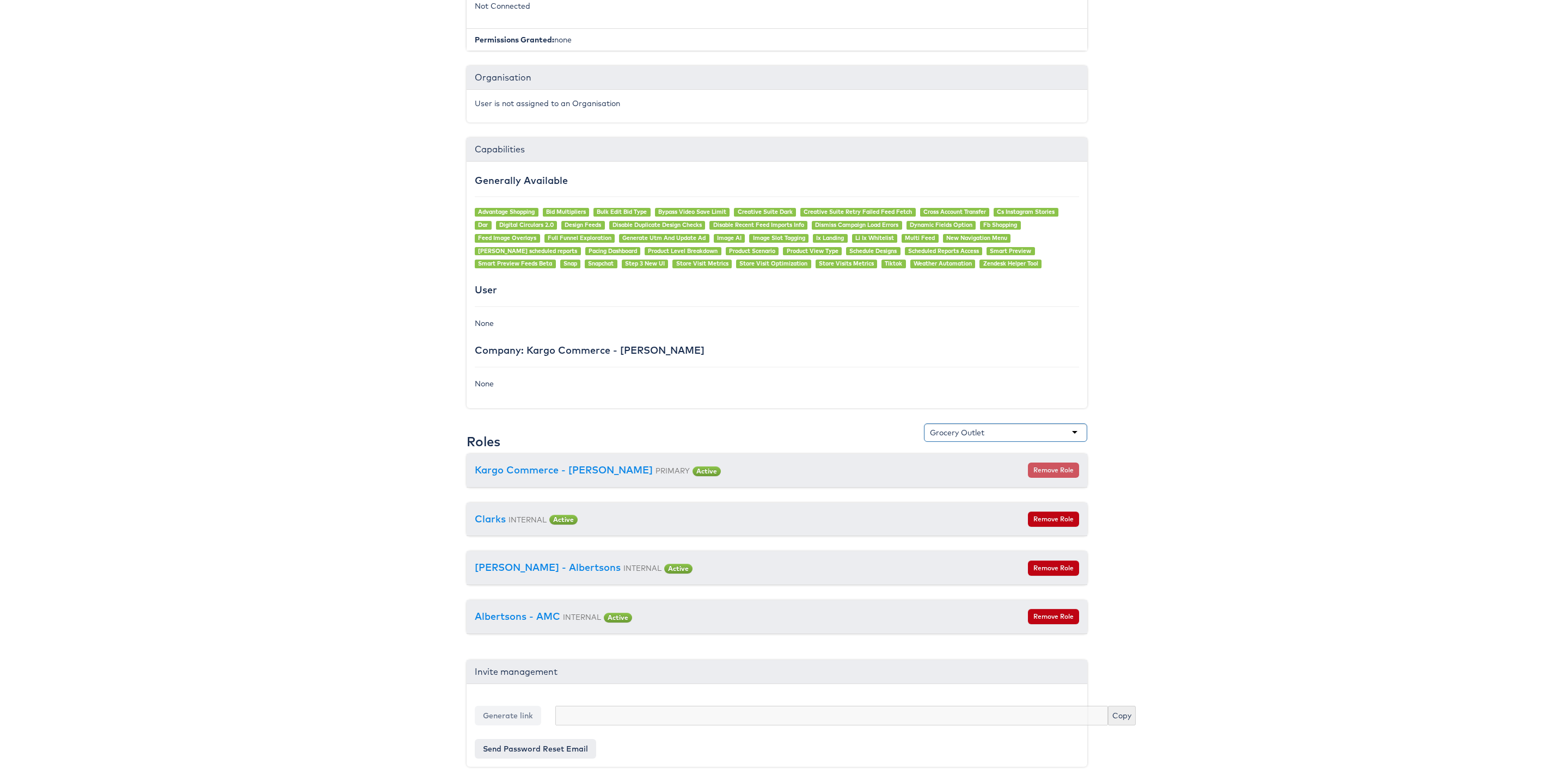
click at [983, 478] on div "Kargo Commerce - [PERSON_NAME] PRIMARY Active Remove Role" at bounding box center [777, 470] width 621 height 34
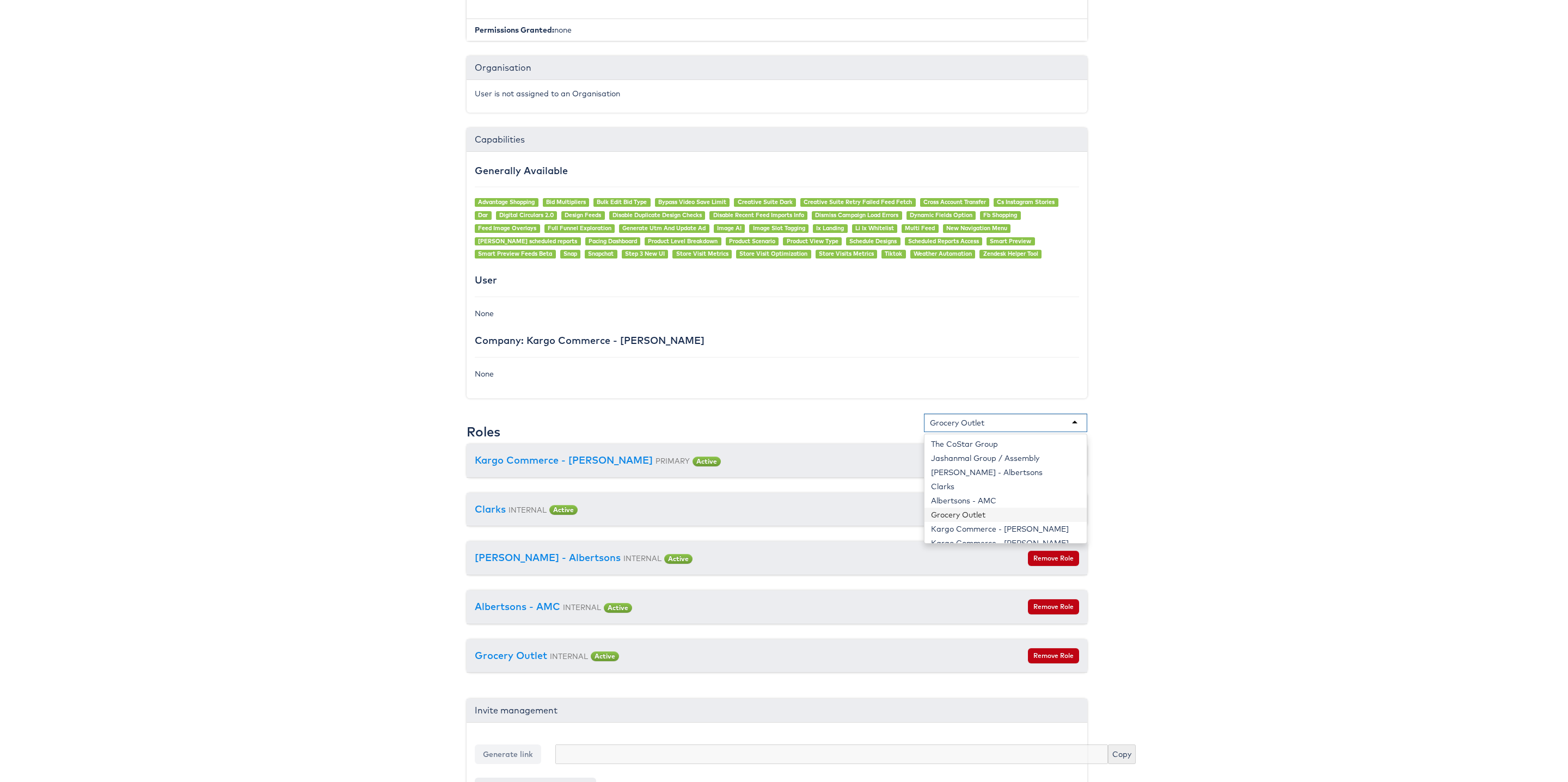
click at [981, 429] on div "Grocery Outlet" at bounding box center [956, 423] width 54 height 11
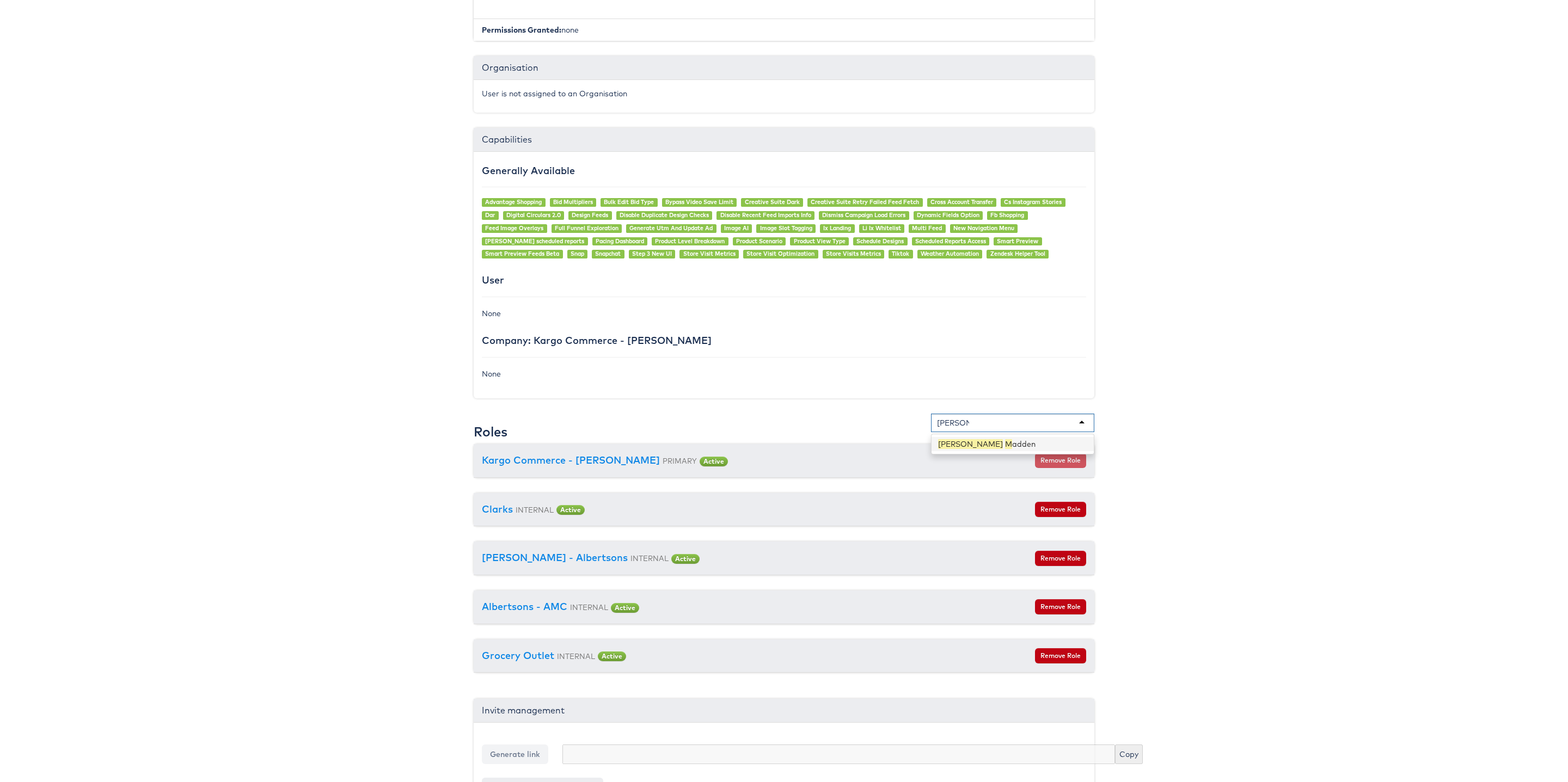
type input "[PERSON_NAME]"
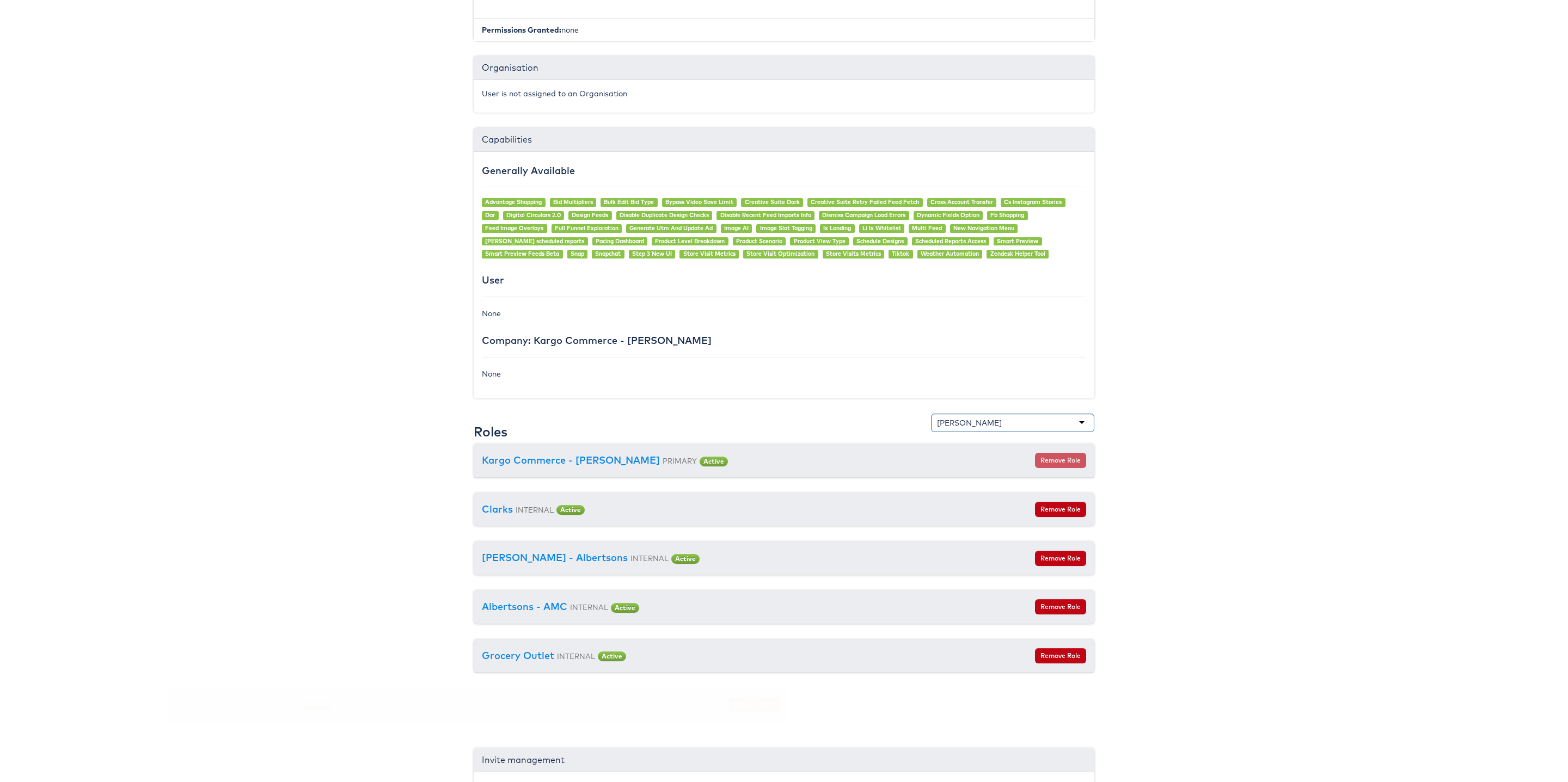
scroll to position [690, 7]
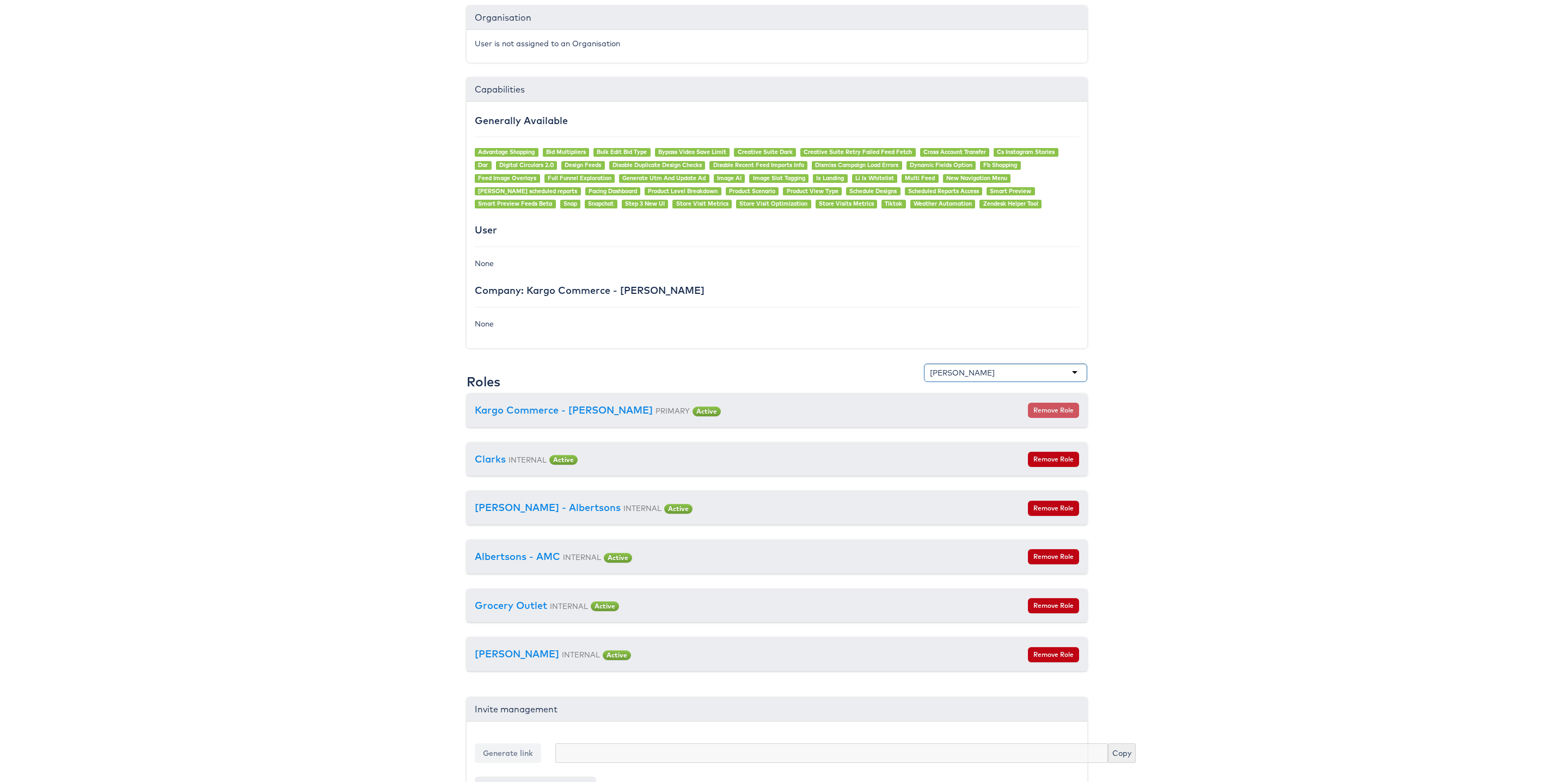
click at [987, 378] on div "[PERSON_NAME]" at bounding box center [1005, 373] width 163 height 19
type input "At Hom"
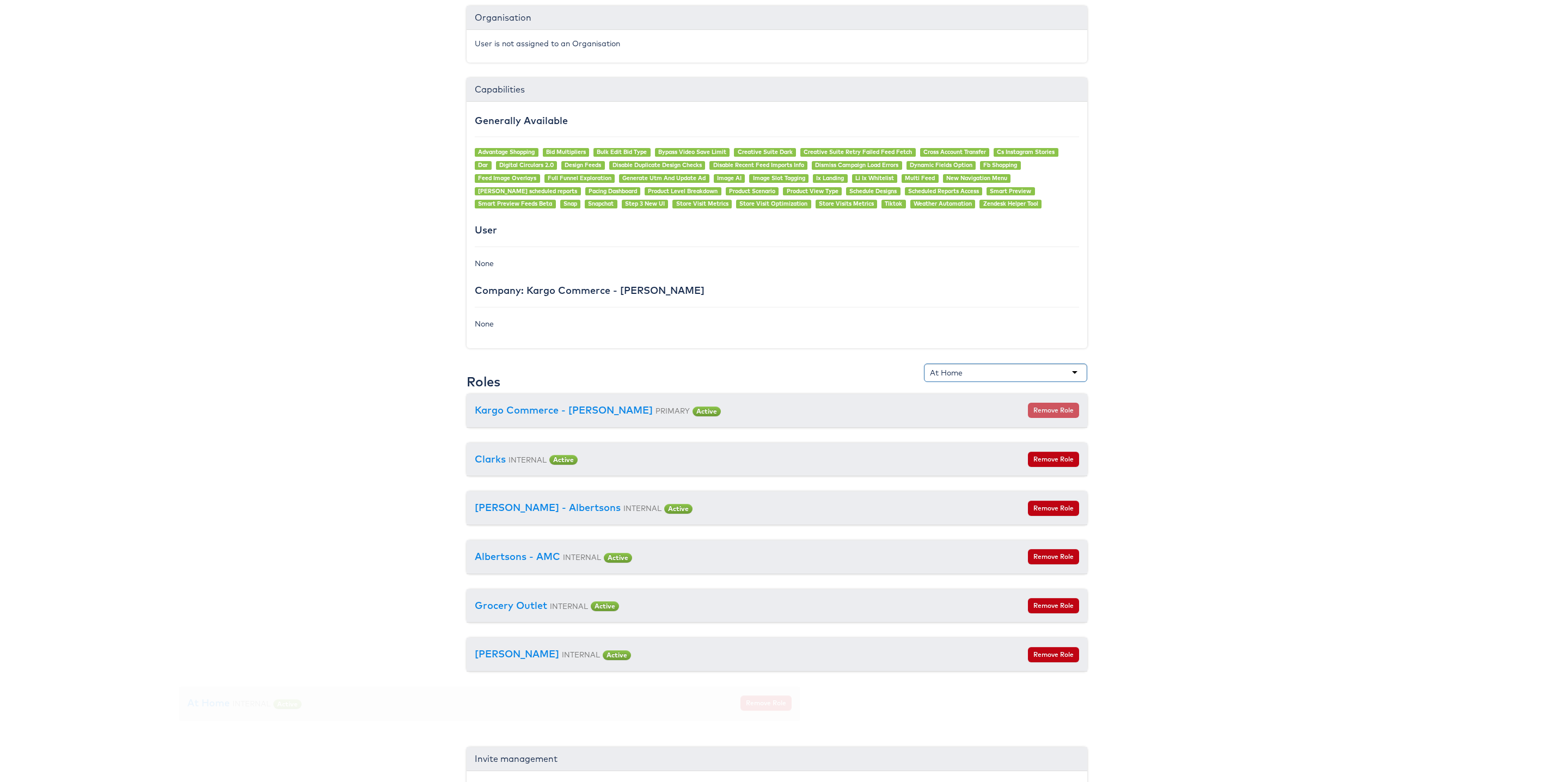
scroll to position [740, 7]
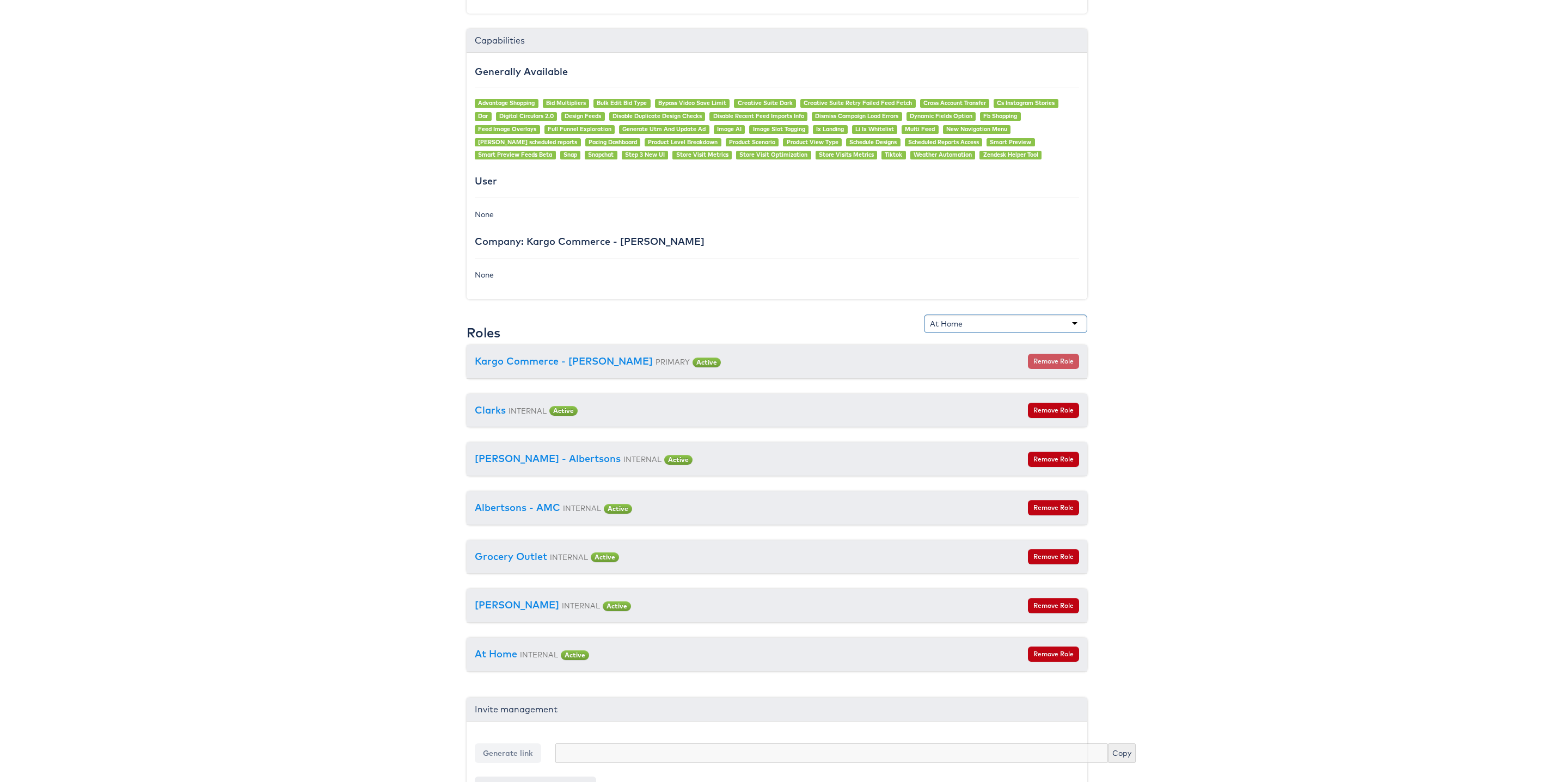
click at [965, 328] on div "At Home" at bounding box center [1005, 324] width 163 height 19
type input "[PERSON_NAME]"
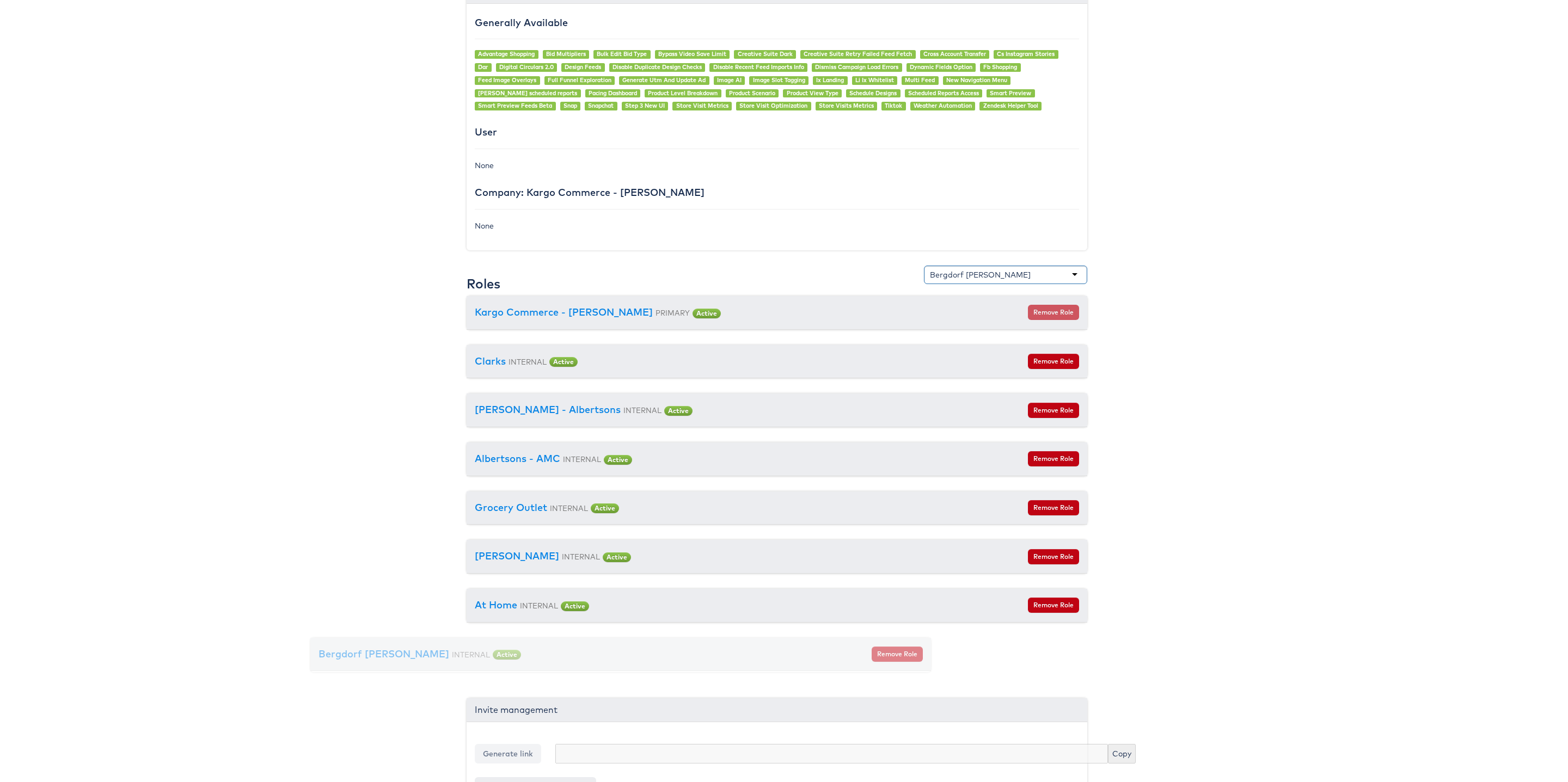
click at [978, 320] on form "Remove Role" at bounding box center [976, 312] width 205 height 15
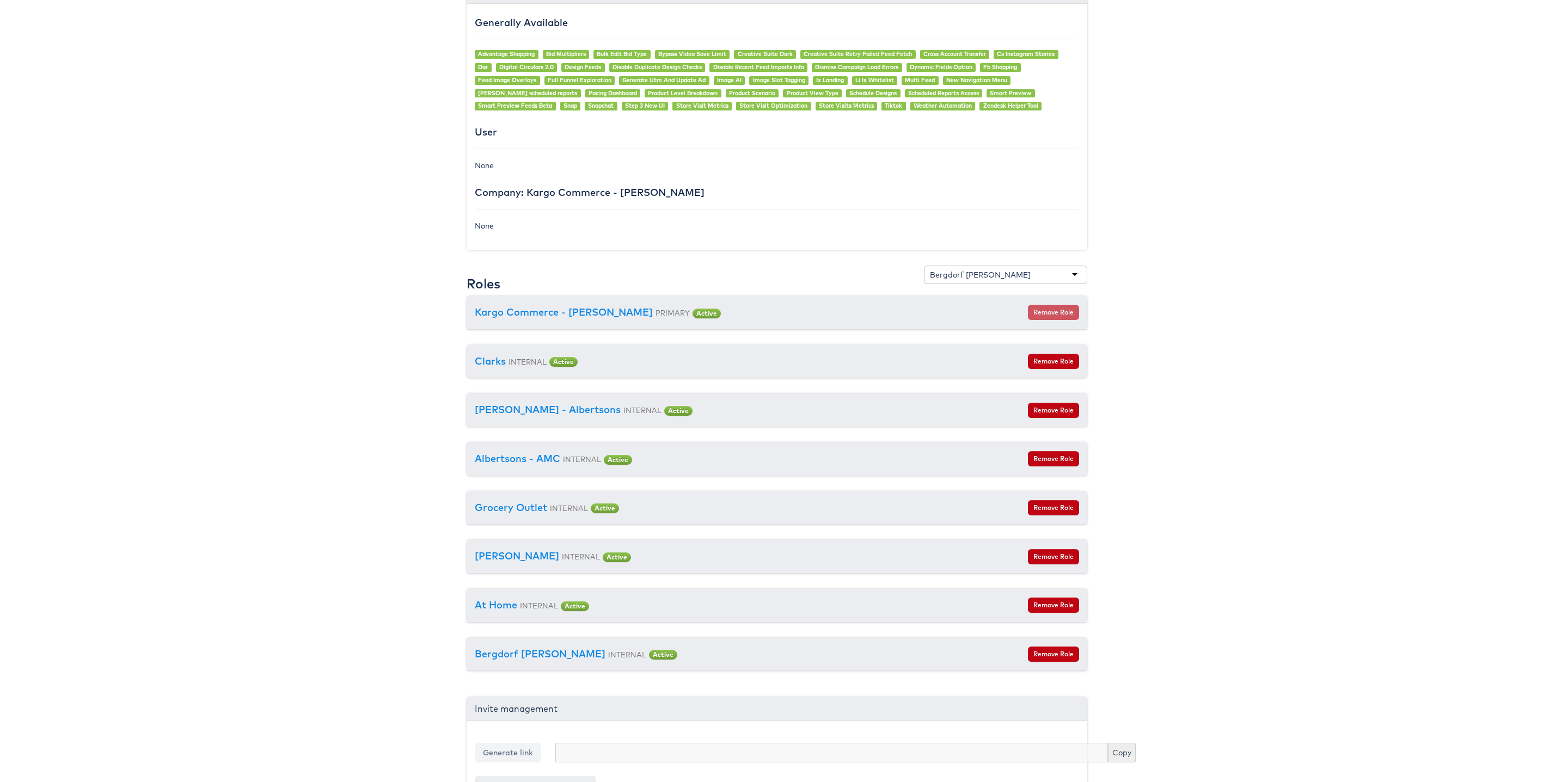
scroll to position [789, 0]
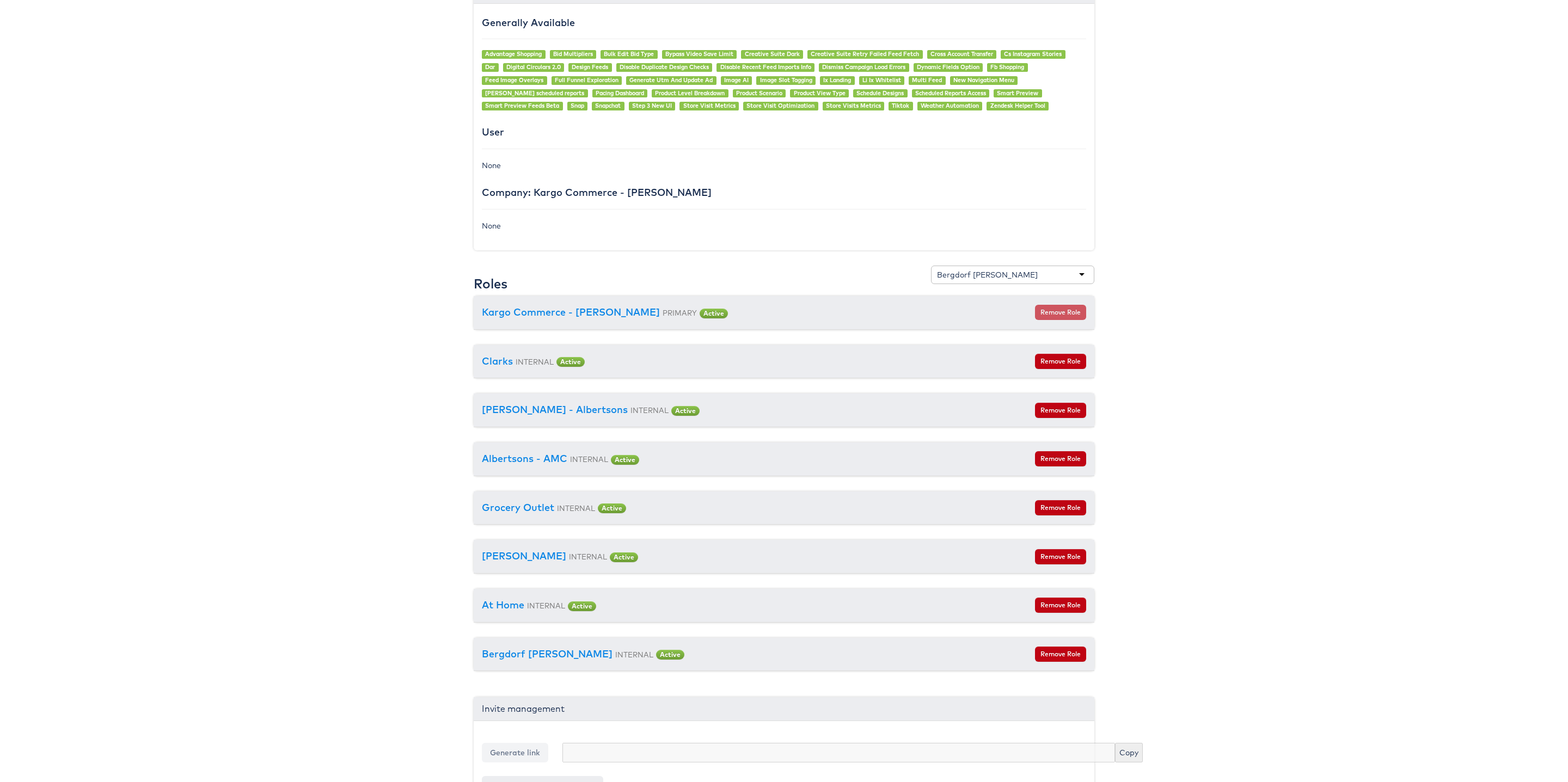
click at [978, 281] on div "Bergdorf [PERSON_NAME]" at bounding box center [987, 275] width 101 height 11
type input "HBC"
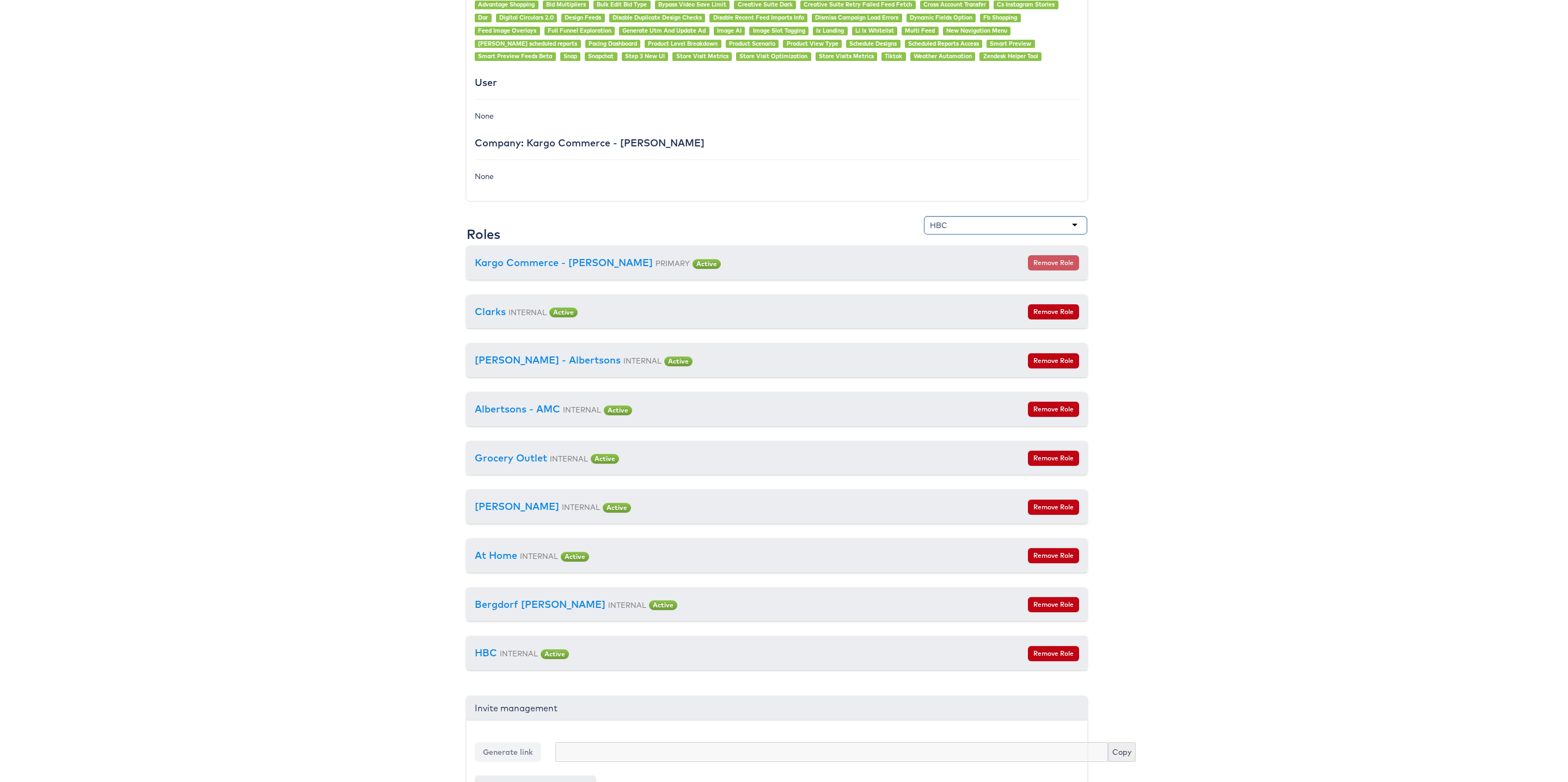
click at [972, 226] on div "HBC" at bounding box center [1005, 226] width 163 height 19
type input "Neiman"
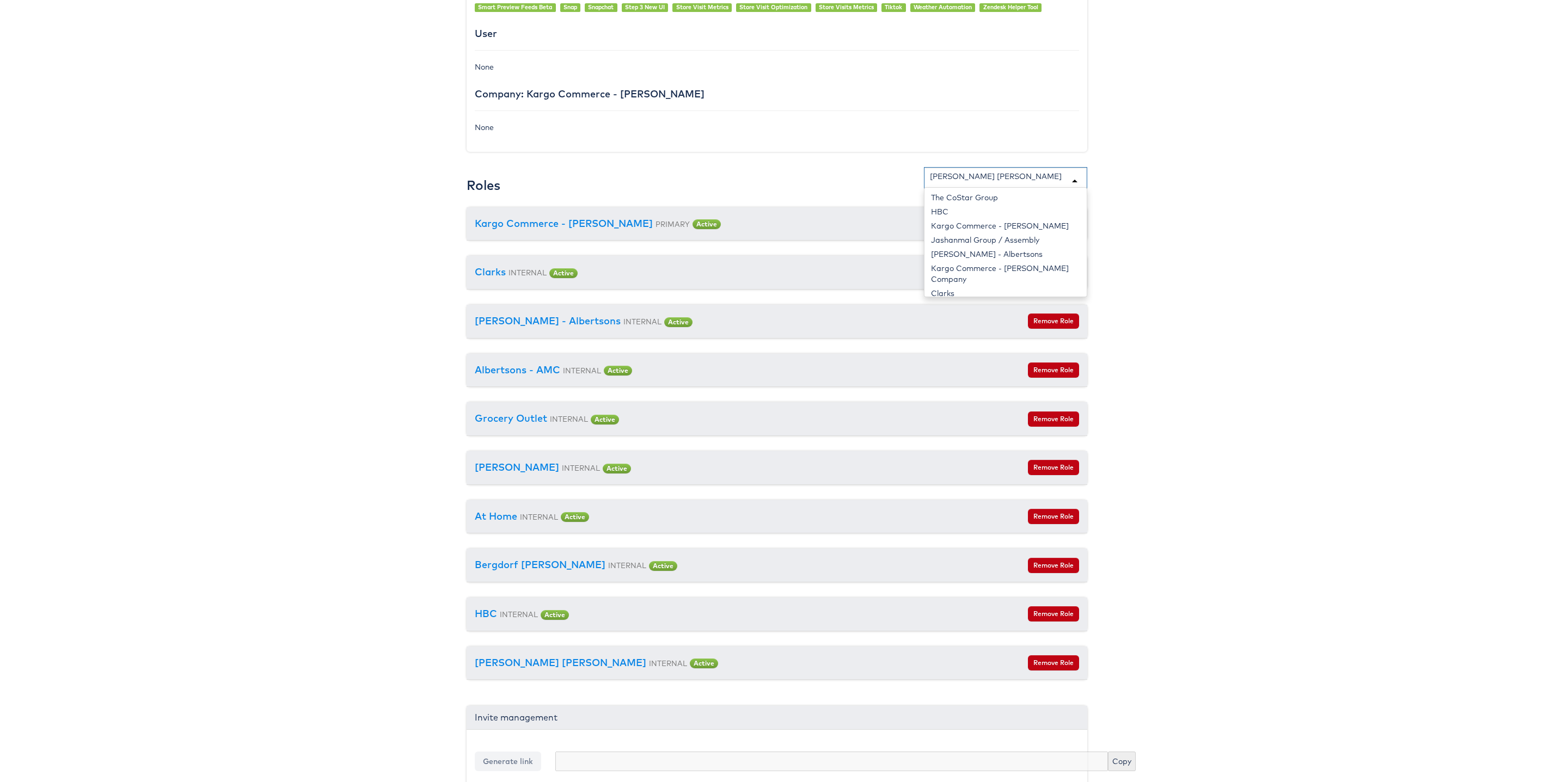
click at [982, 182] on div "[PERSON_NAME] [PERSON_NAME]" at bounding box center [995, 176] width 132 height 11
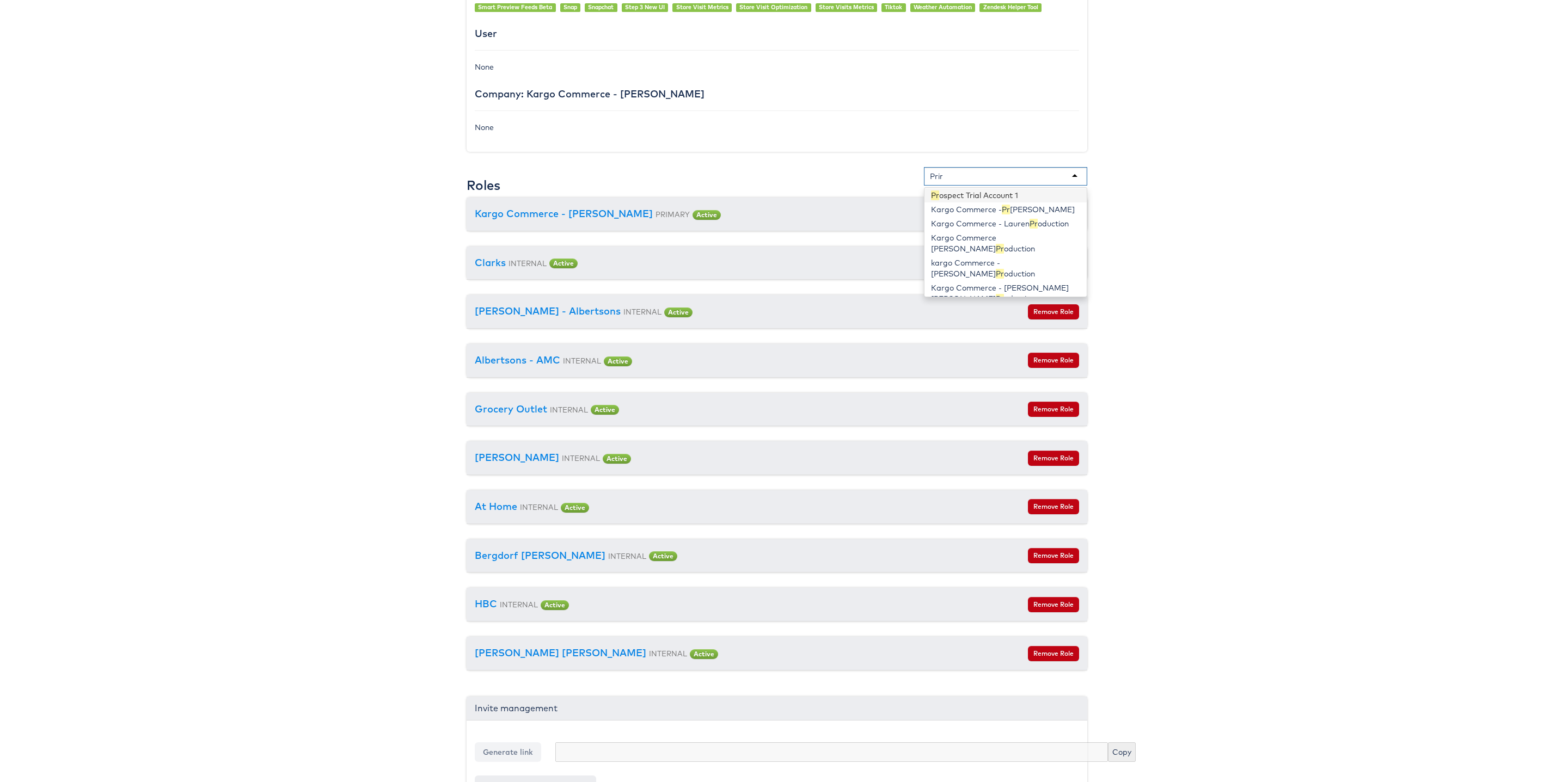
scroll to position [0, 0]
type input "Primark"
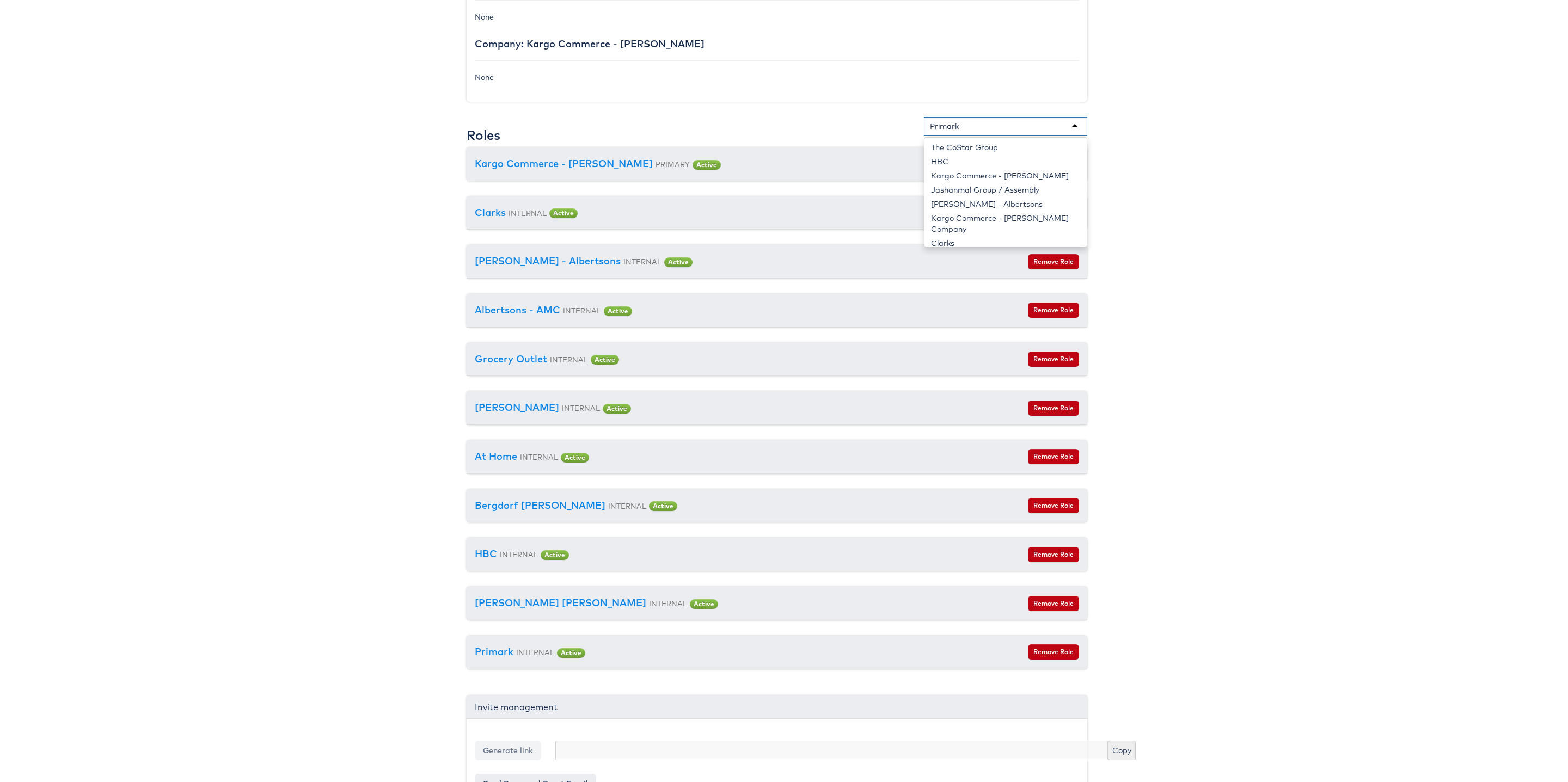
click at [963, 133] on div "Primark" at bounding box center [1005, 126] width 163 height 19
type input "Cost"
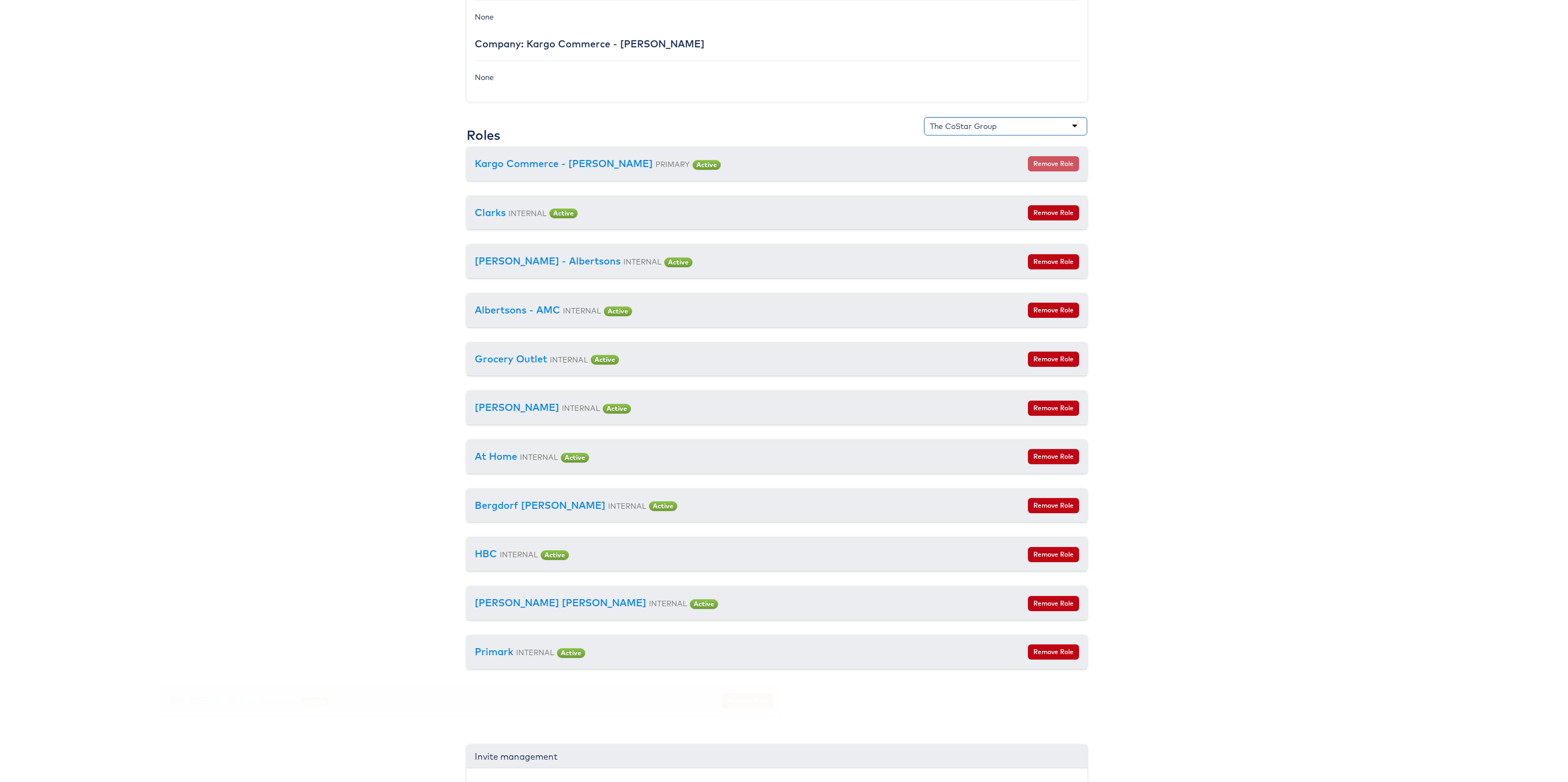
scroll to position [987, 7]
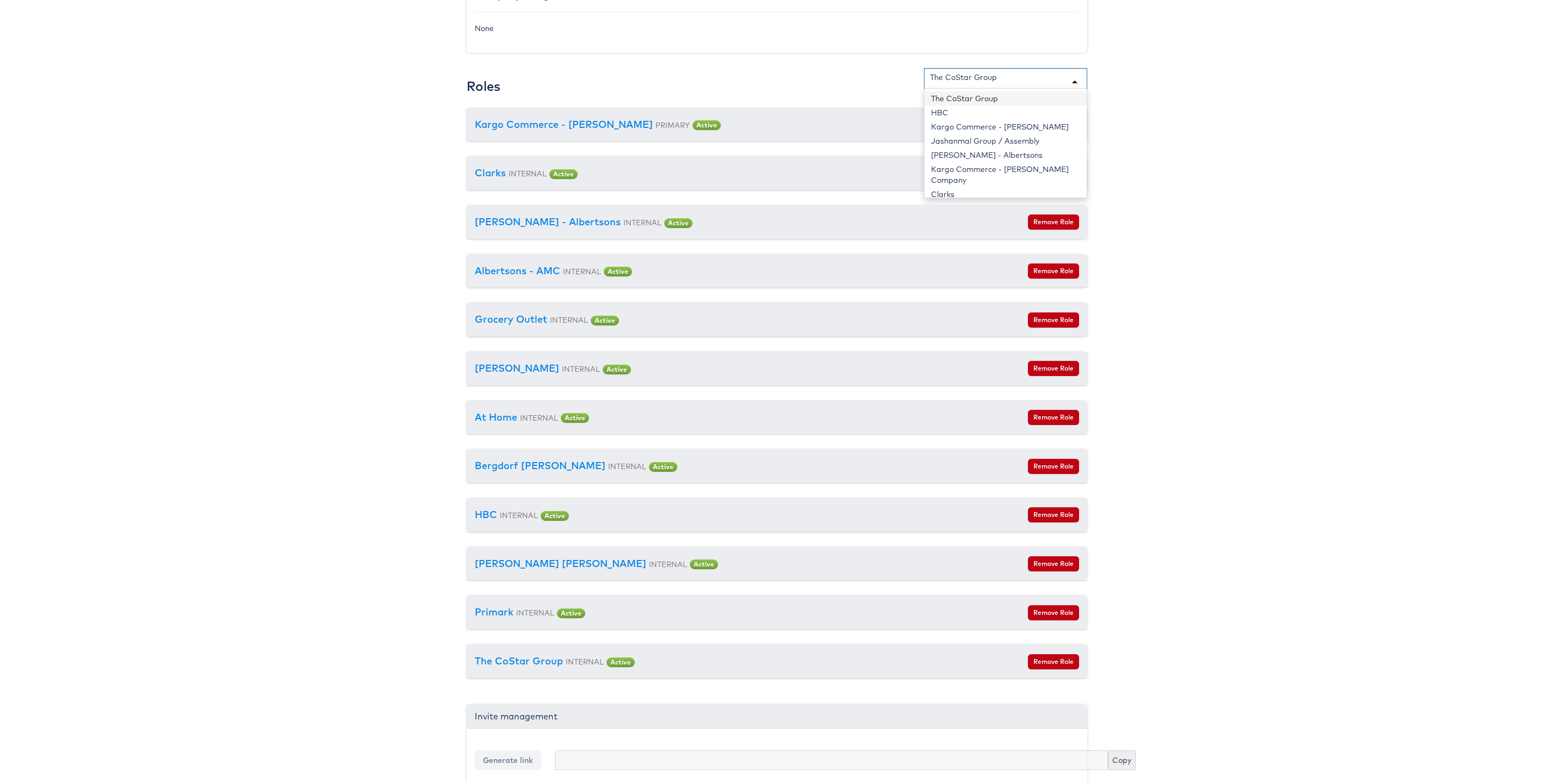
click at [969, 83] on div "The CoStar Group" at bounding box center [962, 78] width 67 height 11
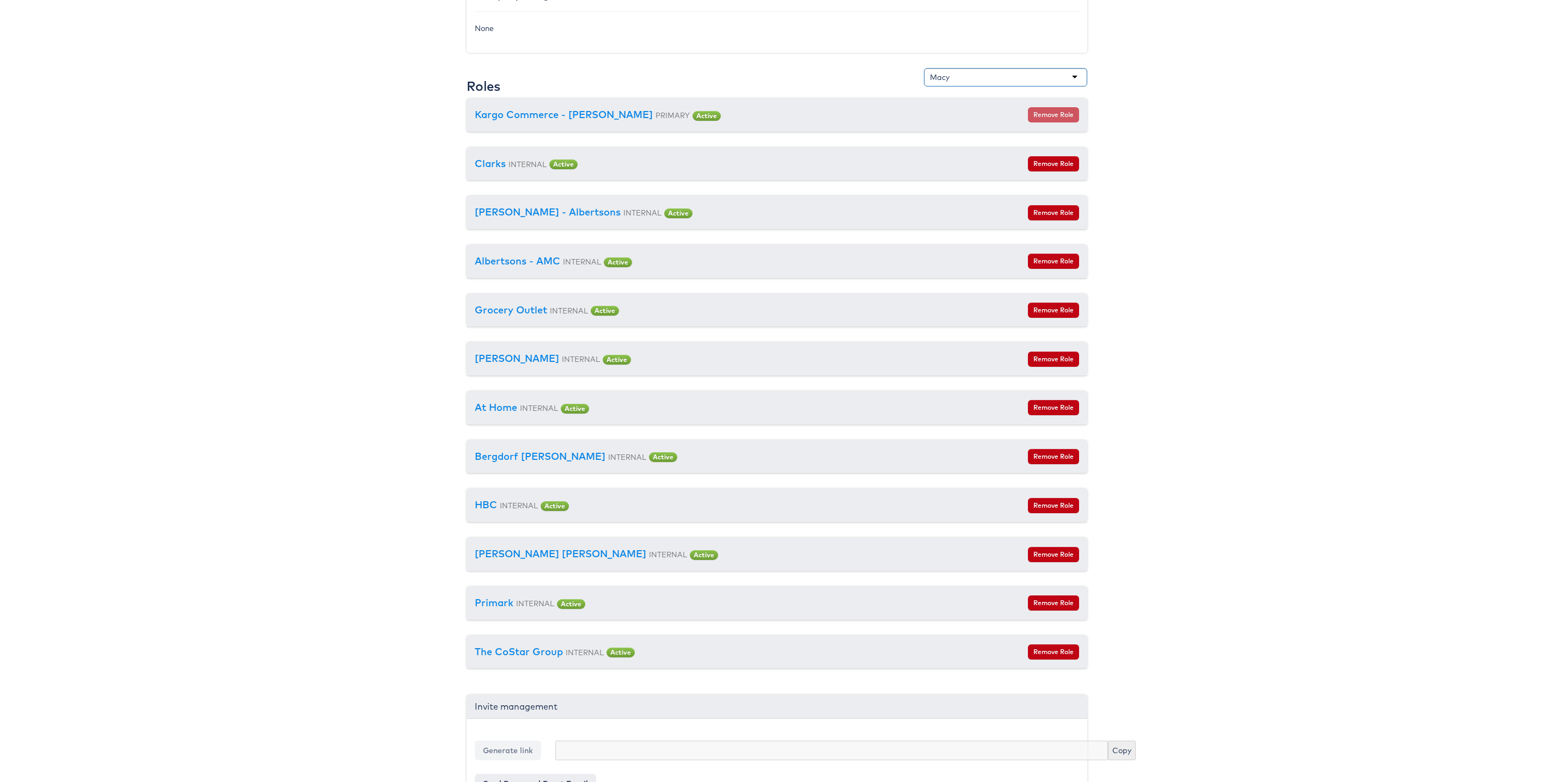
type input "Macy'"
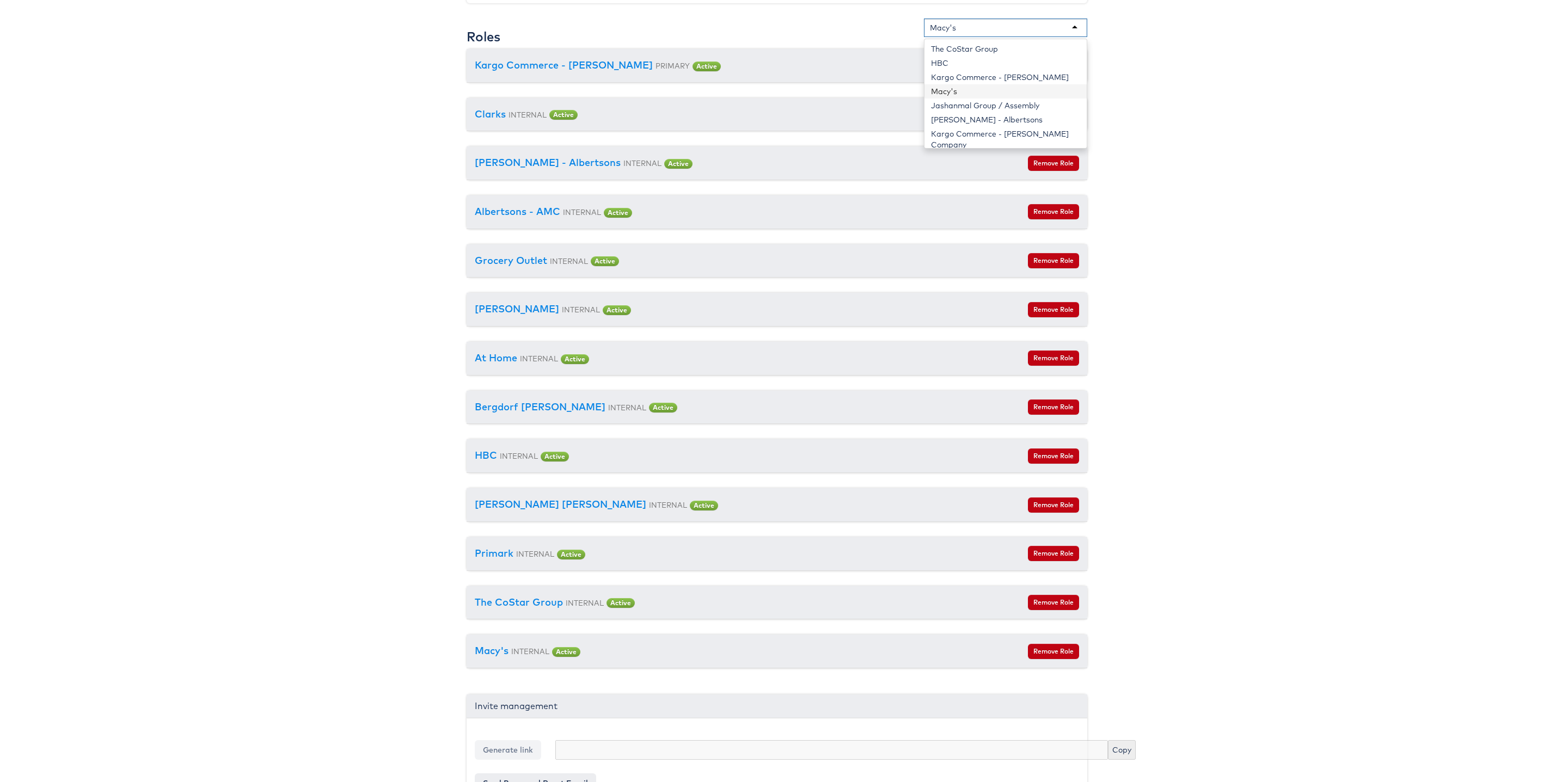
click at [971, 30] on div "Macy's" at bounding box center [1005, 28] width 163 height 19
type input "Ameri"
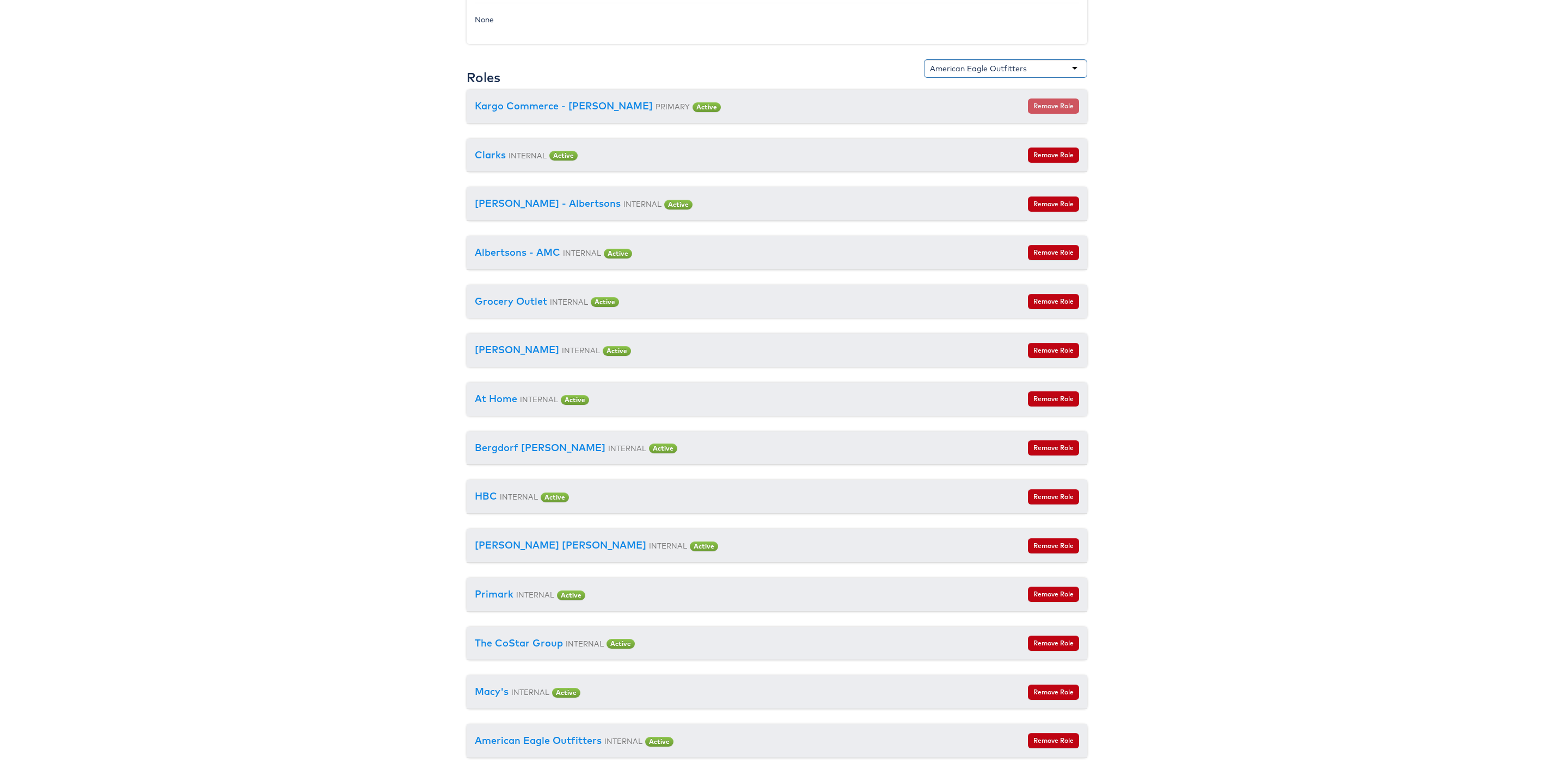
scroll to position [0, 0]
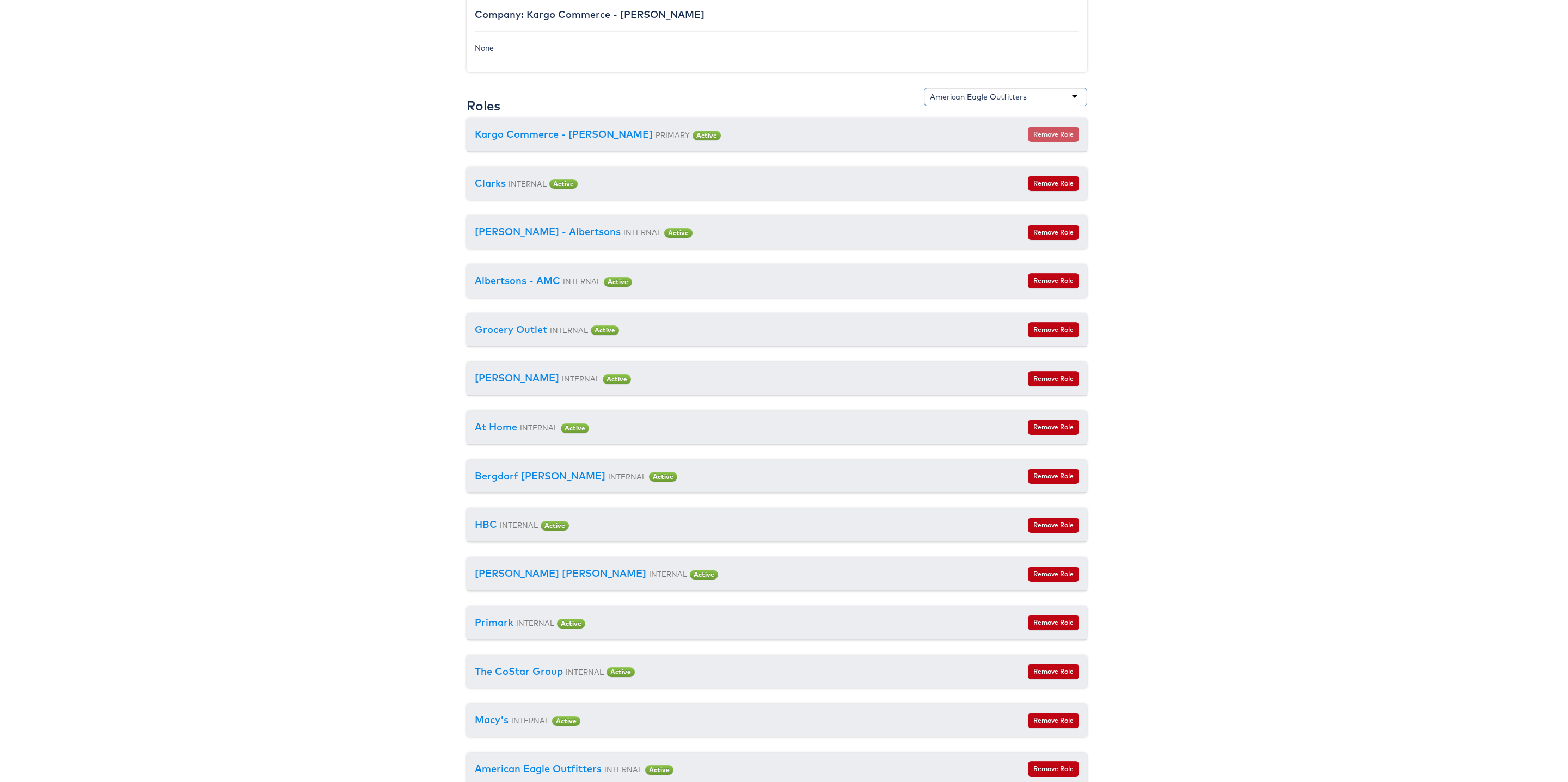
click at [1001, 106] on div "American Eagle Outfitters" at bounding box center [1005, 97] width 163 height 19
type input "JD"
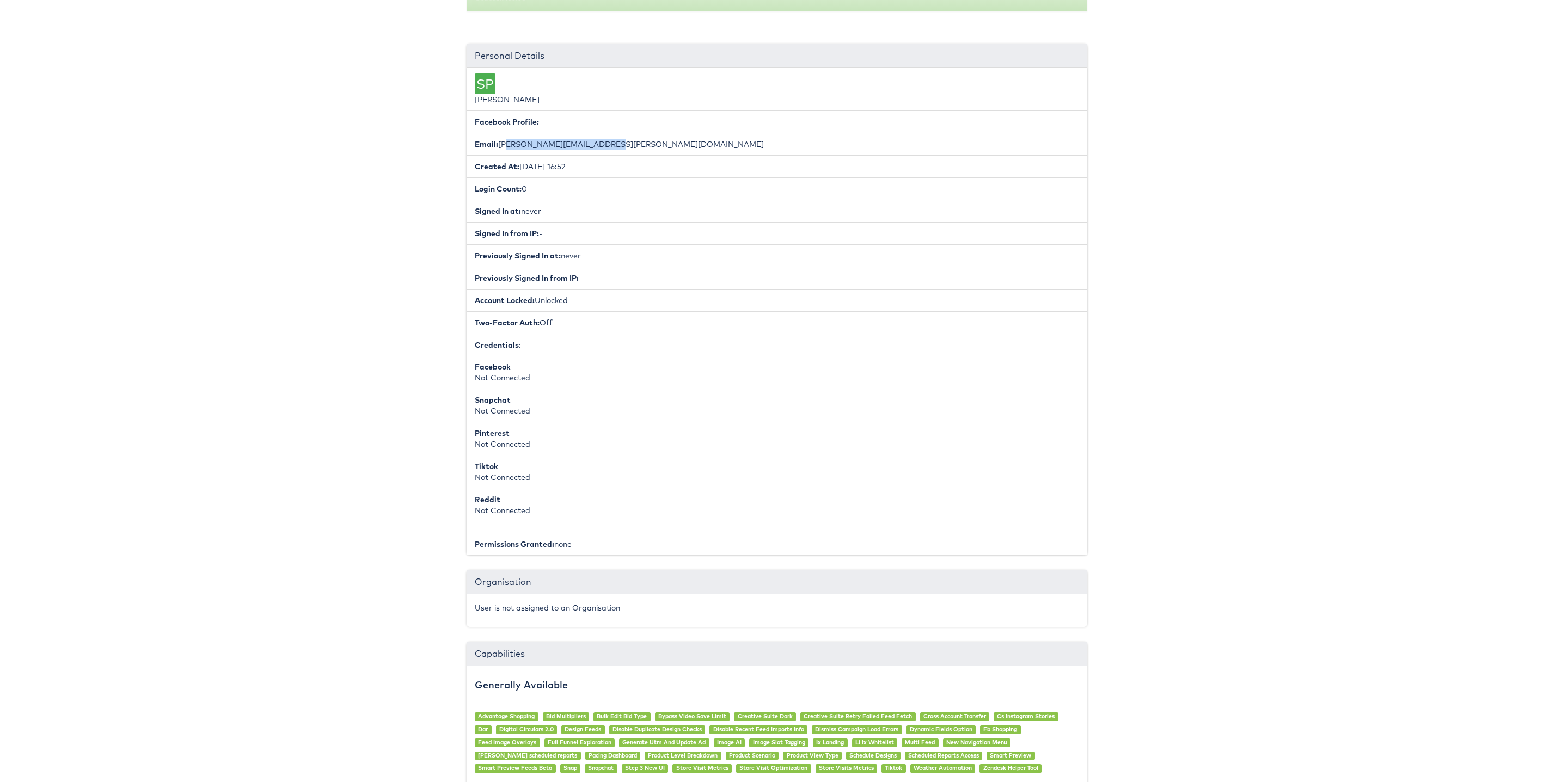
drag, startPoint x: 610, startPoint y: 145, endPoint x: 503, endPoint y: 151, distance: 107.2
click at [503, 151] on li "Email: [PERSON_NAME][EMAIL_ADDRESS][PERSON_NAME][DOMAIN_NAME]" at bounding box center [777, 143] width 621 height 23
copy li "[PERSON_NAME][EMAIL_ADDRESS][PERSON_NAME][DOMAIN_NAME]"
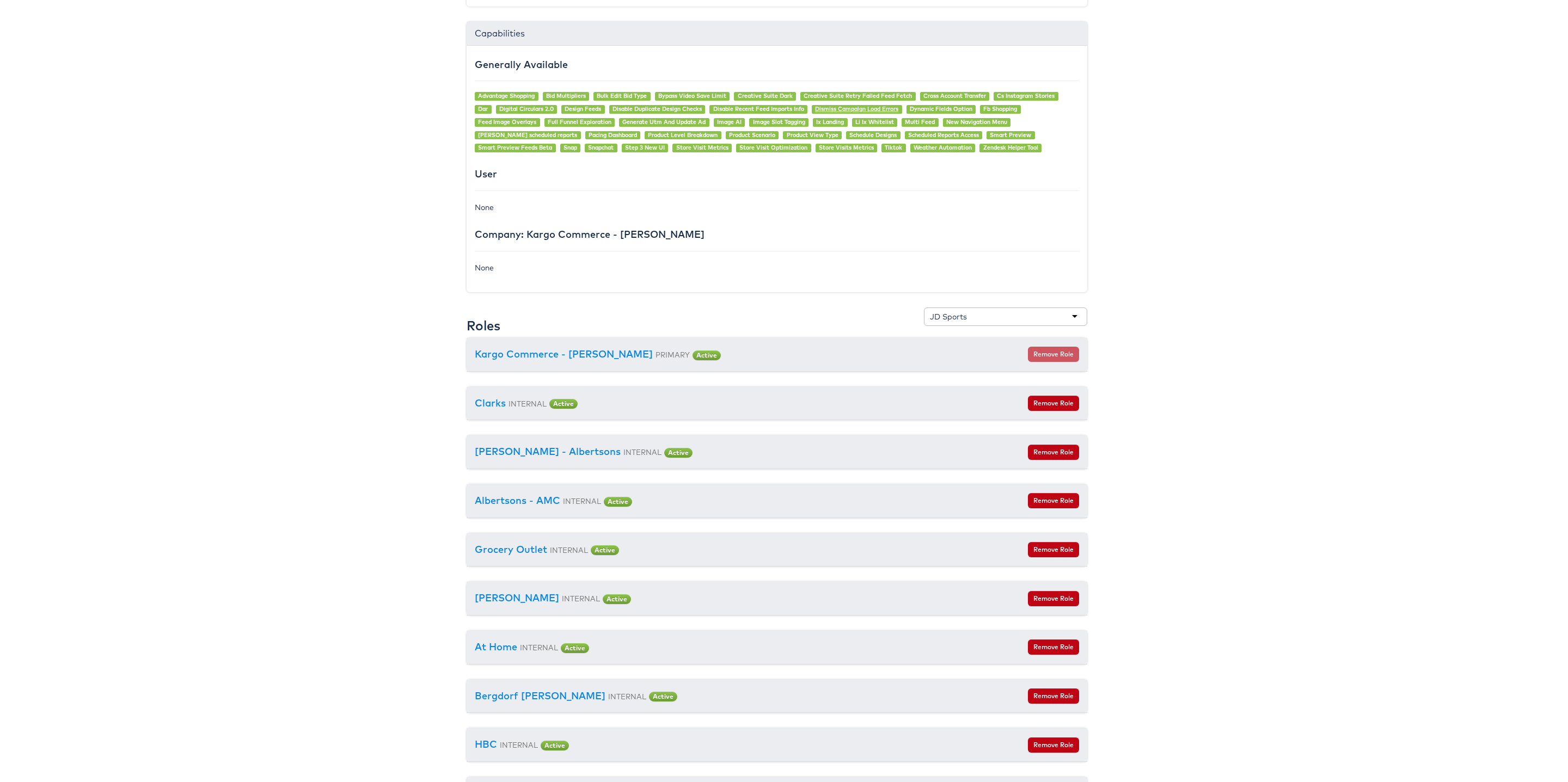
scroll to position [1184, 7]
